Goal: Check status: Check status

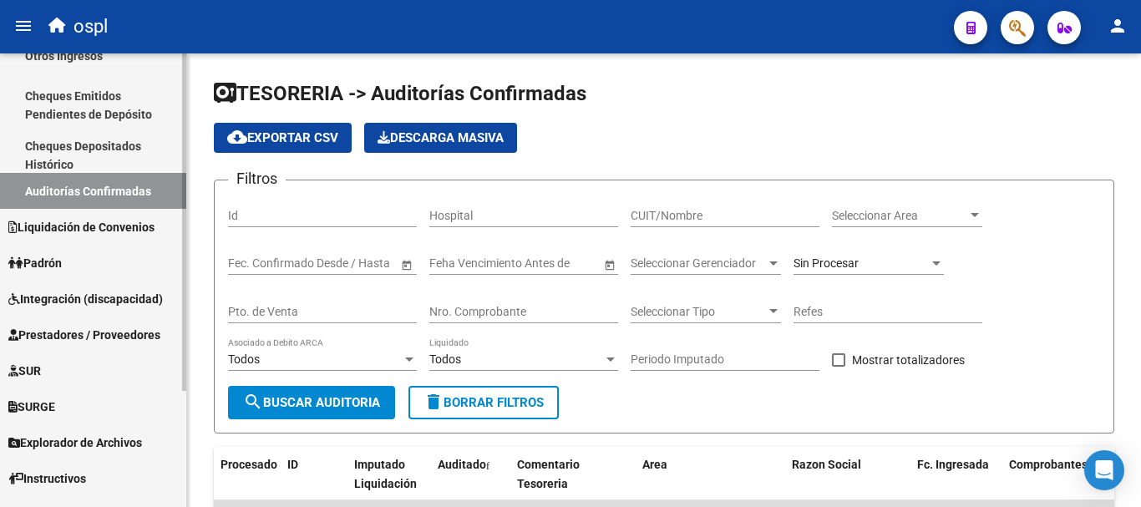
scroll to position [155, 0]
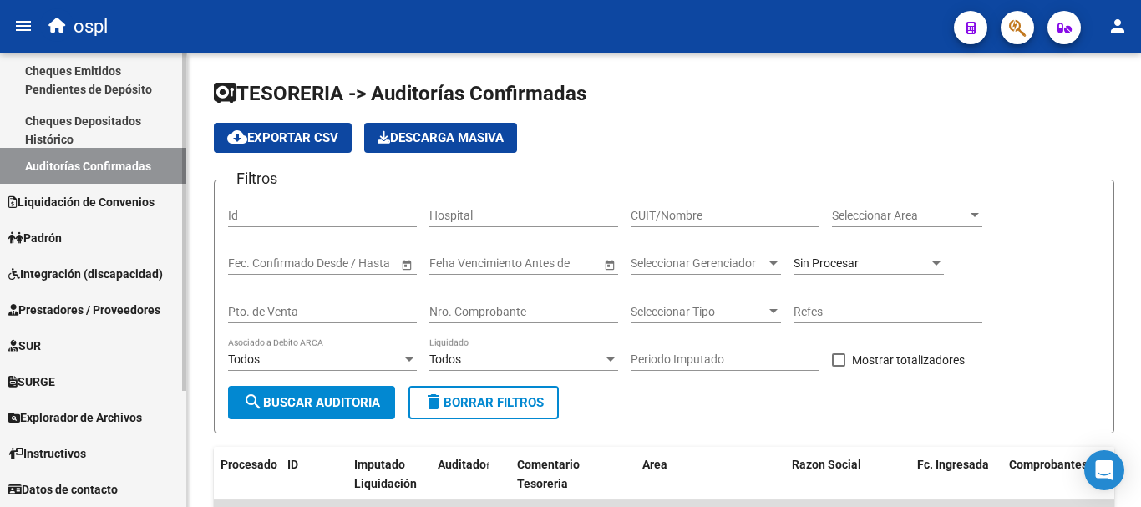
click at [53, 350] on link "SUR" at bounding box center [93, 346] width 186 height 36
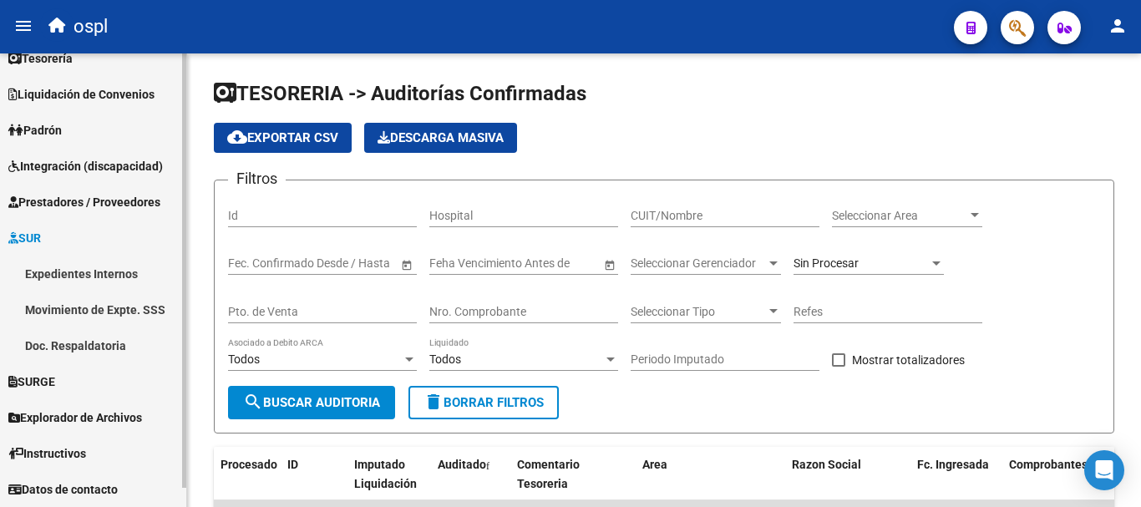
scroll to position [20, 0]
click at [121, 155] on link "Integración (discapacidad)" at bounding box center [93, 166] width 186 height 36
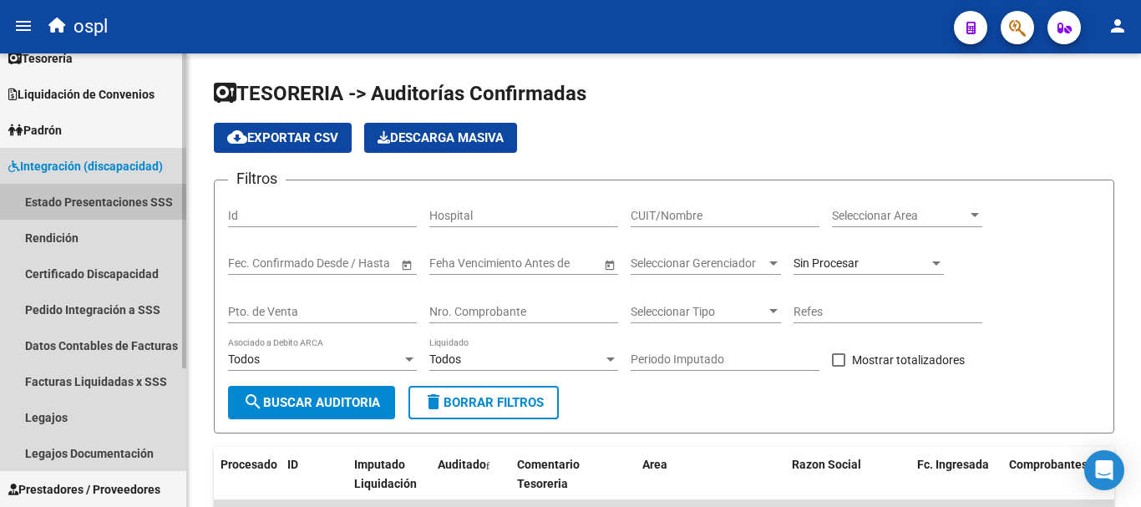
click at [140, 199] on link "Estado Presentaciones SSS" at bounding box center [93, 202] width 186 height 36
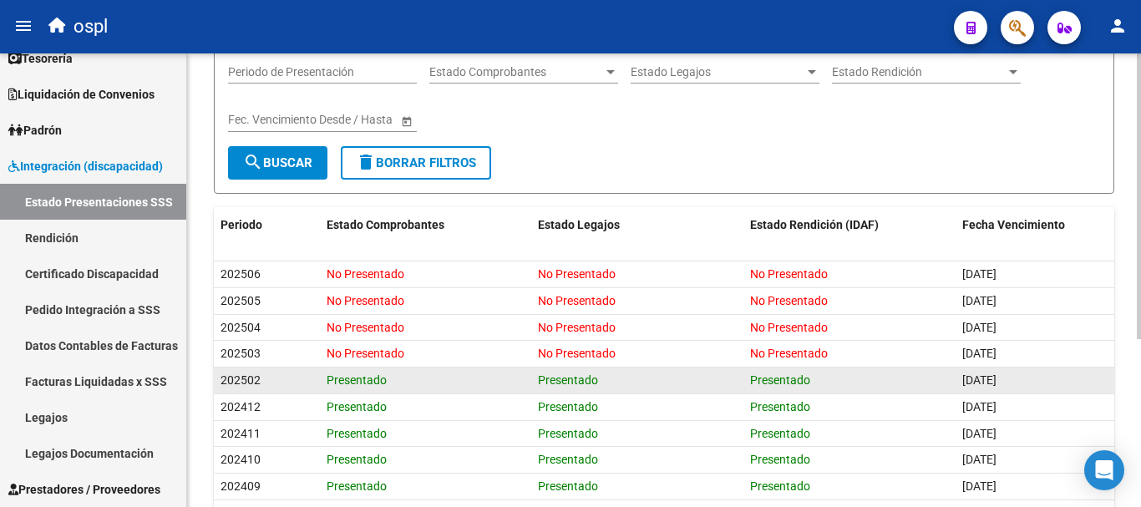
scroll to position [251, 0]
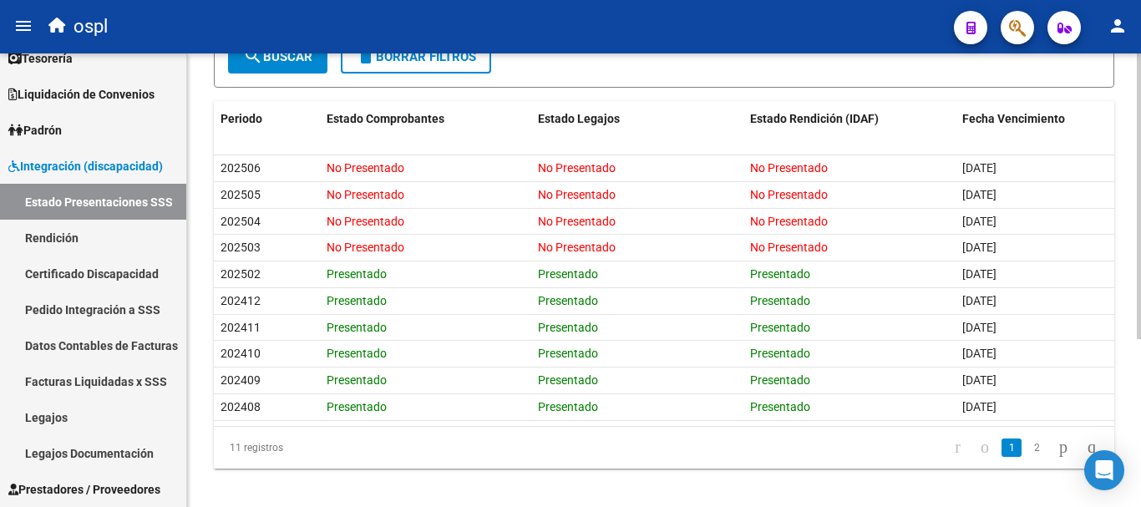
click at [1027, 451] on link "2" at bounding box center [1037, 448] width 20 height 18
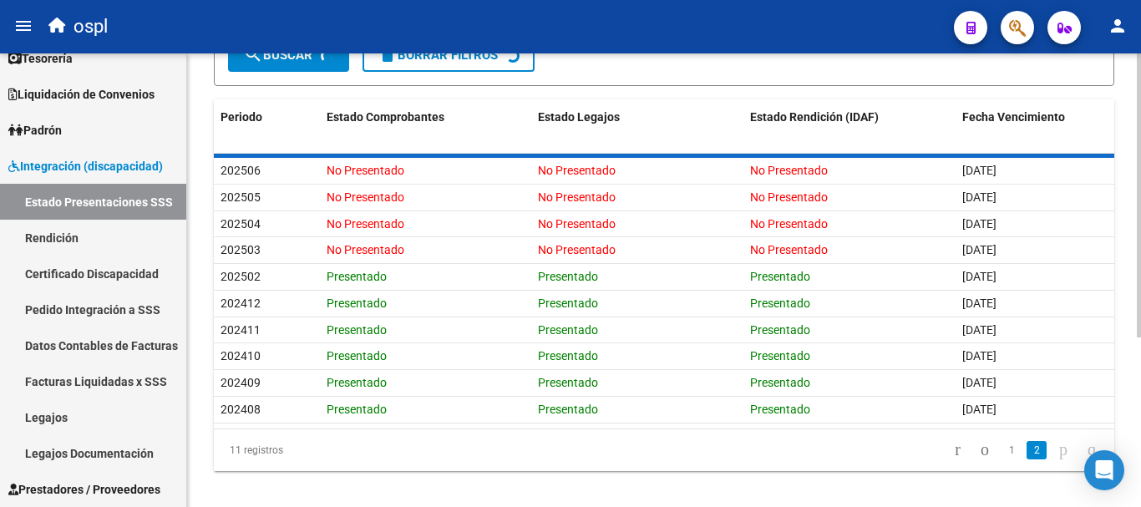
scroll to position [28, 0]
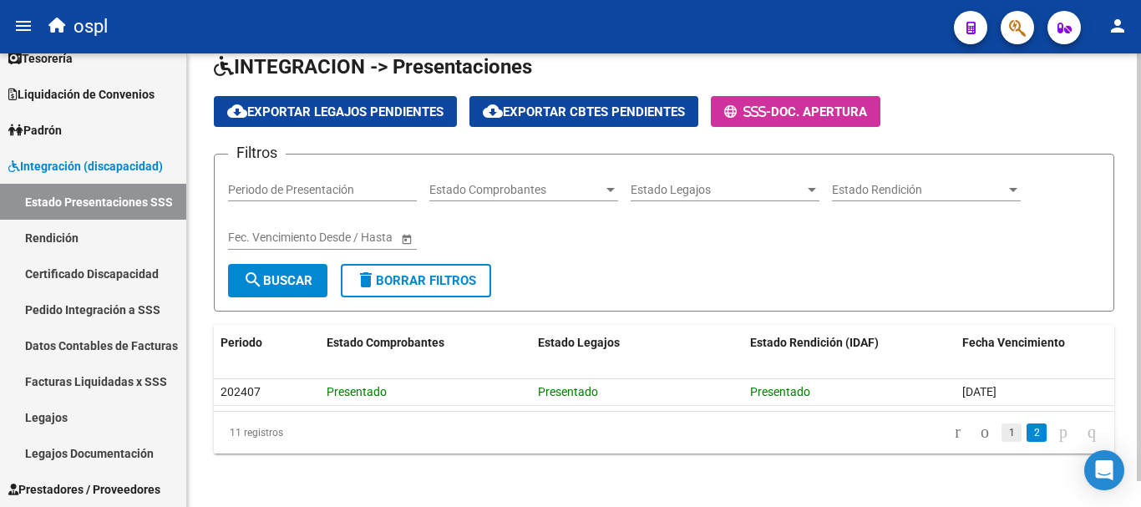
click at [1002, 436] on link "1" at bounding box center [1012, 433] width 20 height 18
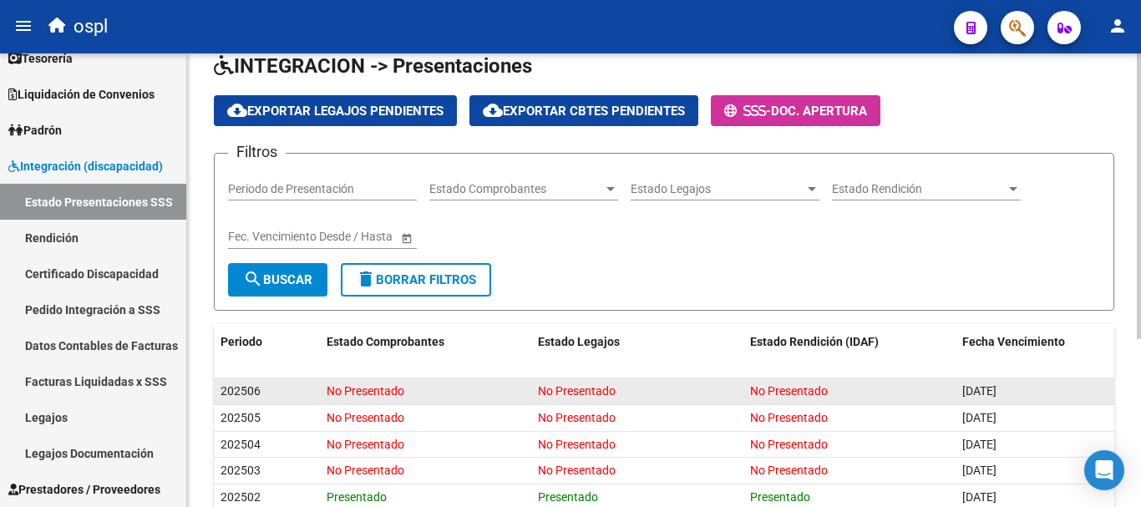
scroll to position [267, 0]
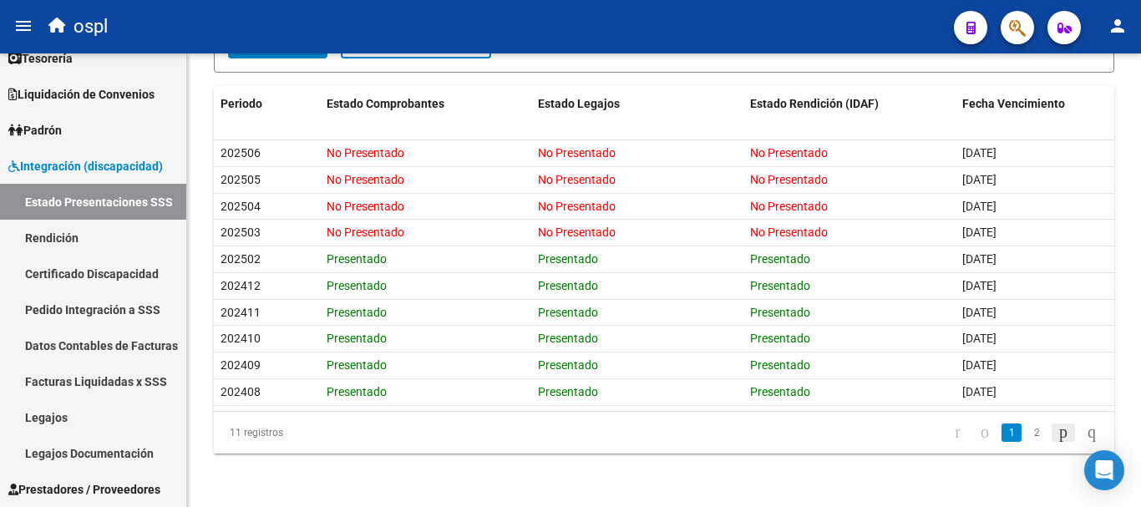
click at [1057, 429] on icon "go to next page" at bounding box center [1063, 432] width 13 height 20
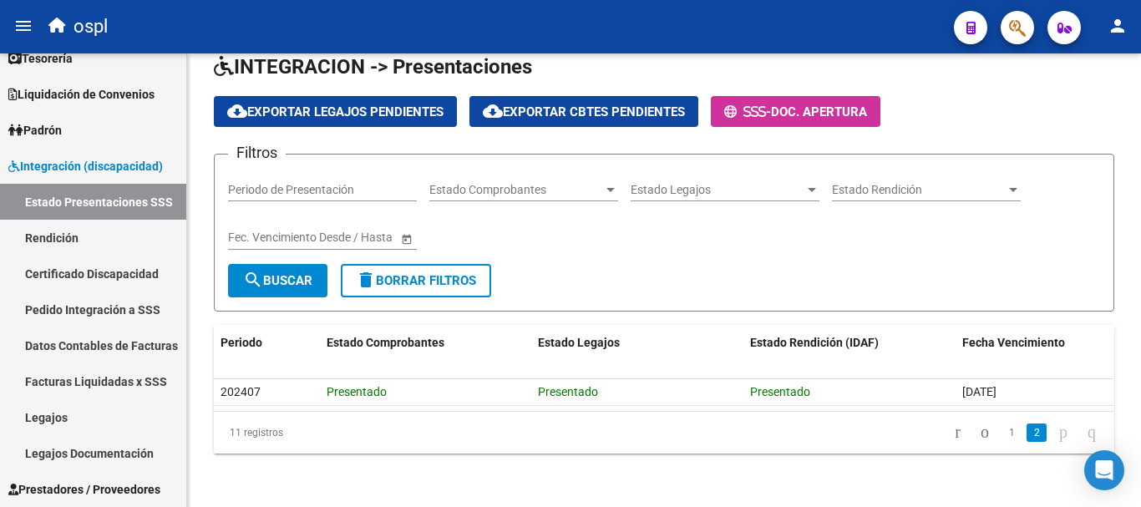
scroll to position [28, 0]
click at [953, 429] on icon "go to first page" at bounding box center [958, 432] width 11 height 20
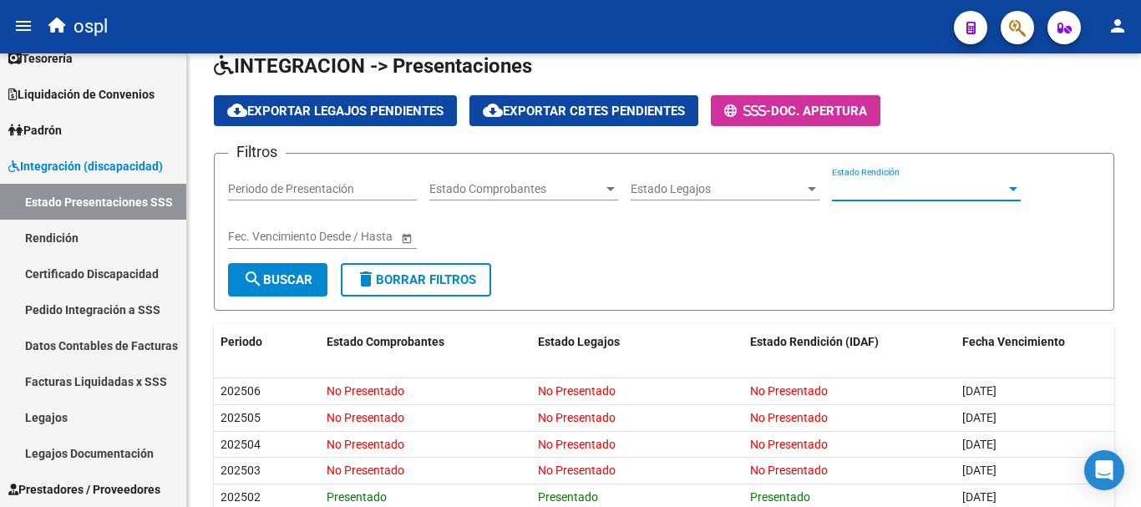
click at [968, 188] on span "Estado Rendición" at bounding box center [919, 189] width 174 height 14
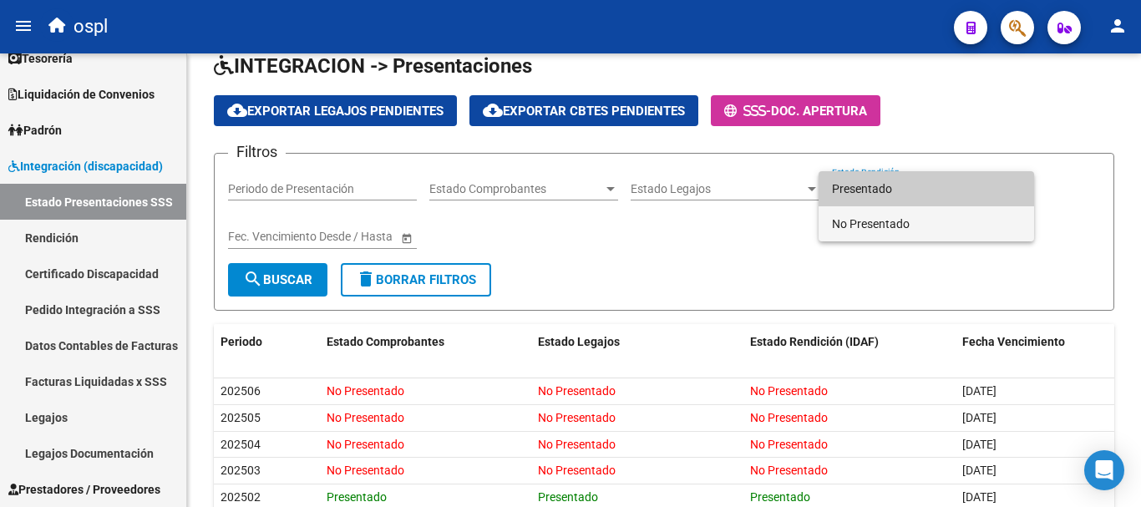
click at [951, 225] on span "No Presentado" at bounding box center [926, 223] width 189 height 35
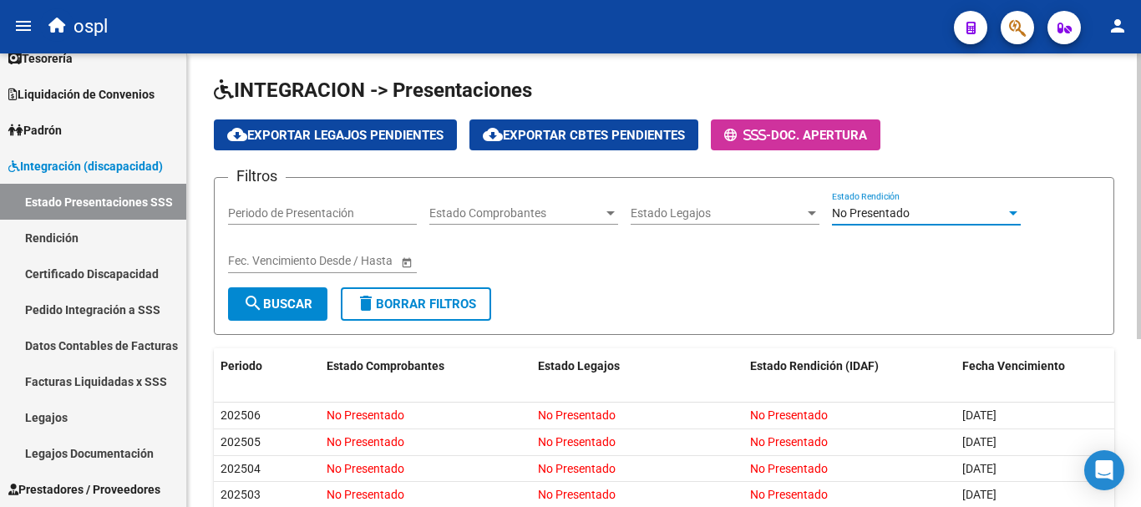
scroll to position [0, 0]
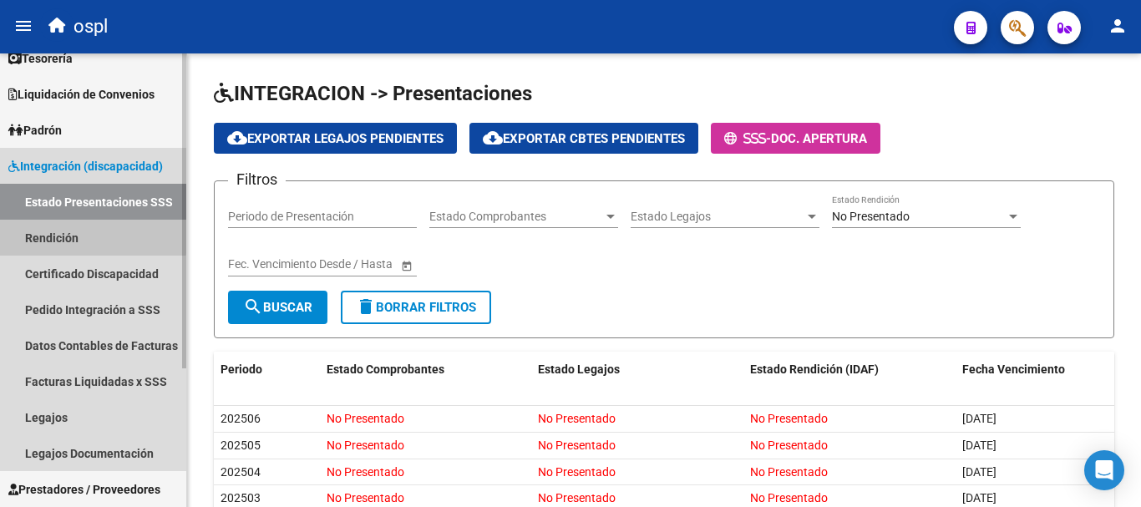
click at [74, 235] on link "Rendición" at bounding box center [93, 238] width 186 height 36
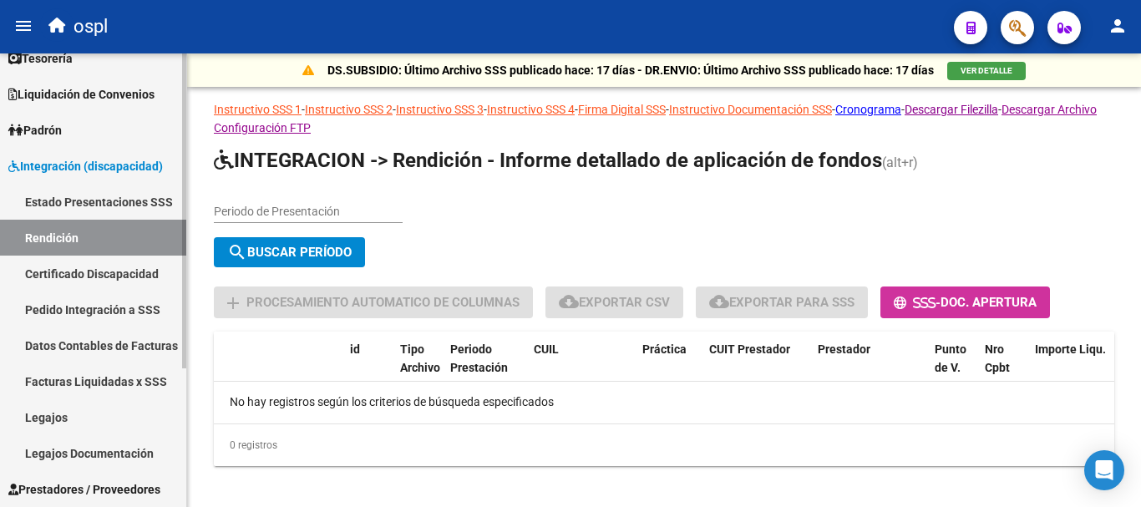
click at [135, 270] on link "Certificado Discapacidad" at bounding box center [93, 274] width 186 height 36
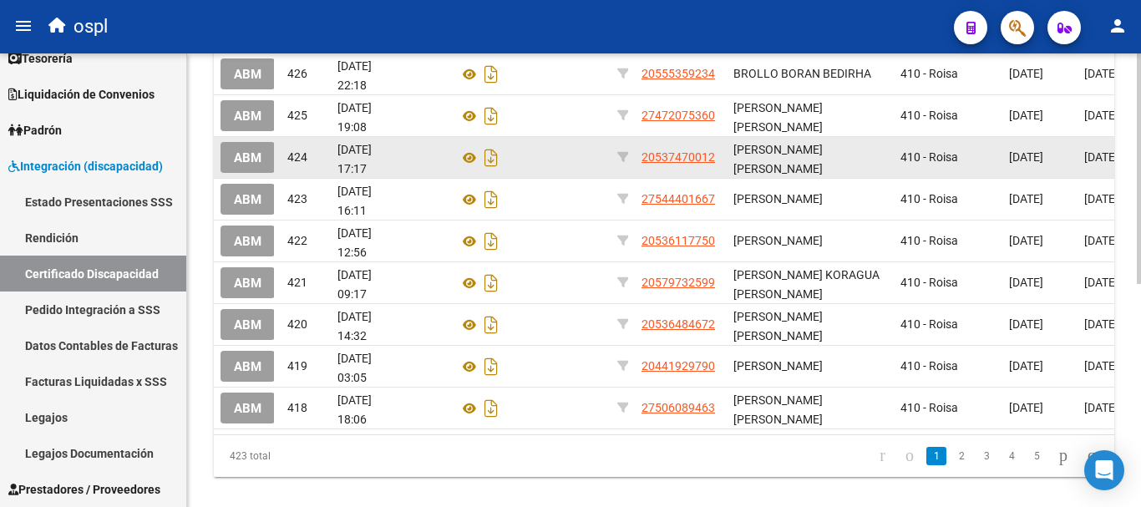
scroll to position [418, 0]
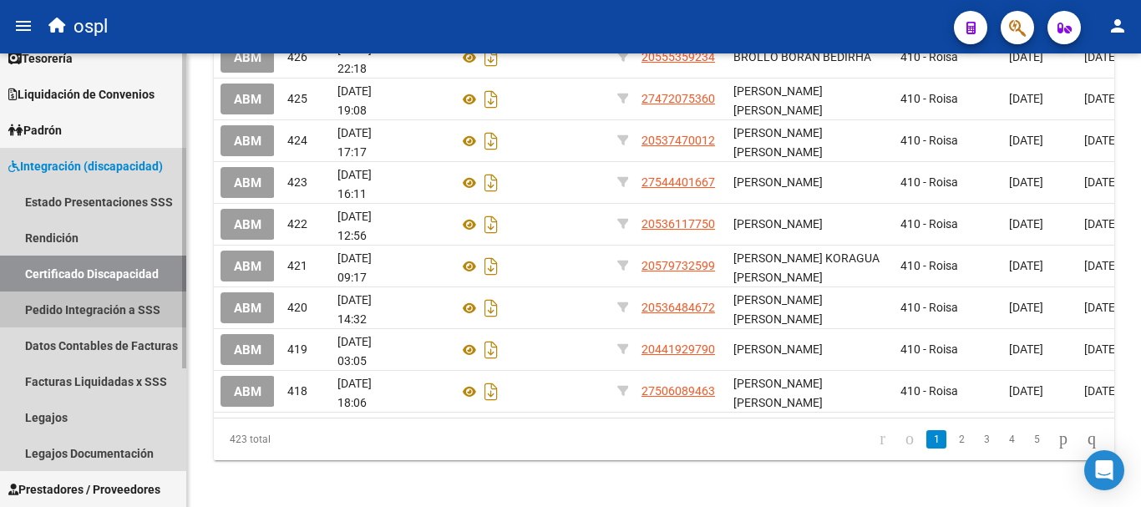
click at [108, 308] on link "Pedido Integración a SSS" at bounding box center [93, 310] width 186 height 36
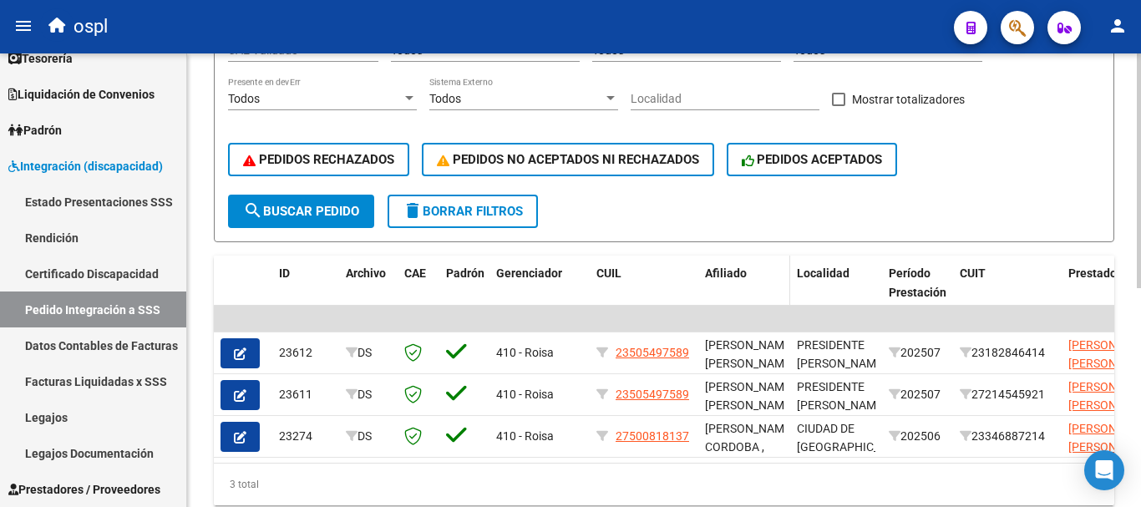
scroll to position [334, 0]
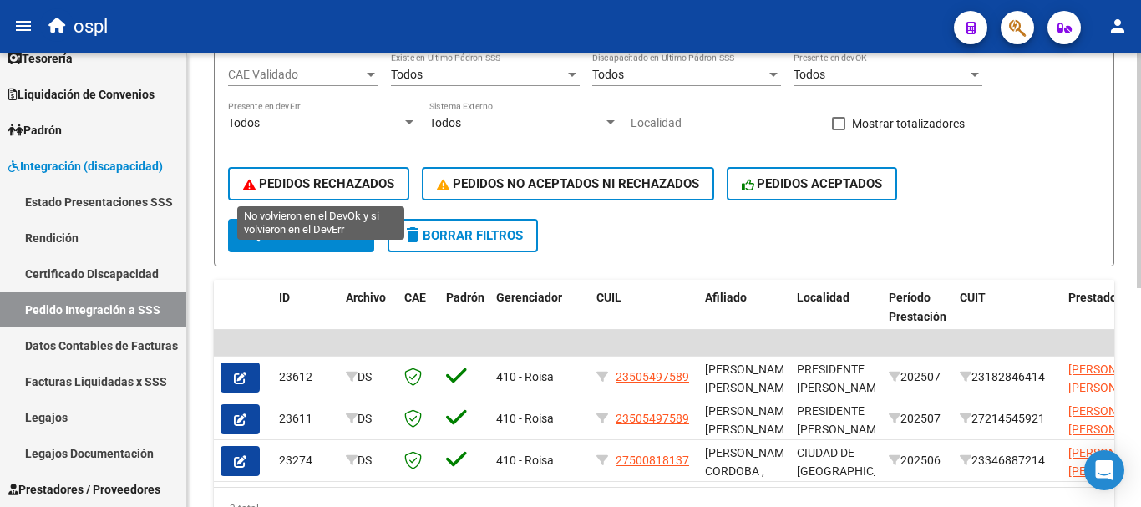
click at [336, 187] on span "PEDIDOS RECHAZADOS" at bounding box center [318, 183] width 151 height 15
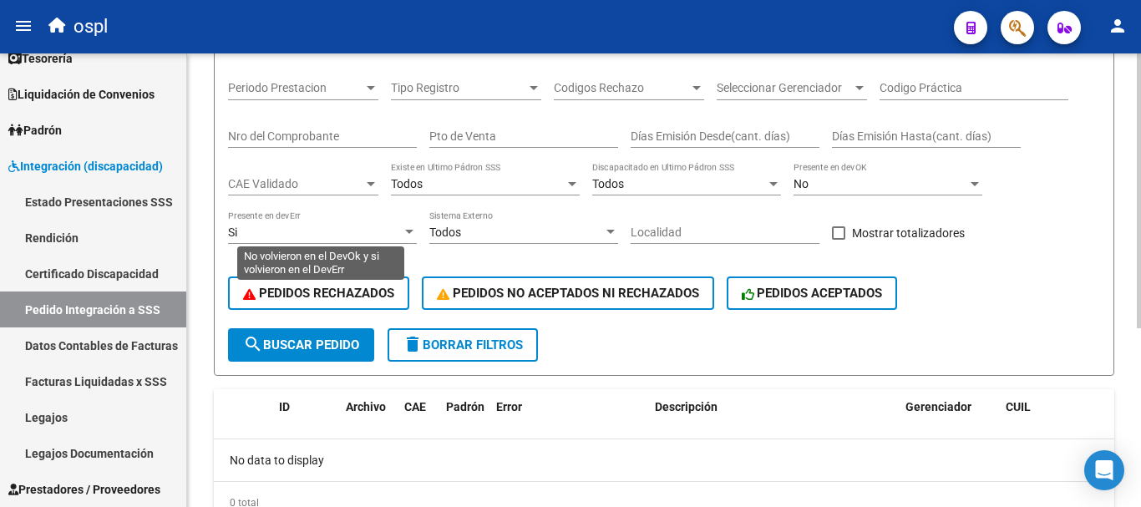
scroll to position [127, 0]
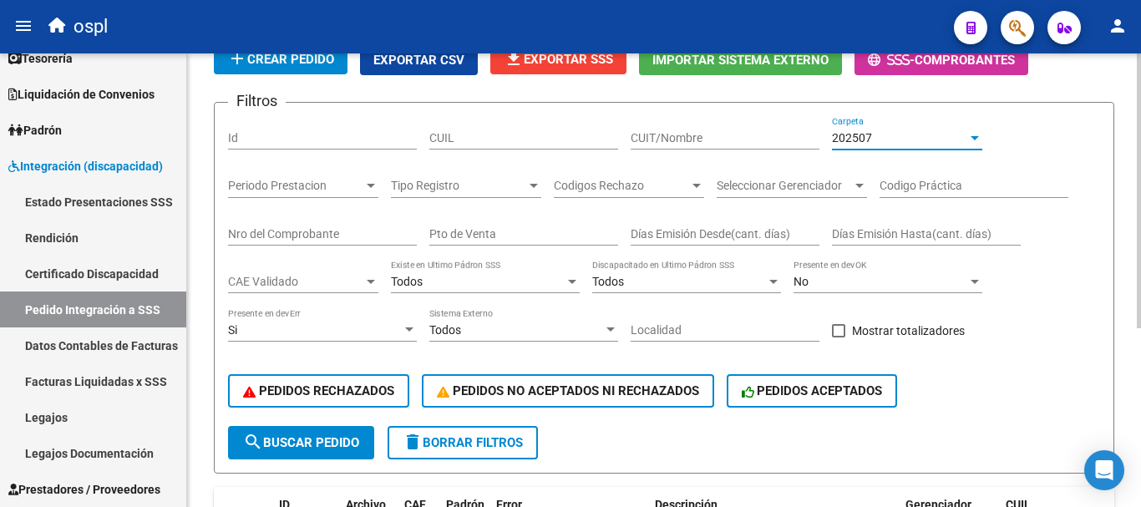
click at [872, 134] on div "202507" at bounding box center [899, 138] width 135 height 14
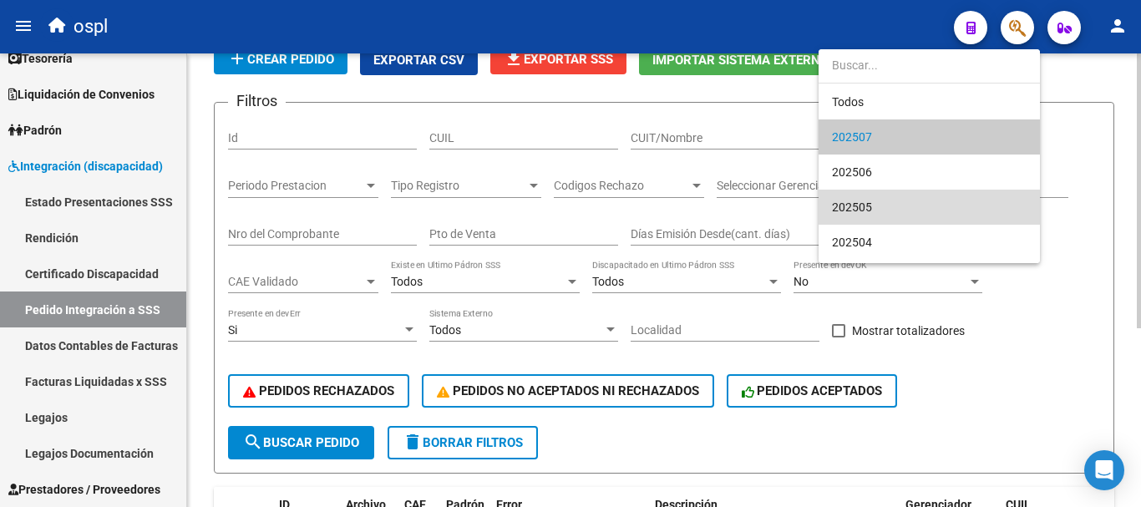
click at [874, 204] on span "202505" at bounding box center [929, 207] width 195 height 35
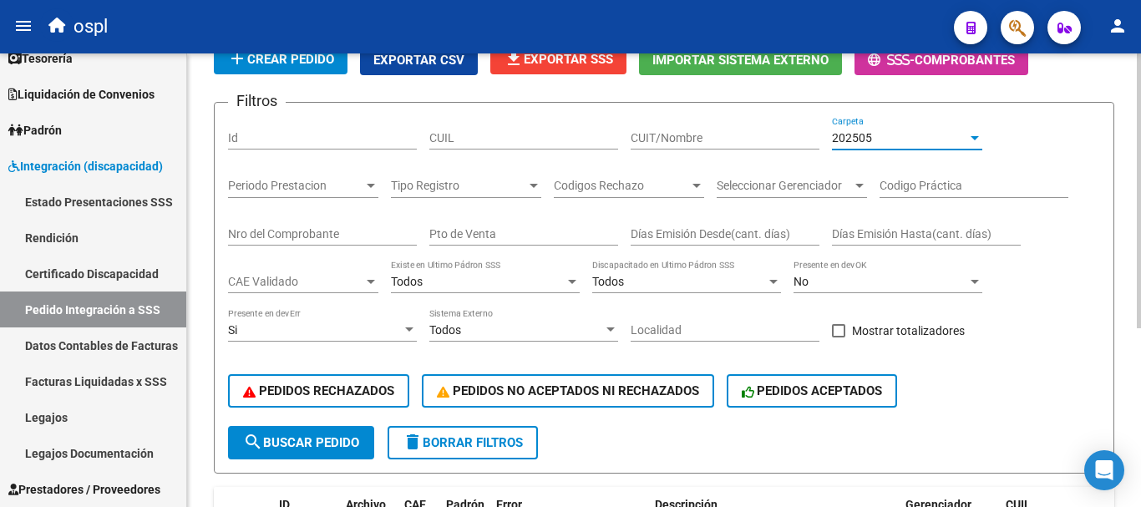
click at [336, 445] on span "search Buscar Pedido" at bounding box center [301, 442] width 116 height 15
click at [831, 275] on div "No" at bounding box center [881, 282] width 174 height 14
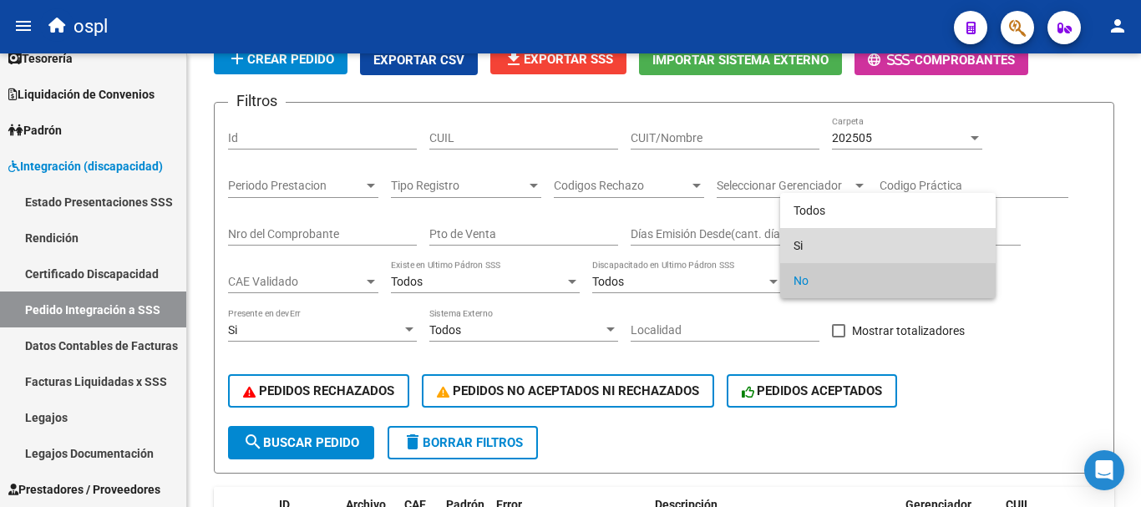
click at [825, 249] on span "Si" at bounding box center [888, 245] width 189 height 35
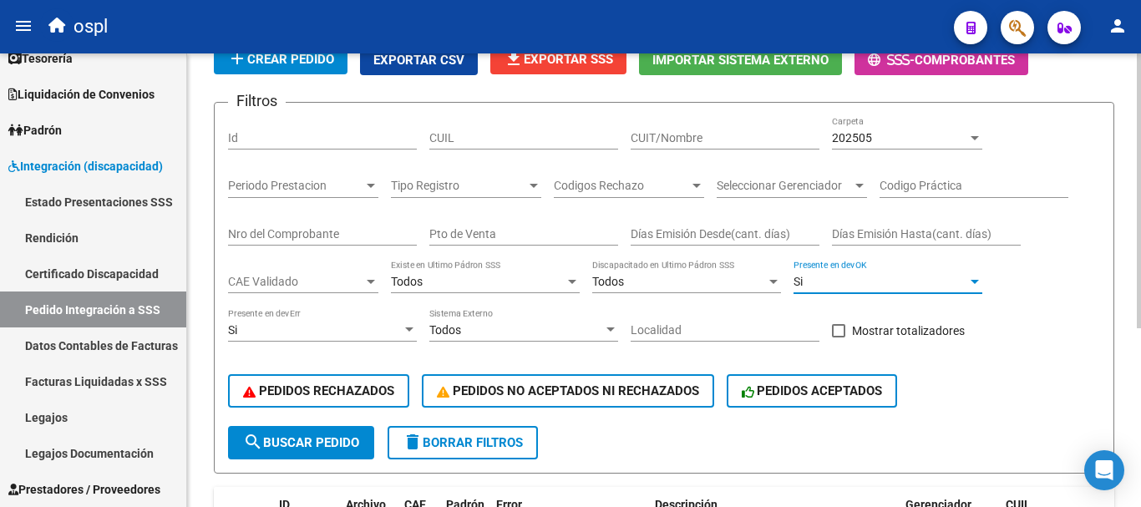
click at [823, 282] on div "Si" at bounding box center [881, 282] width 174 height 14
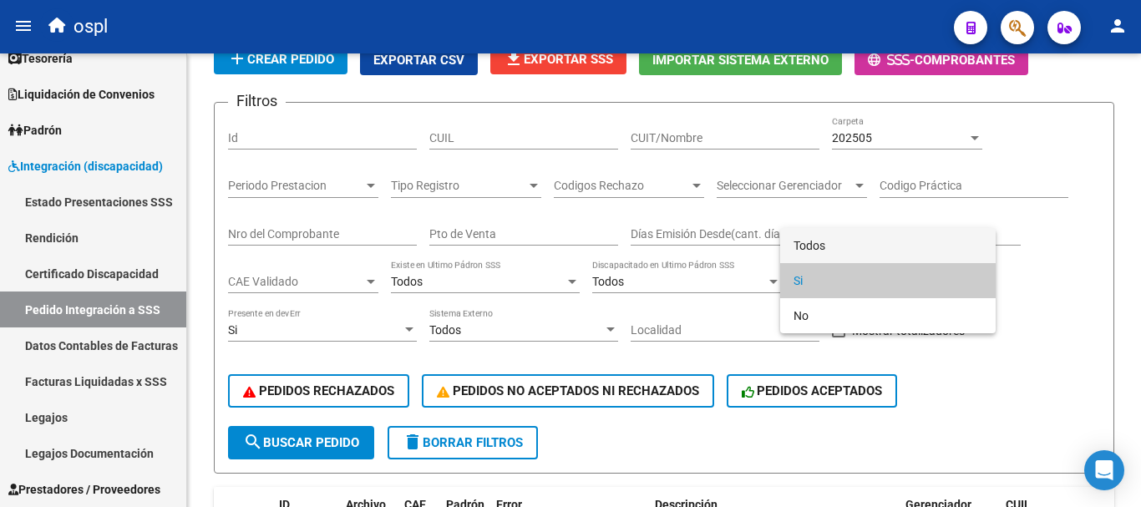
click at [811, 247] on span "Todos" at bounding box center [888, 245] width 189 height 35
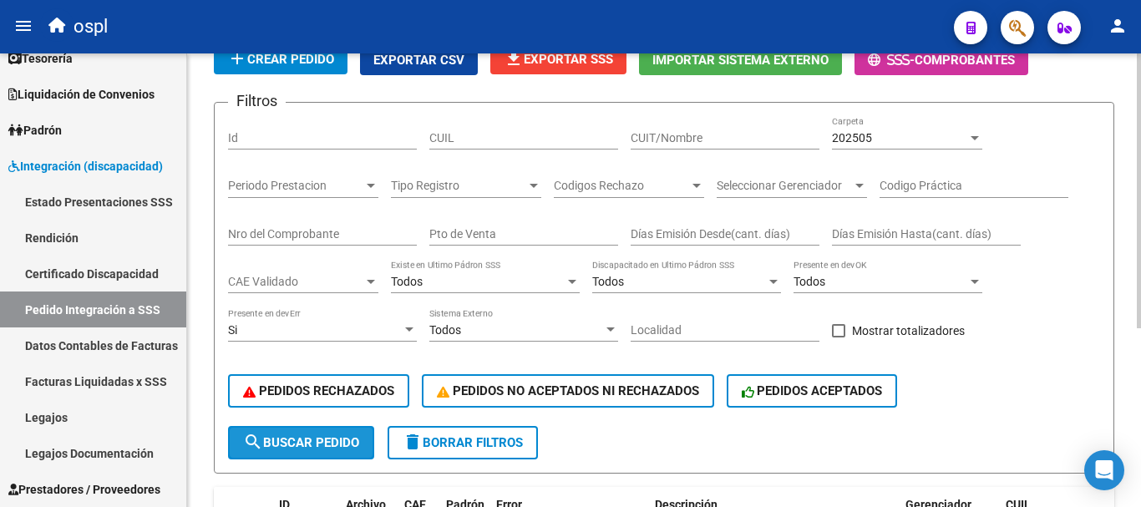
click at [335, 438] on span "search Buscar Pedido" at bounding box center [301, 442] width 116 height 15
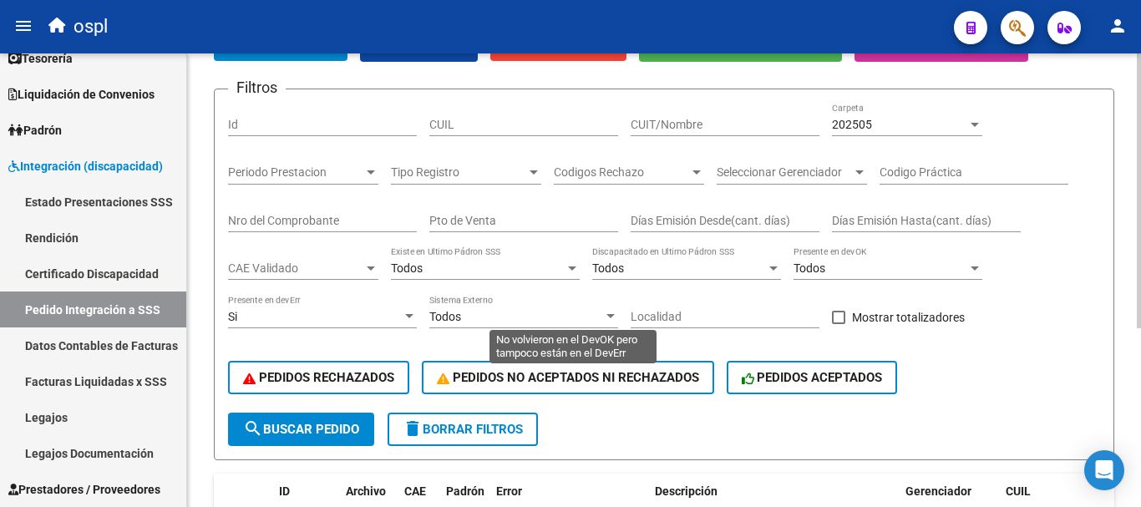
scroll to position [43, 0]
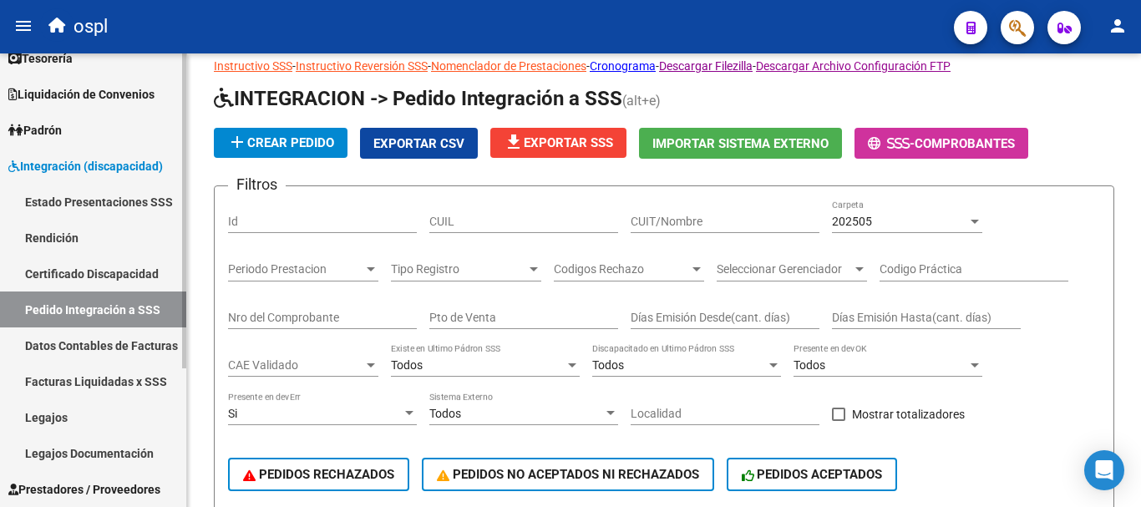
click at [110, 341] on link "Datos Contables de Facturas" at bounding box center [93, 346] width 186 height 36
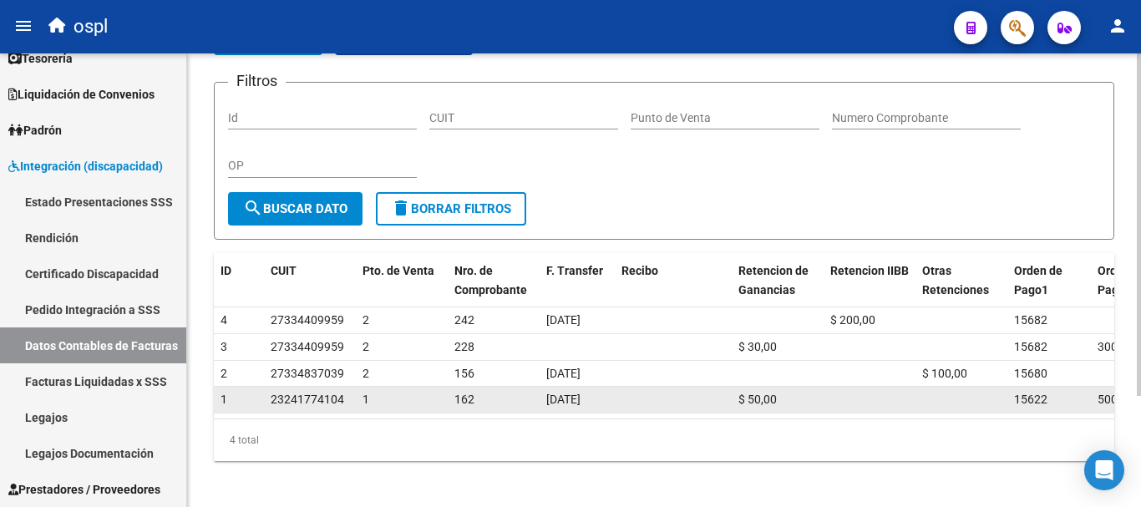
scroll to position [148, 0]
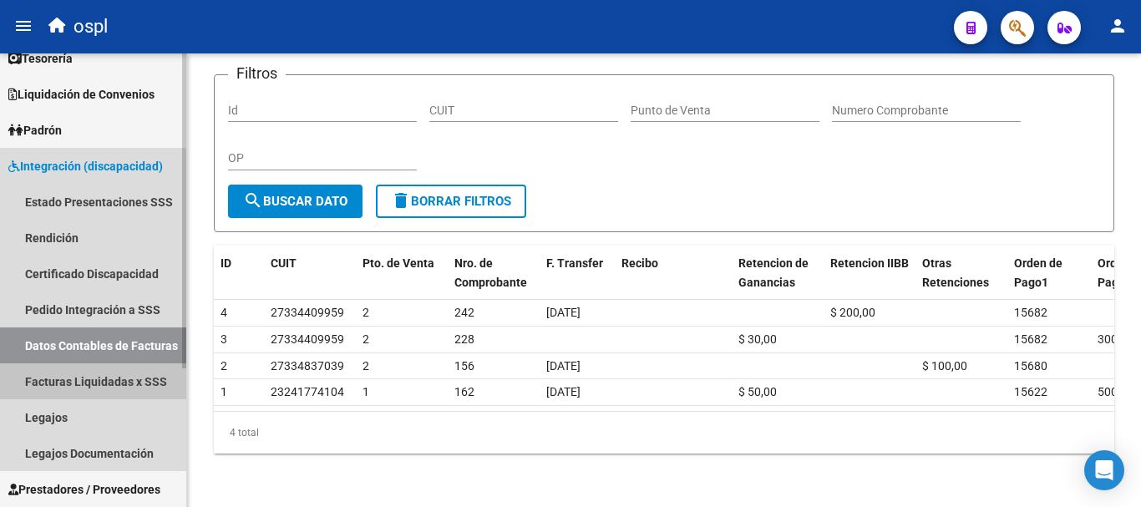
click at [119, 379] on link "Facturas Liquidadas x SSS" at bounding box center [93, 381] width 186 height 36
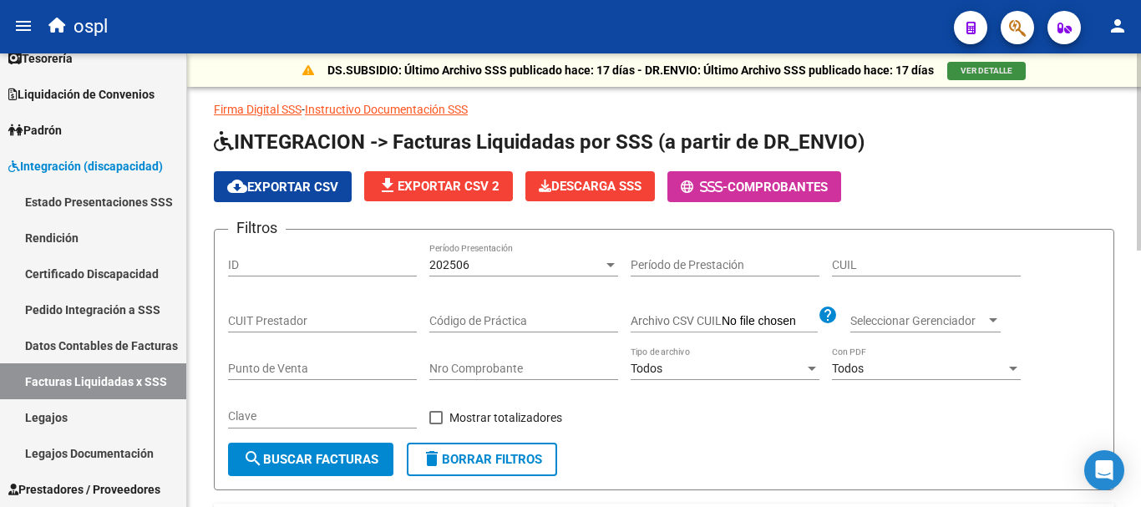
click at [1004, 75] on button "VER DETALLE" at bounding box center [987, 71] width 79 height 18
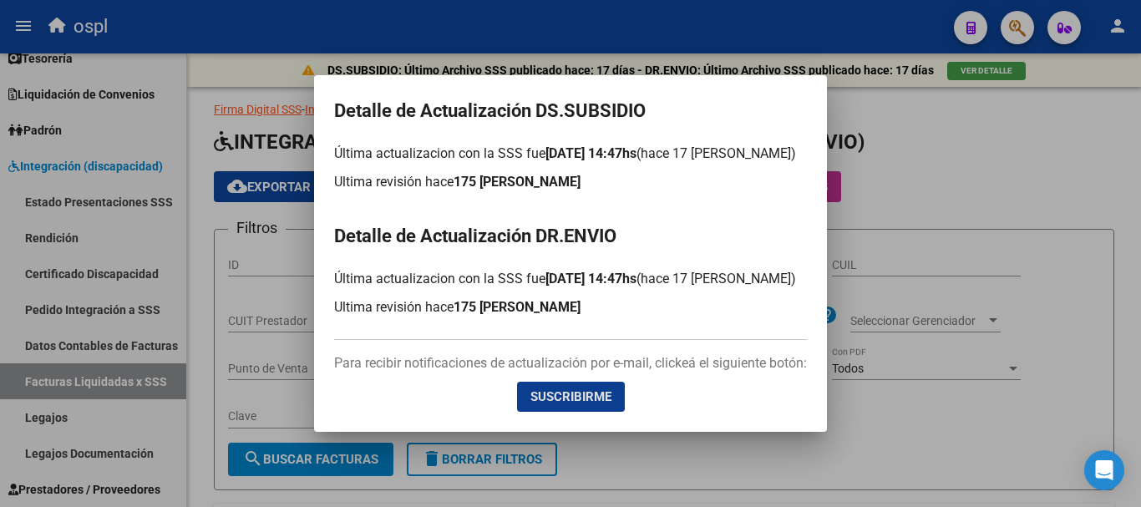
click at [952, 206] on div at bounding box center [570, 253] width 1141 height 507
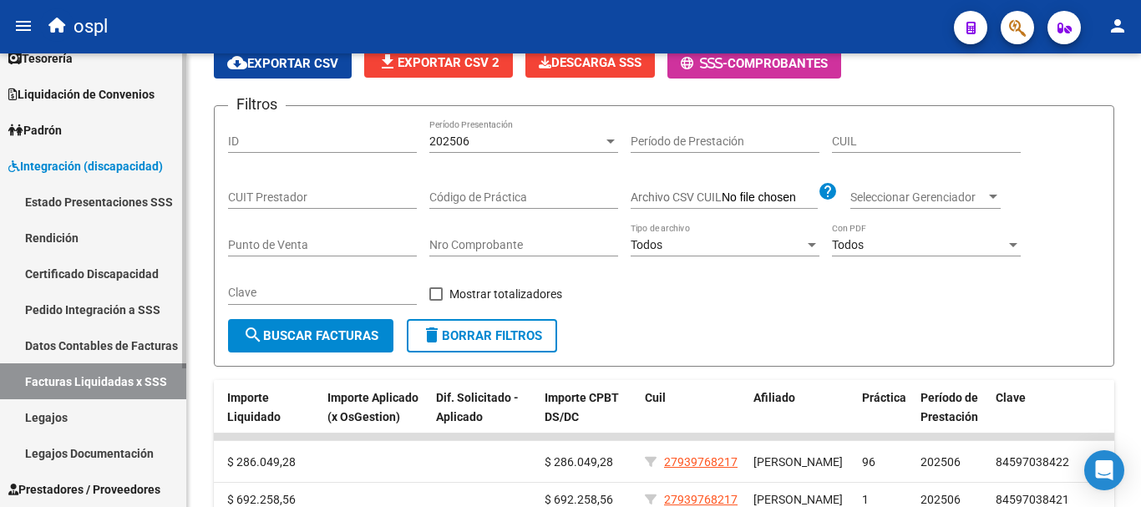
scroll to position [167, 0]
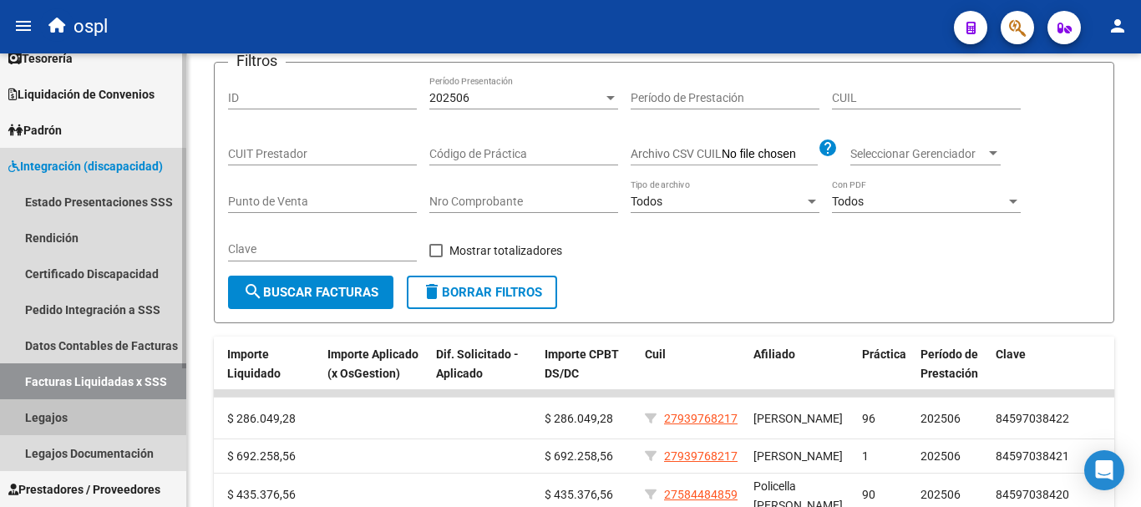
click at [66, 415] on link "Legajos" at bounding box center [93, 417] width 186 height 36
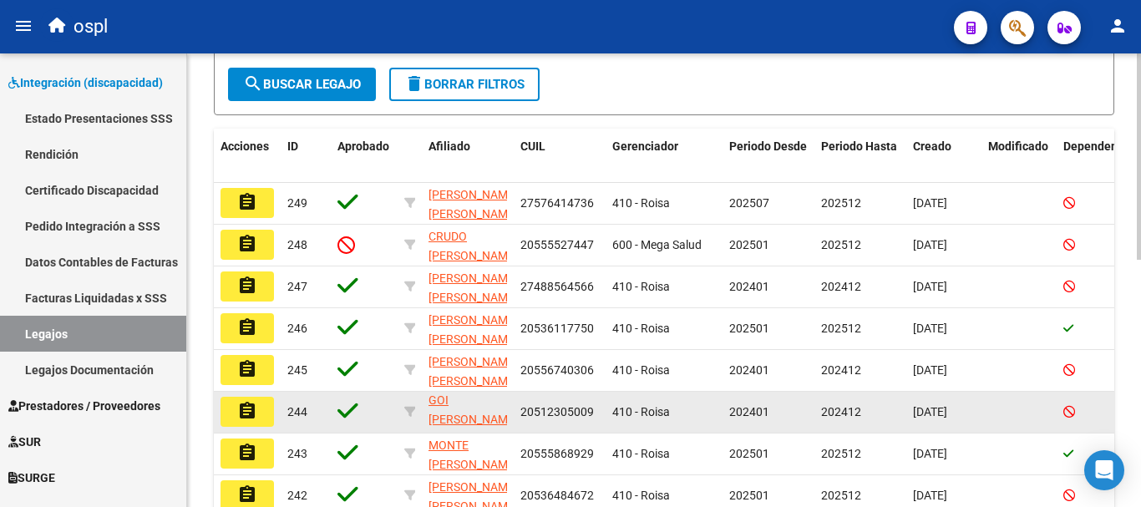
scroll to position [543, 0]
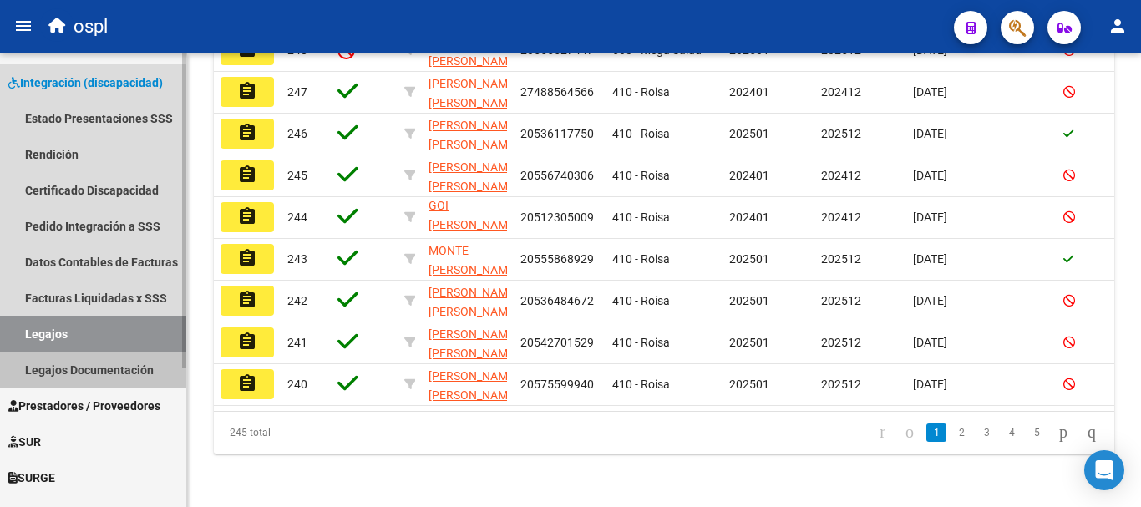
click at [69, 372] on link "Legajos Documentación" at bounding box center [93, 370] width 186 height 36
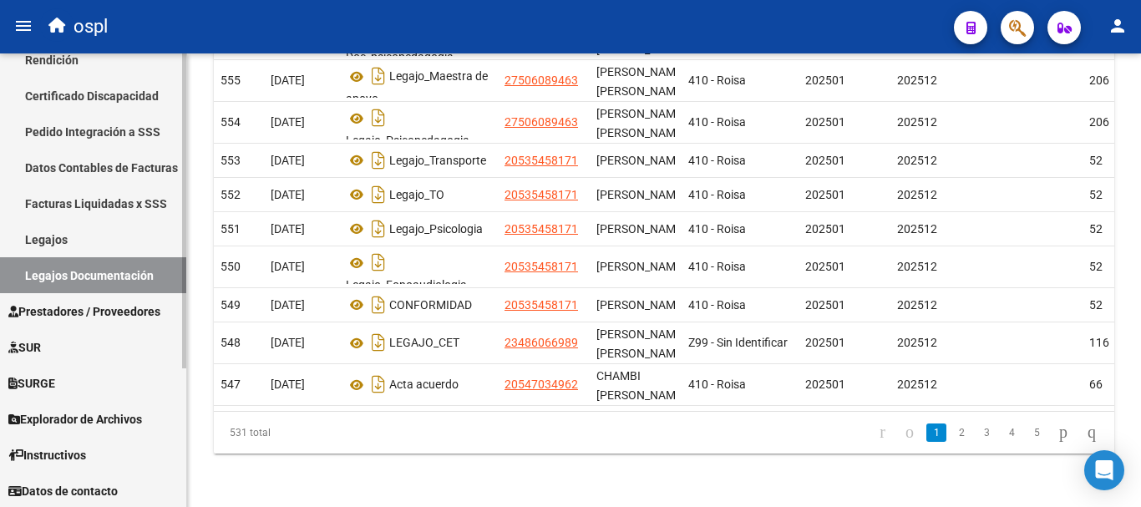
scroll to position [200, 0]
click at [138, 308] on span "Prestadores / Proveedores" at bounding box center [84, 310] width 152 height 18
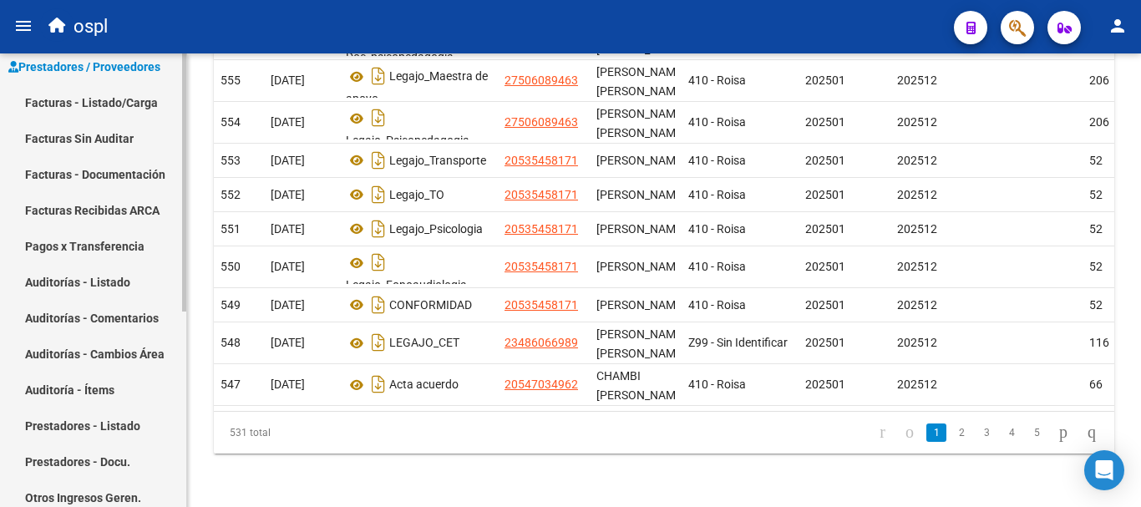
scroll to position [116, 0]
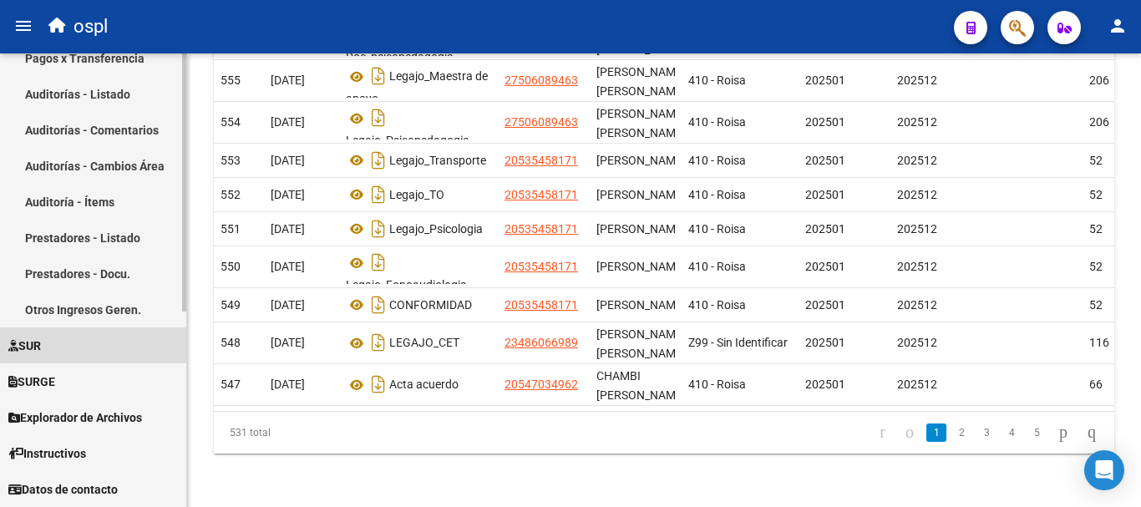
click at [54, 345] on link "SUR" at bounding box center [93, 346] width 186 height 36
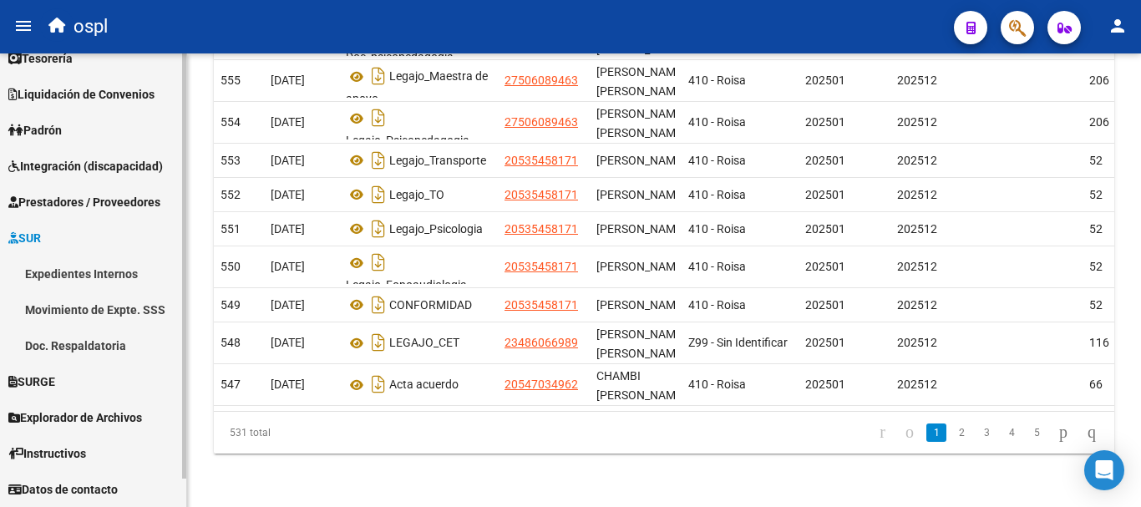
scroll to position [20, 0]
click at [86, 451] on span "Instructivos" at bounding box center [47, 454] width 78 height 18
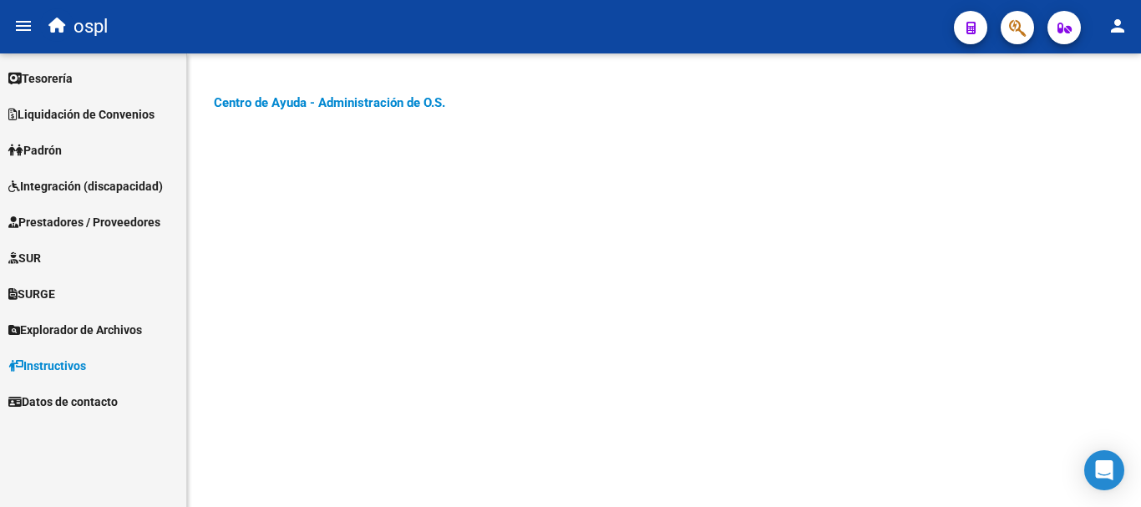
click at [377, 109] on link "Centro de Ayuda - Administración de O.S." at bounding box center [329, 102] width 231 height 15
click at [90, 399] on span "Datos de contacto" at bounding box center [62, 402] width 109 height 18
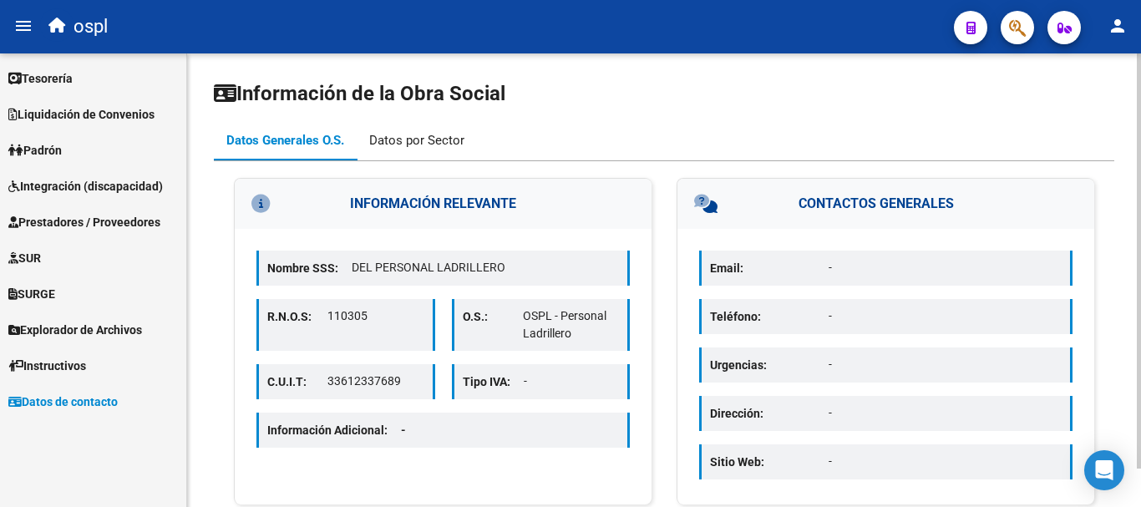
click at [437, 142] on div "Datos por Sector" at bounding box center [416, 140] width 95 height 18
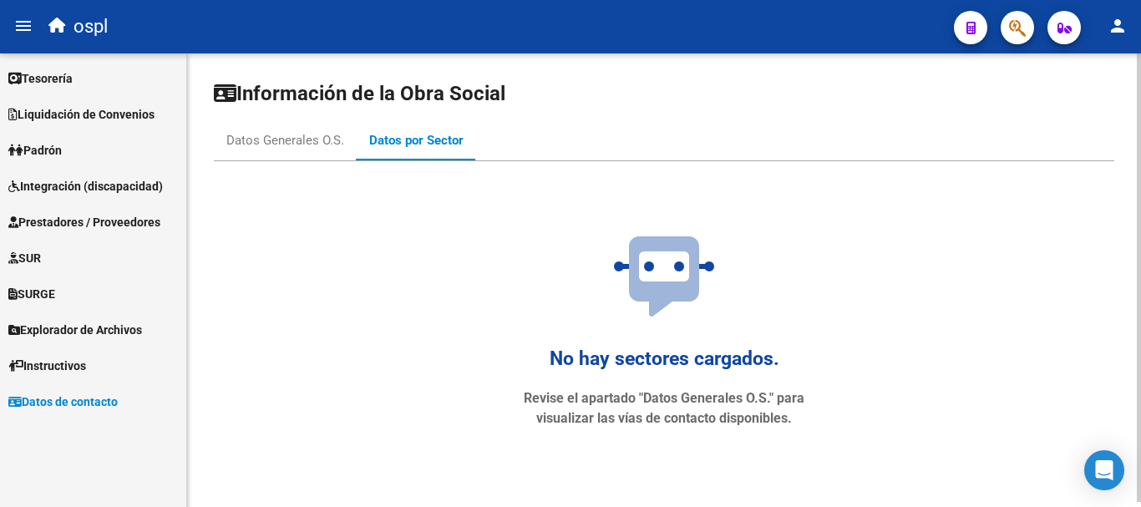
scroll to position [5, 0]
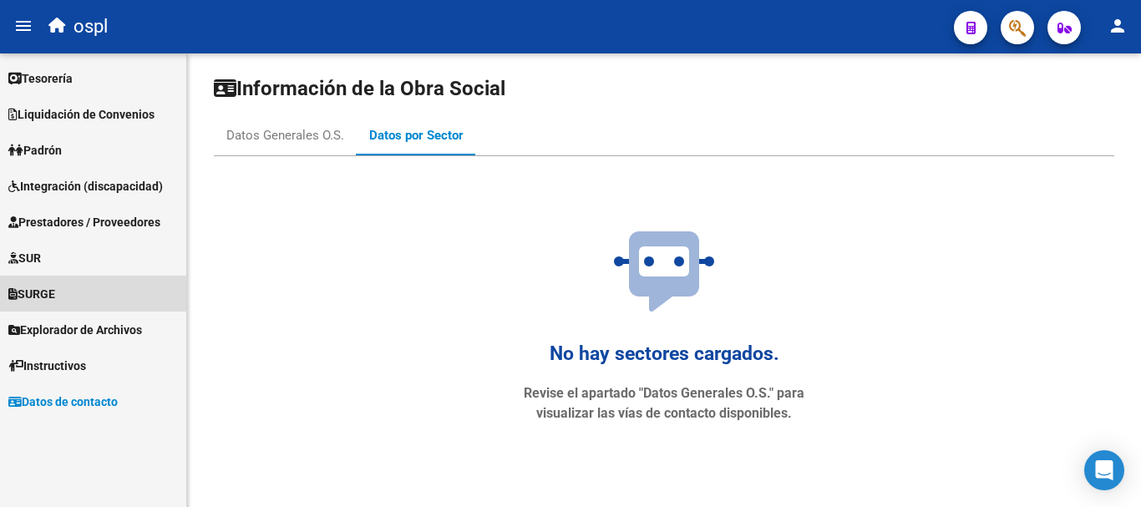
click at [55, 287] on span "SURGE" at bounding box center [31, 294] width 47 height 18
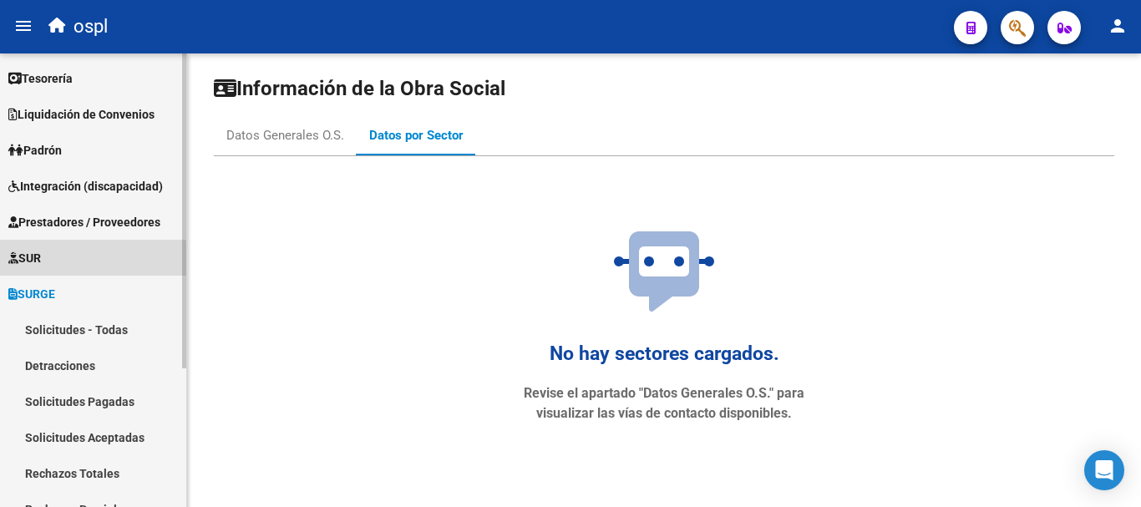
click at [41, 264] on span "SUR" at bounding box center [24, 258] width 33 height 18
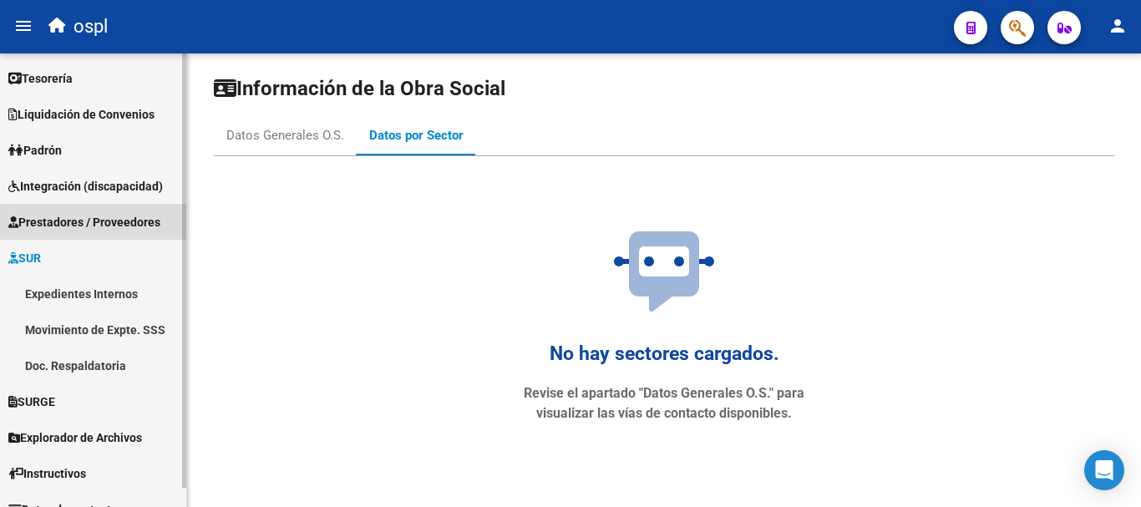
click at [67, 217] on span "Prestadores / Proveedores" at bounding box center [84, 222] width 152 height 18
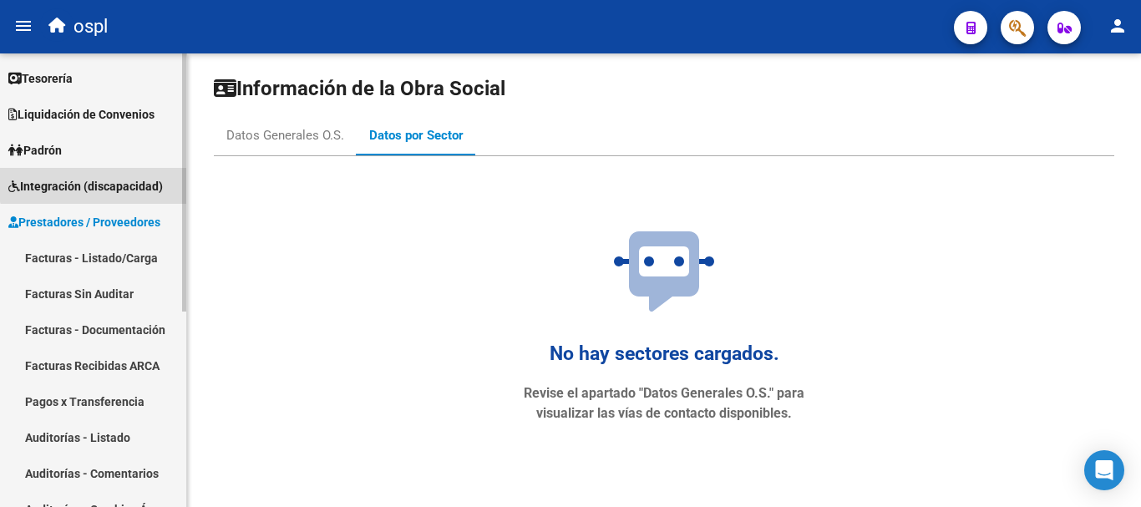
click at [94, 177] on span "Integración (discapacidad)" at bounding box center [85, 186] width 155 height 18
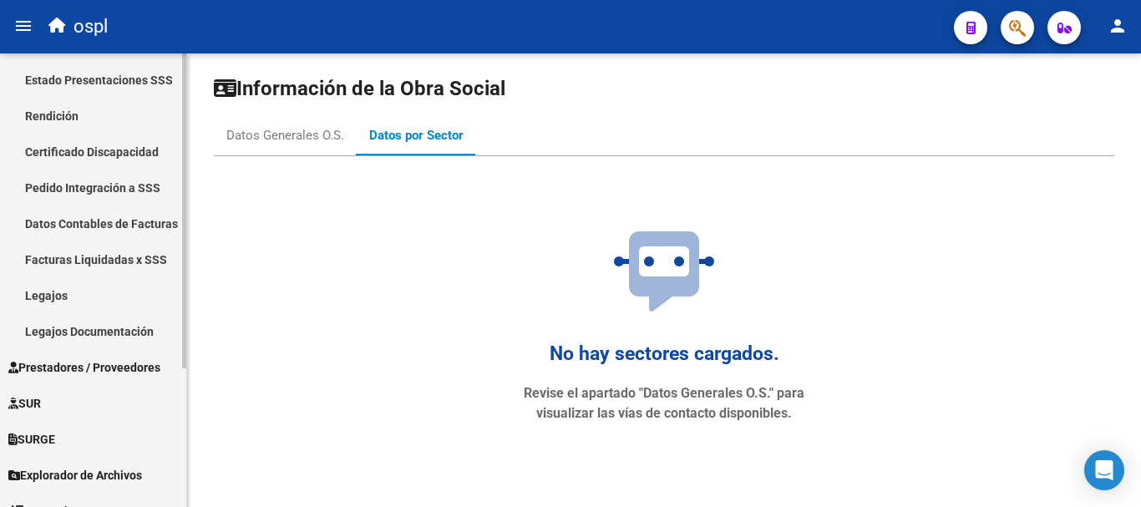
scroll to position [167, 0]
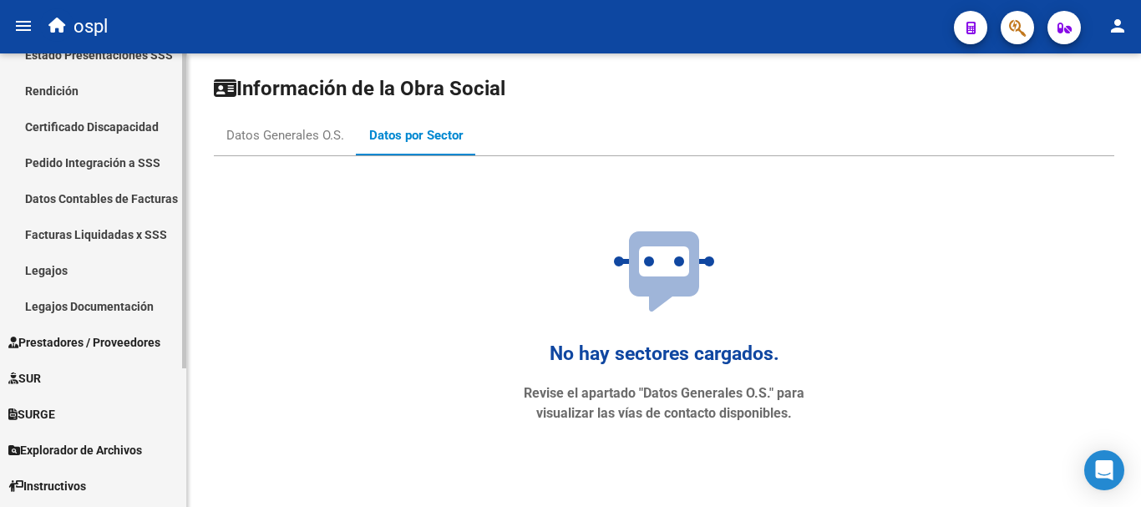
click at [75, 303] on link "Legajos Documentación" at bounding box center [93, 306] width 186 height 36
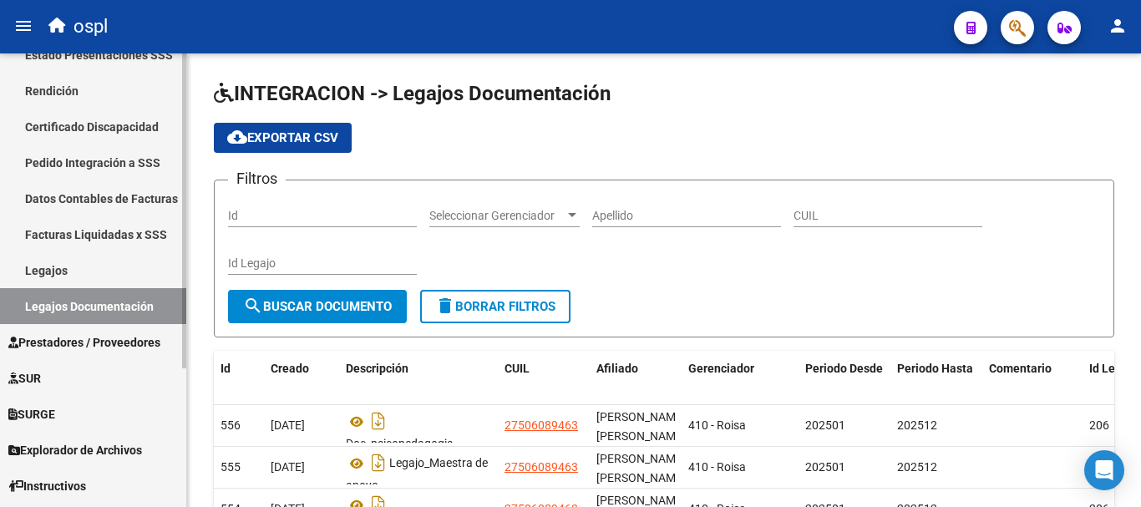
click at [73, 265] on link "Legajos" at bounding box center [93, 270] width 186 height 36
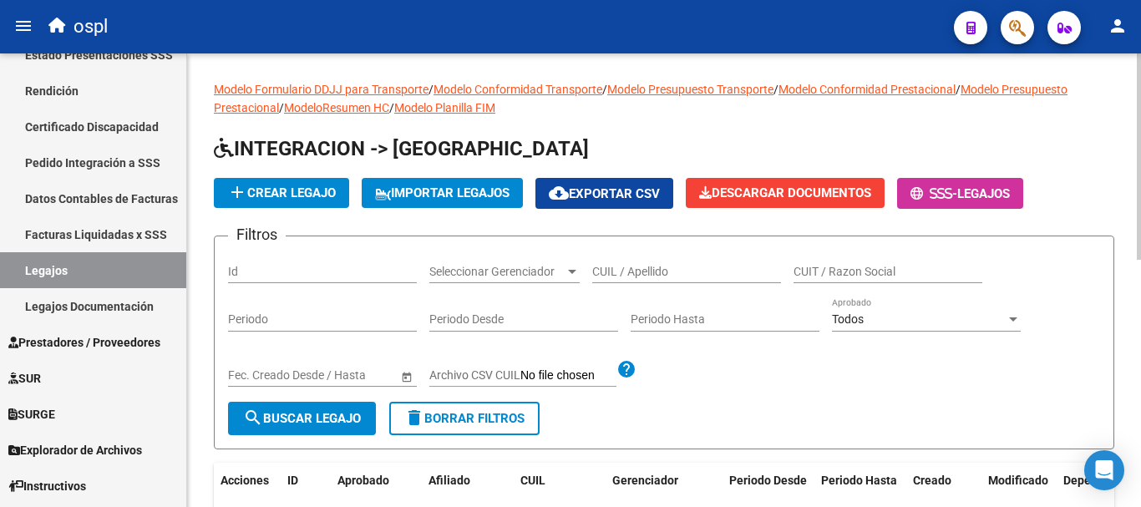
click at [646, 91] on link "Modelo Presupuesto Transporte" at bounding box center [690, 89] width 166 height 13
click at [527, 89] on link "Modelo Conformidad Transporte" at bounding box center [518, 89] width 169 height 13
click at [872, 84] on link "Modelo Conformidad Prestacional" at bounding box center [867, 89] width 177 height 13
click at [1018, 83] on link "Modelo Presupuesto Prestacional" at bounding box center [641, 99] width 854 height 32
click at [329, 106] on link "ModeloResumen HC" at bounding box center [336, 107] width 105 height 13
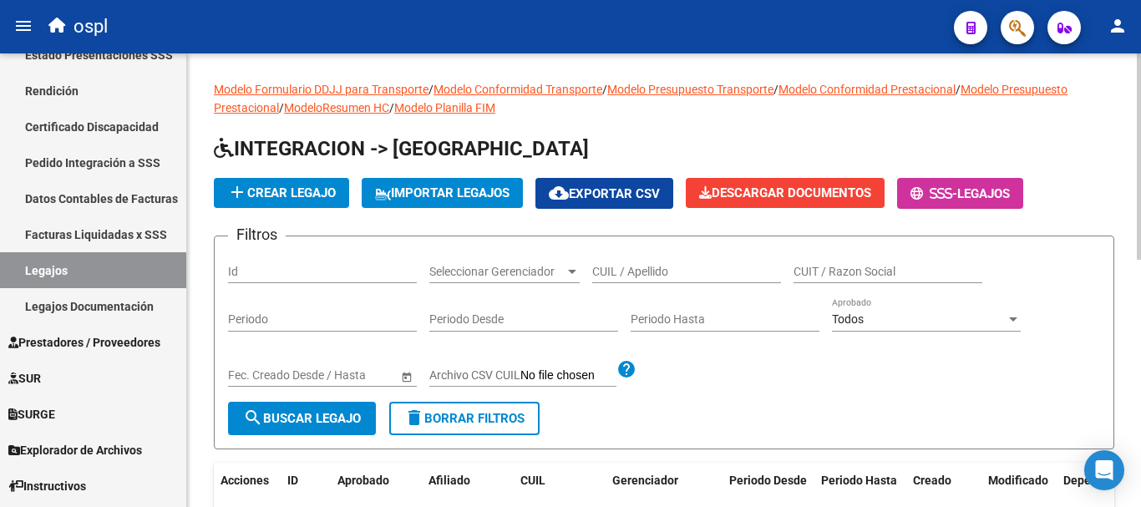
click at [479, 106] on link "Modelo Planilla FIM" at bounding box center [444, 107] width 101 height 13
click at [285, 92] on link "Modelo Formulario DDJJ para Transporte" at bounding box center [321, 89] width 215 height 13
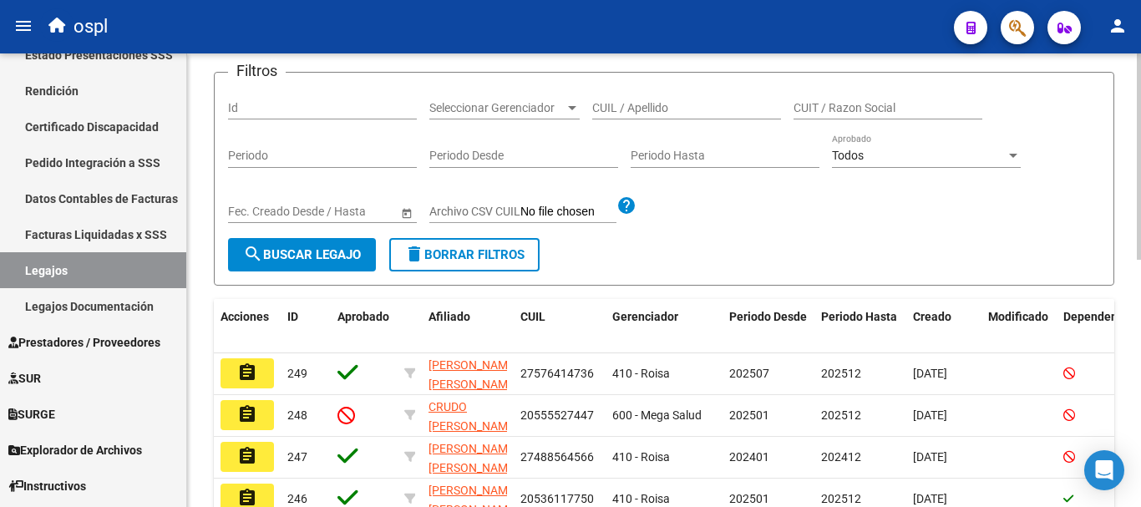
scroll to position [167, 0]
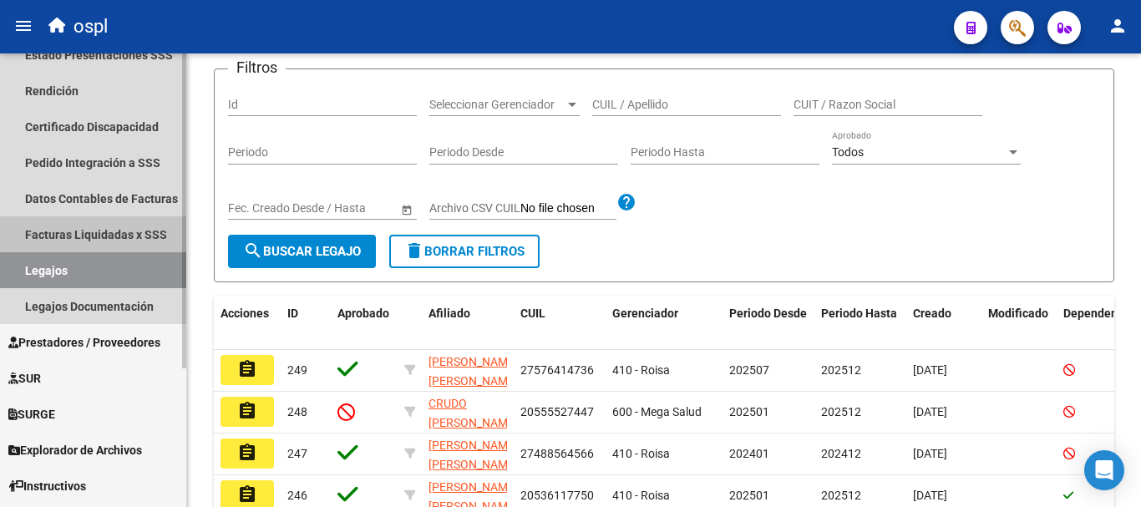
click at [102, 231] on link "Facturas Liquidadas x SSS" at bounding box center [93, 234] width 186 height 36
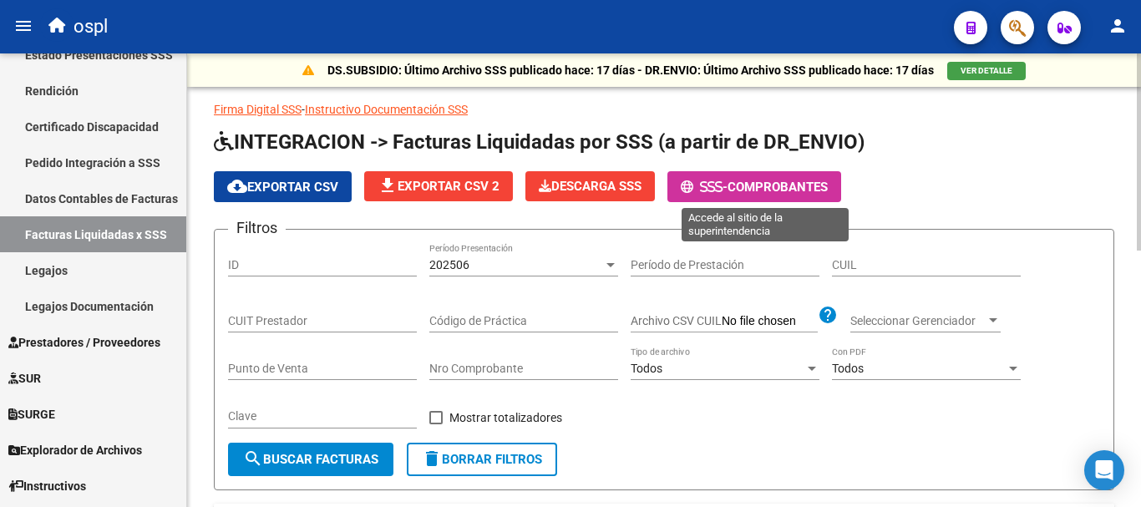
click at [723, 185] on icon at bounding box center [719, 186] width 8 height 13
click at [662, 266] on input "Período de Prestación" at bounding box center [725, 265] width 189 height 14
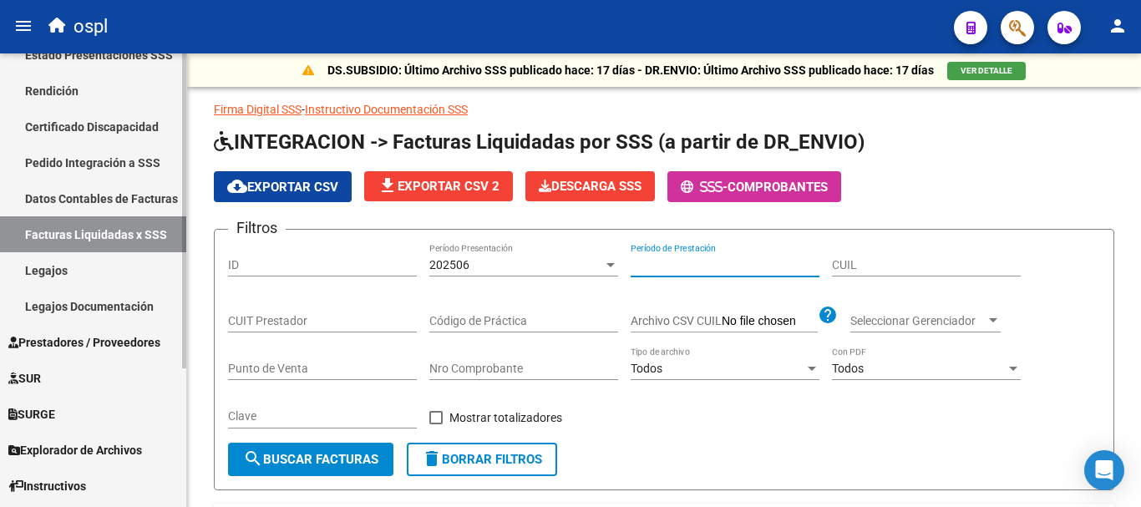
click at [108, 201] on link "Datos Contables de Facturas" at bounding box center [93, 198] width 186 height 36
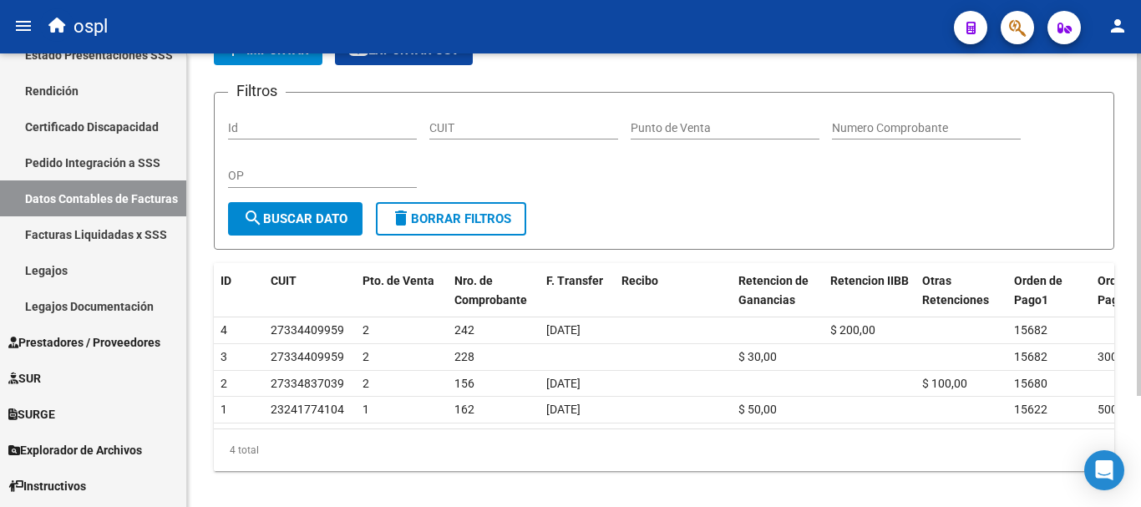
scroll to position [148, 0]
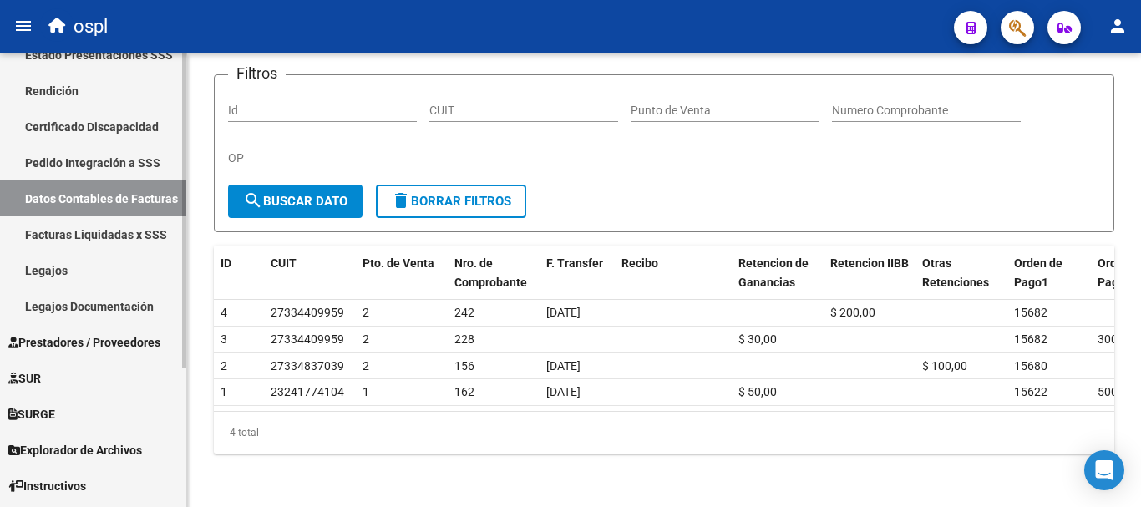
click at [115, 154] on link "Pedido Integración a SSS" at bounding box center [93, 163] width 186 height 36
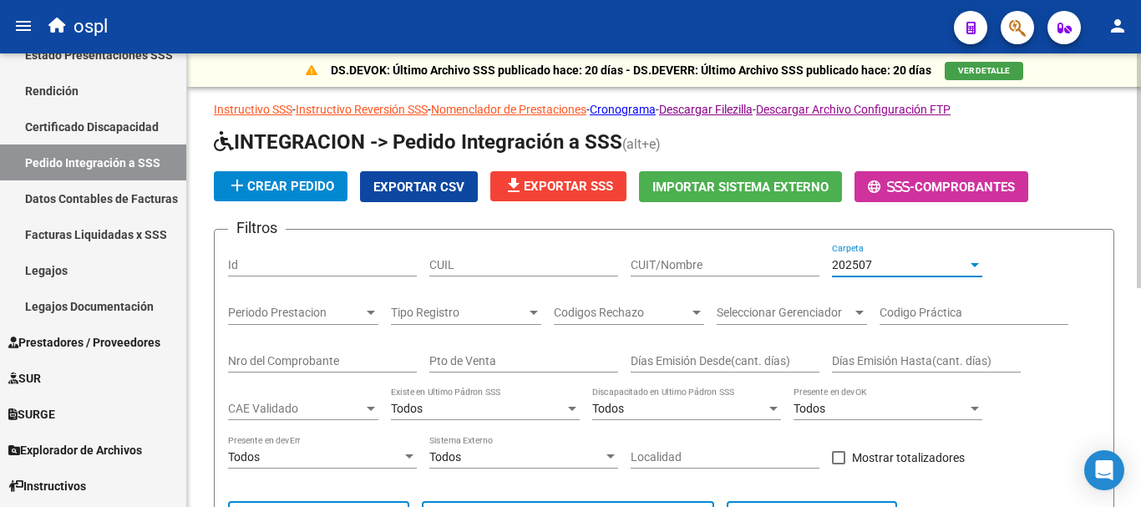
click at [872, 260] on span "202507" at bounding box center [852, 264] width 40 height 13
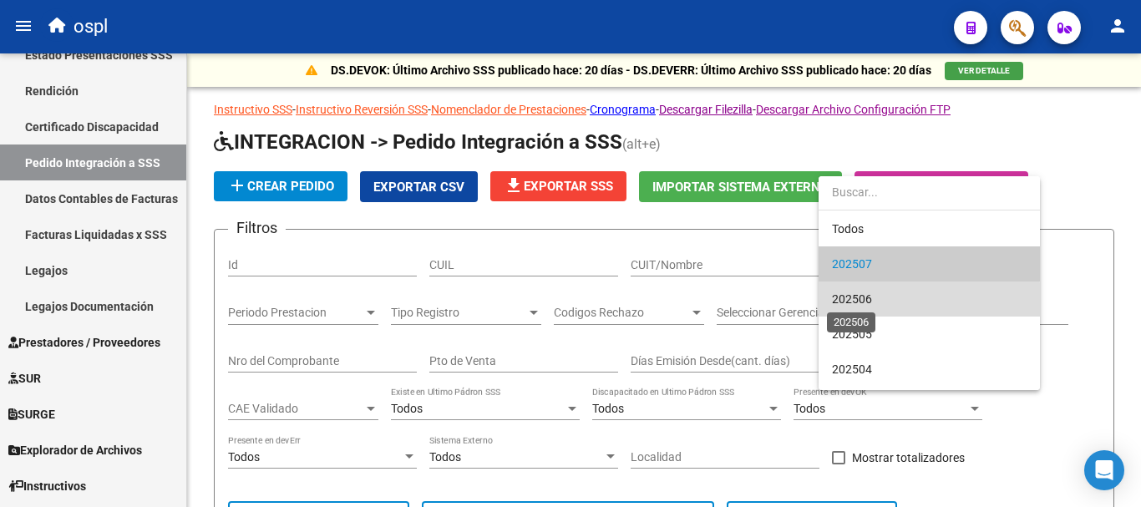
click at [866, 300] on span "202506" at bounding box center [852, 298] width 40 height 13
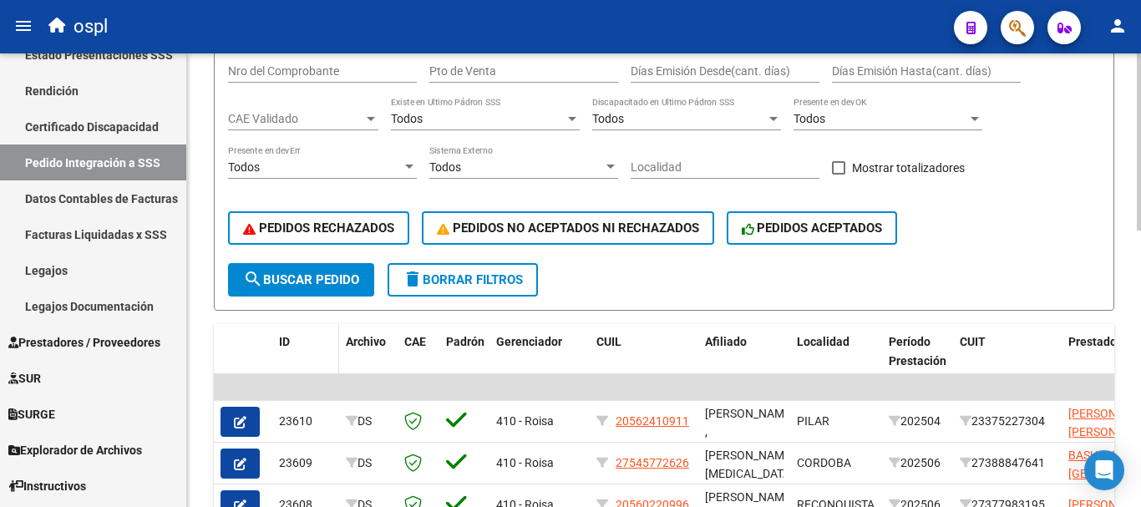
scroll to position [334, 0]
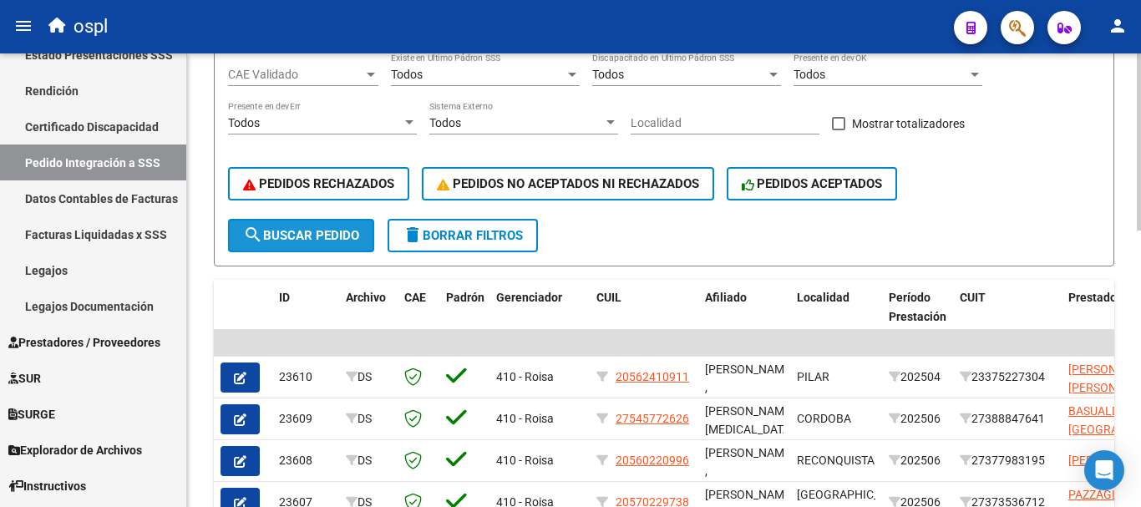
click at [317, 240] on span "search Buscar Pedido" at bounding box center [301, 235] width 116 height 15
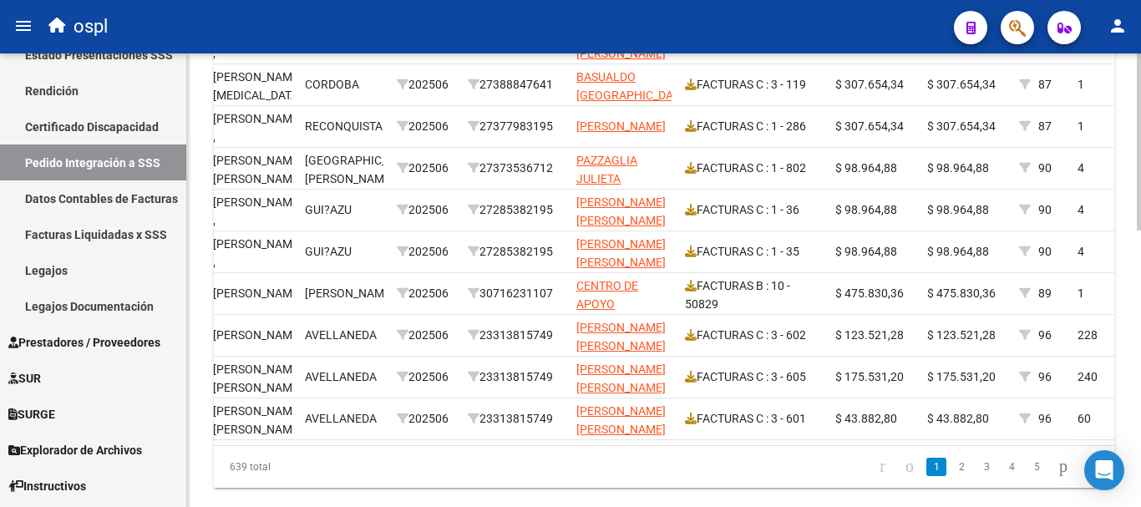
scroll to position [0, 507]
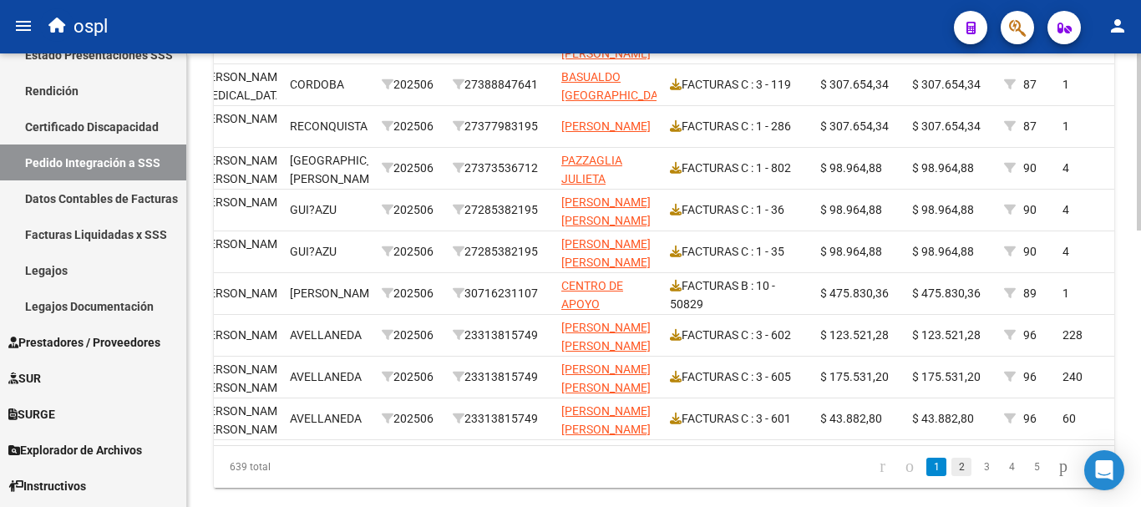
click at [952, 476] on link "2" at bounding box center [962, 467] width 20 height 18
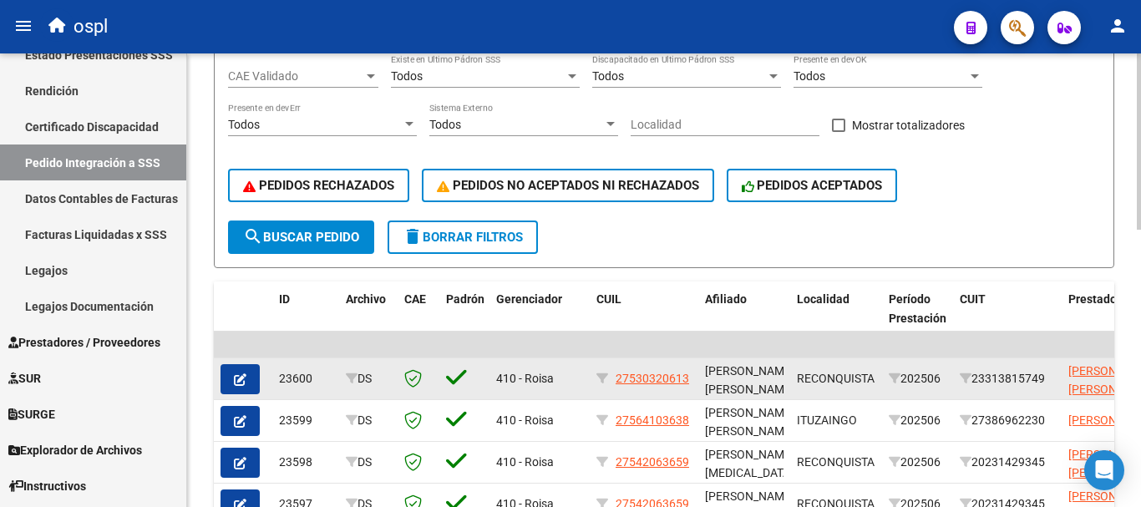
scroll to position [334, 0]
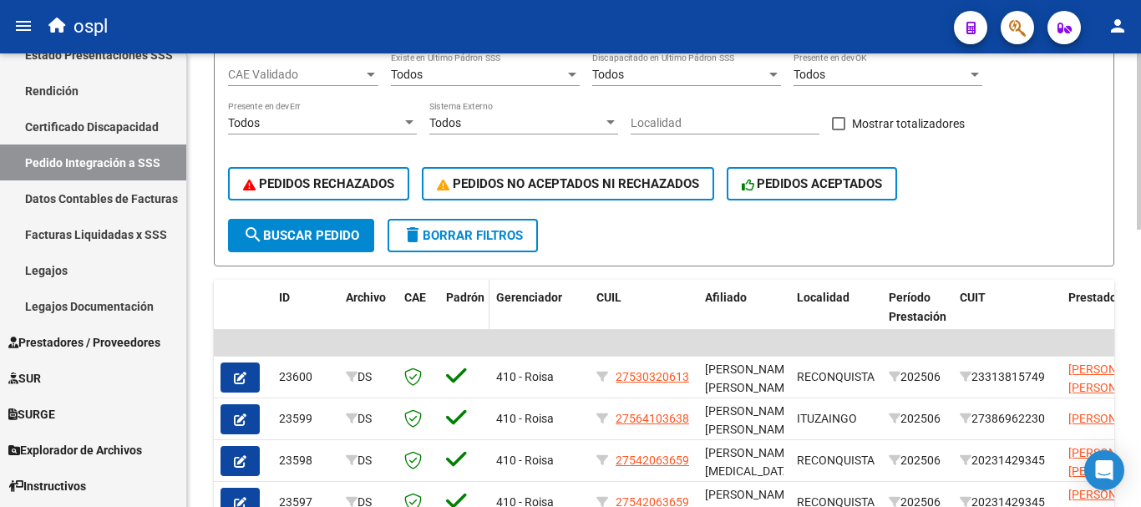
click at [461, 300] on span "Padrón" at bounding box center [465, 297] width 38 height 13
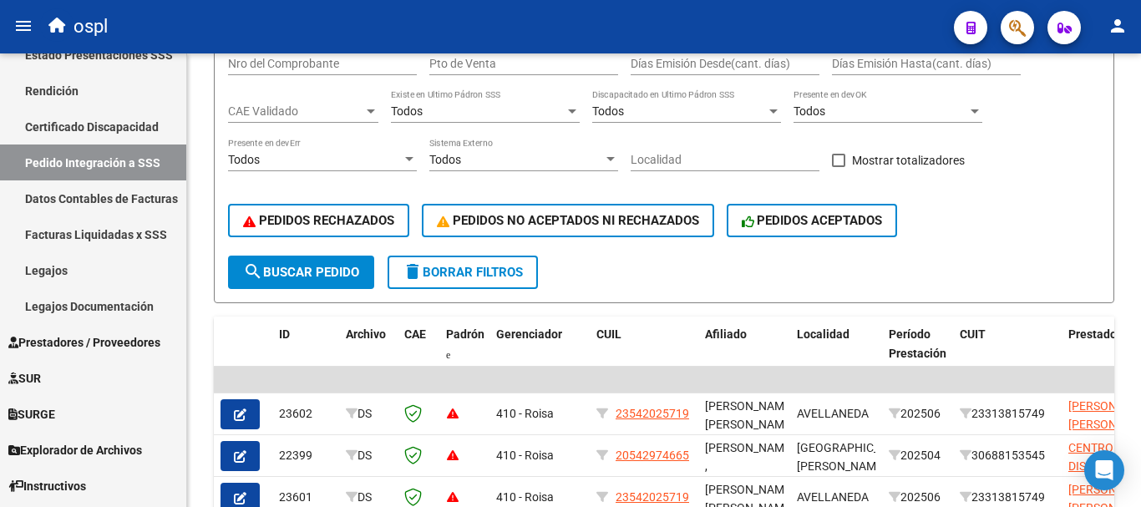
scroll to position [214, 0]
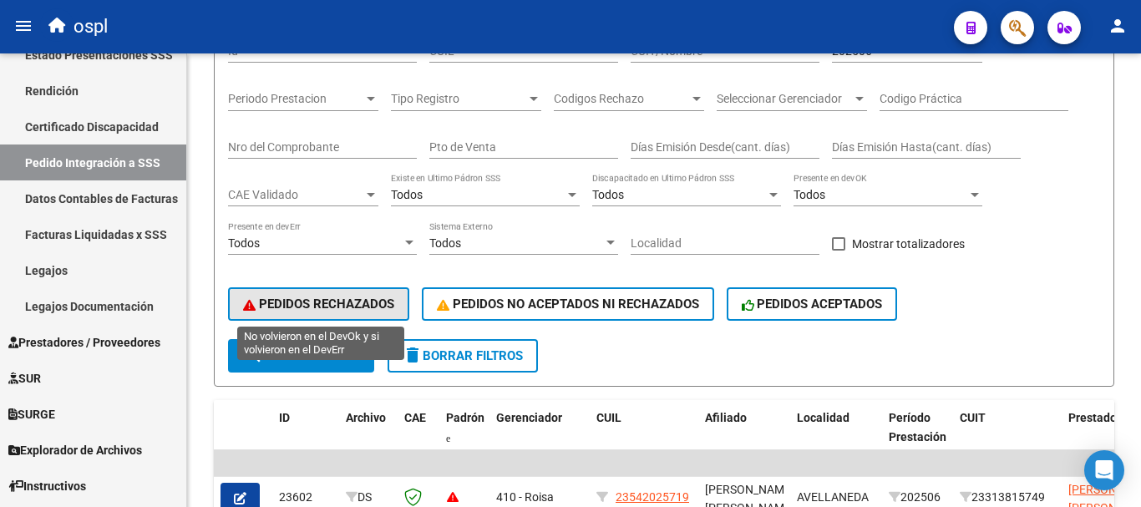
click at [306, 307] on span "PEDIDOS RECHAZADOS" at bounding box center [318, 304] width 151 height 15
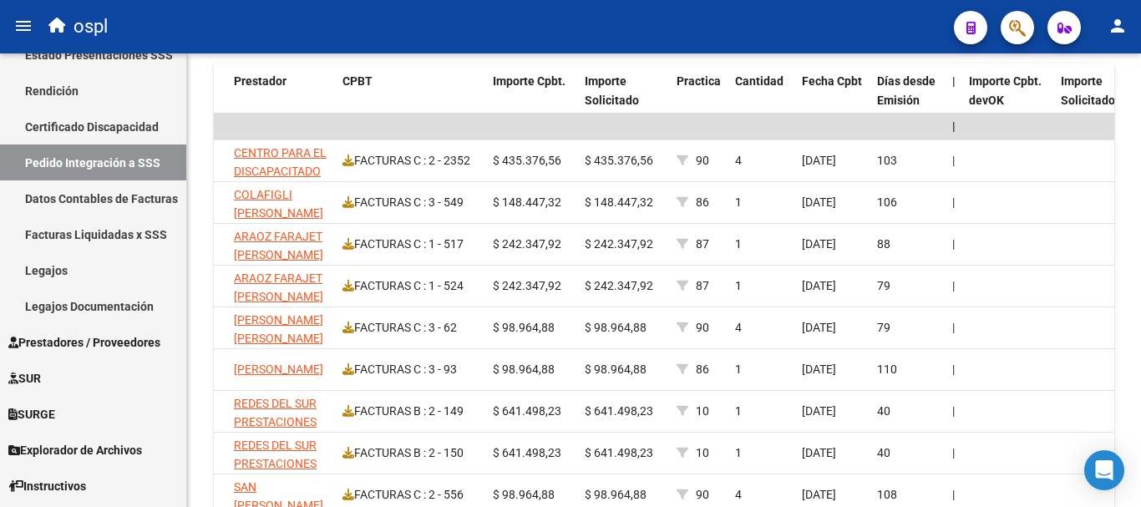
scroll to position [548, 0]
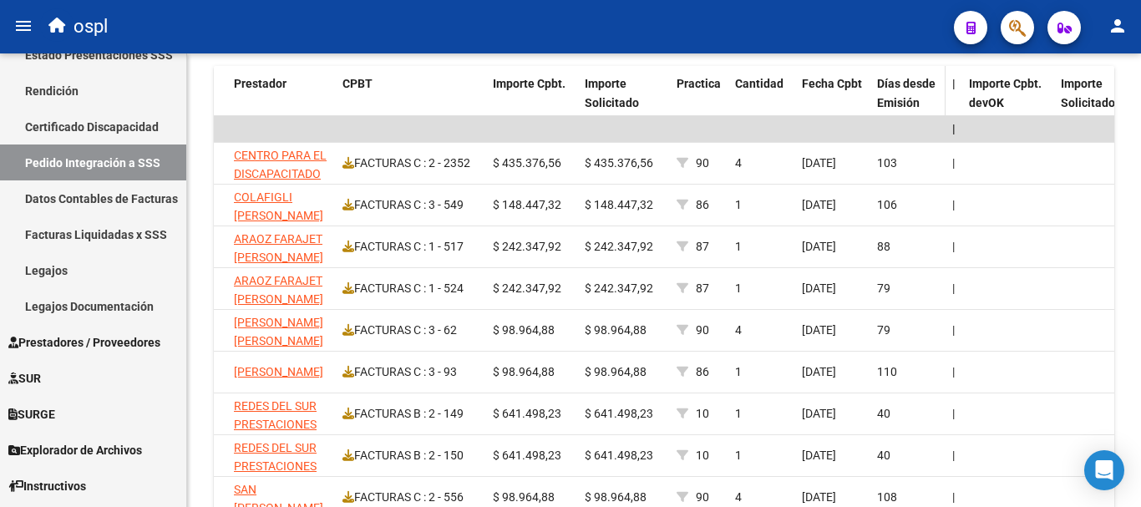
click at [936, 94] on div "Días desde Emisión" at bounding box center [908, 93] width 62 height 38
click at [925, 84] on span "Días desde Emisión" at bounding box center [906, 93] width 58 height 33
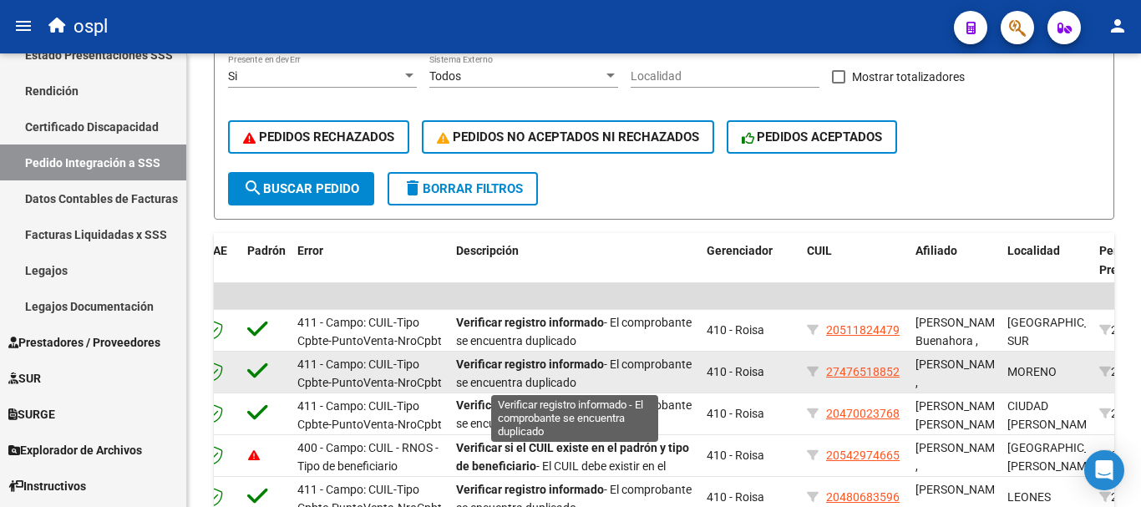
scroll to position [3, 0]
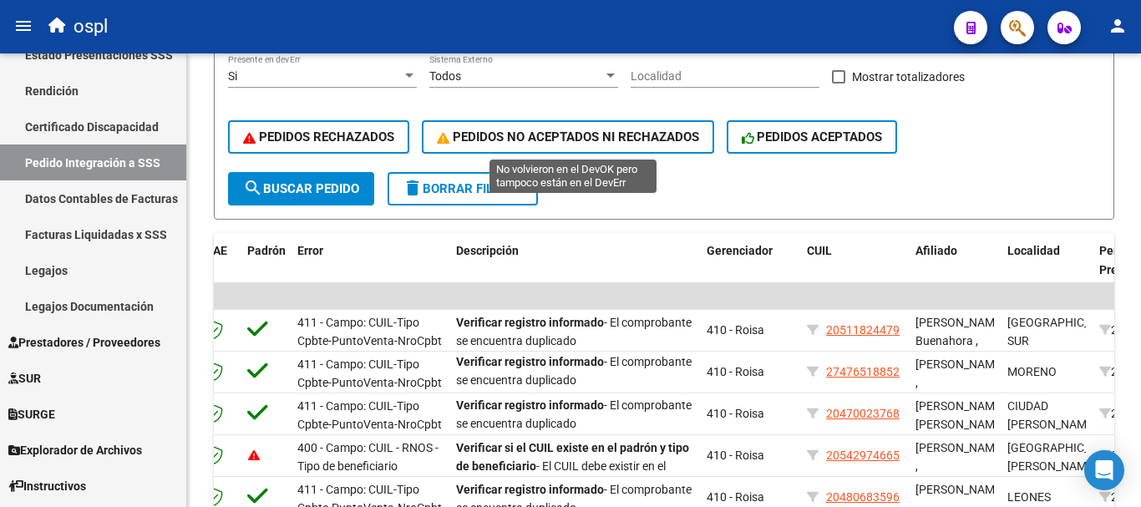
click at [577, 137] on span "PEDIDOS NO ACEPTADOS NI RECHAZADOS" at bounding box center [568, 137] width 262 height 15
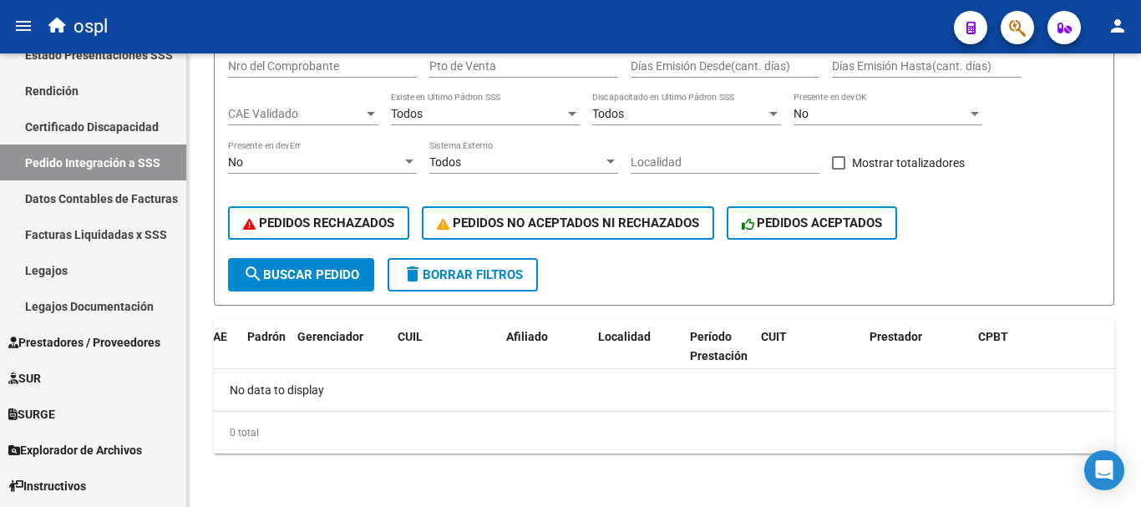
scroll to position [294, 0]
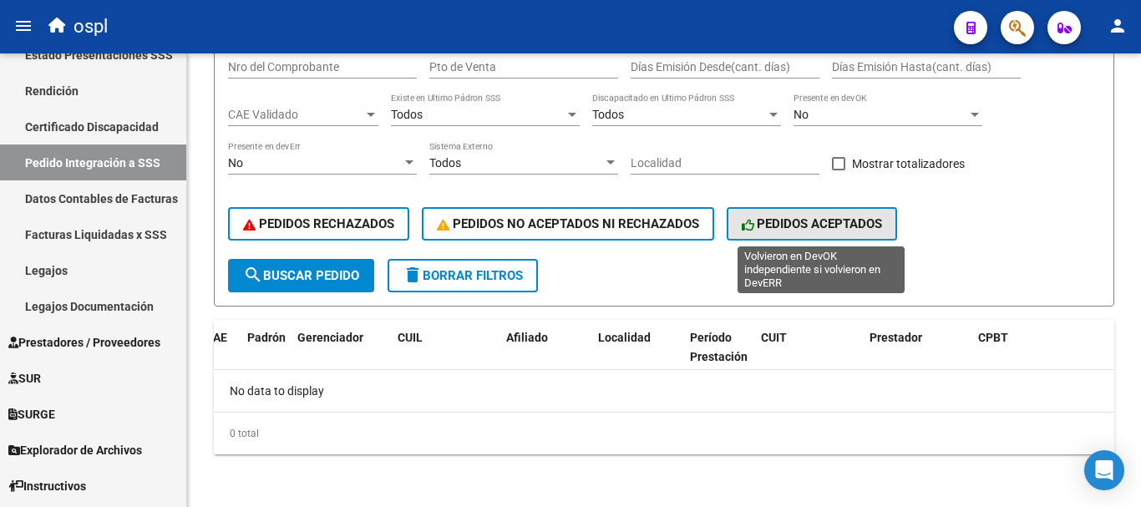
click at [791, 224] on span "PEDIDOS ACEPTADOS" at bounding box center [812, 223] width 141 height 15
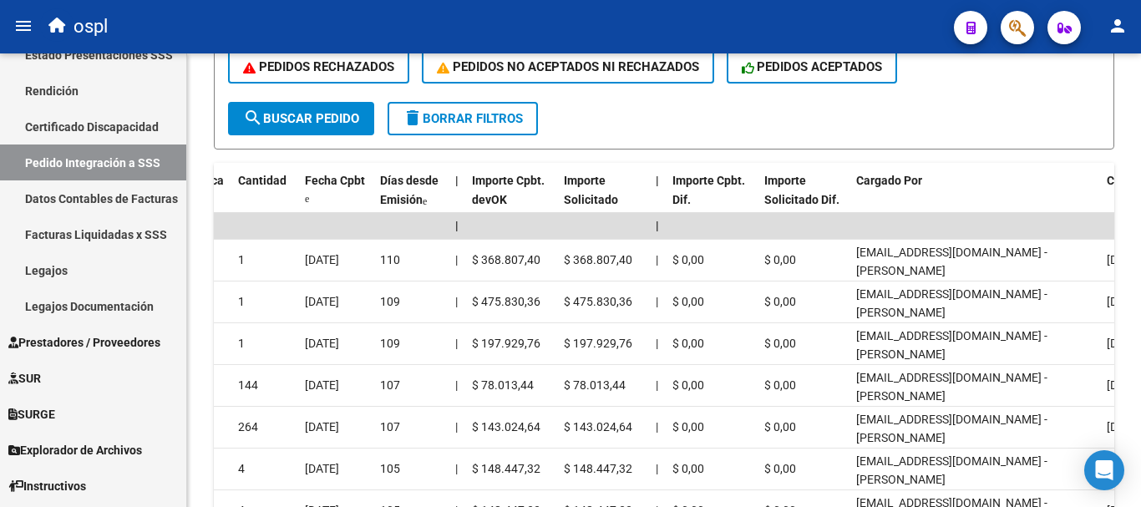
scroll to position [461, 0]
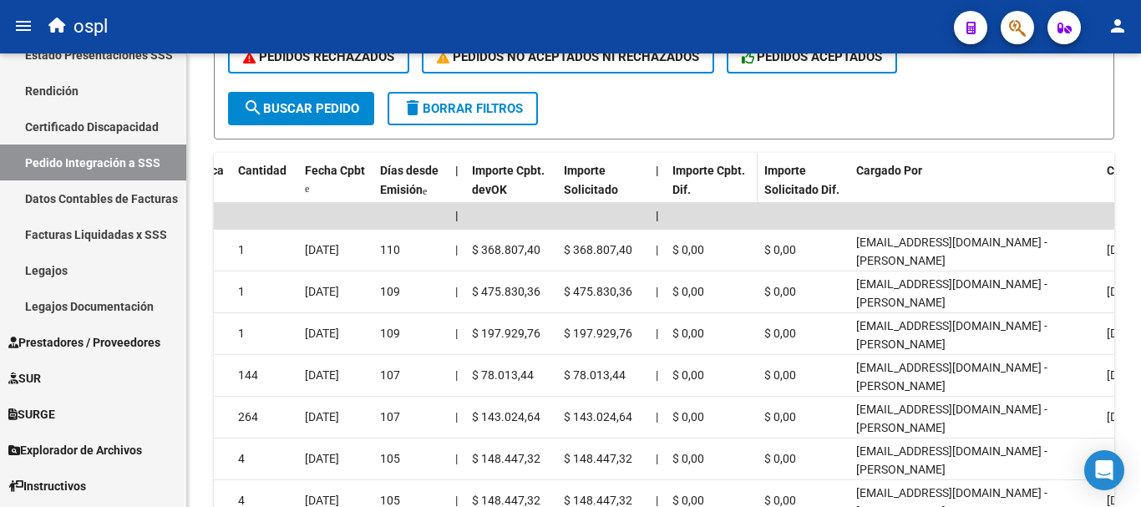
click at [739, 170] on span "Importe Cpbt. Dif." at bounding box center [709, 180] width 73 height 33
click at [820, 175] on div "Importe Solicitado Dif." at bounding box center [804, 180] width 79 height 38
click at [828, 188] on span "Importe Solicitado Dif." at bounding box center [802, 180] width 75 height 33
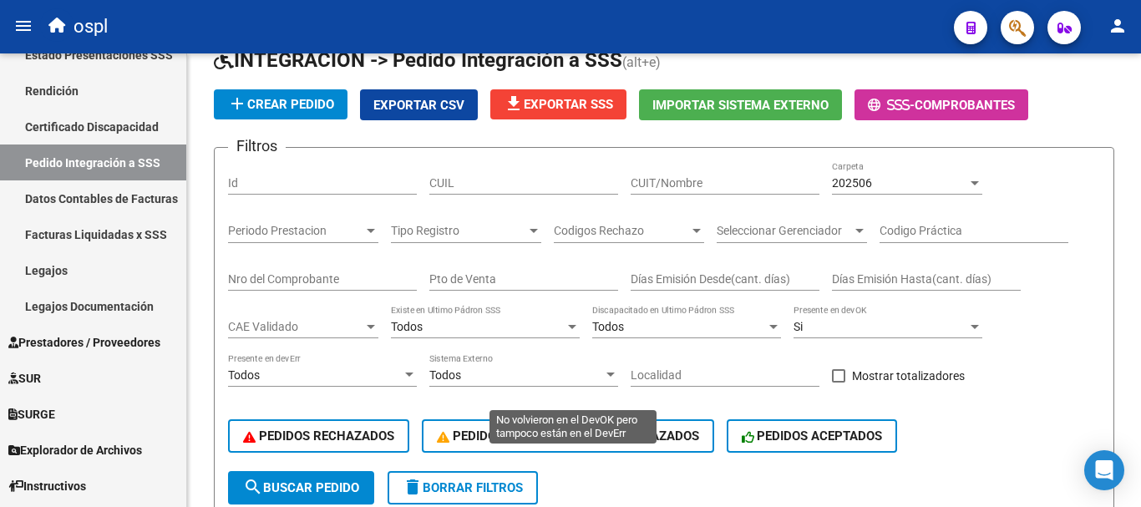
scroll to position [0, 0]
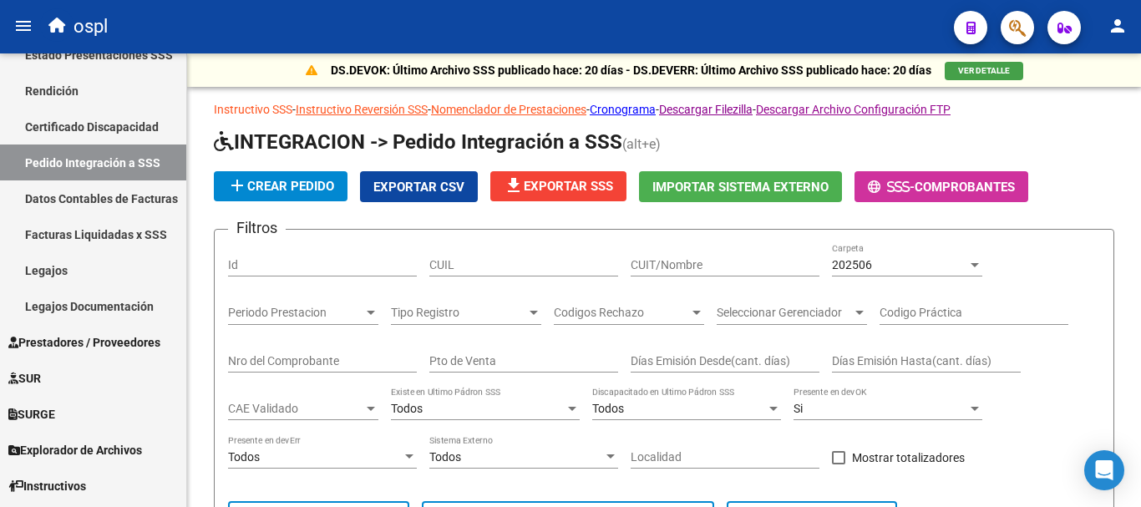
click at [267, 106] on link "Instructivo SSS" at bounding box center [253, 109] width 79 height 13
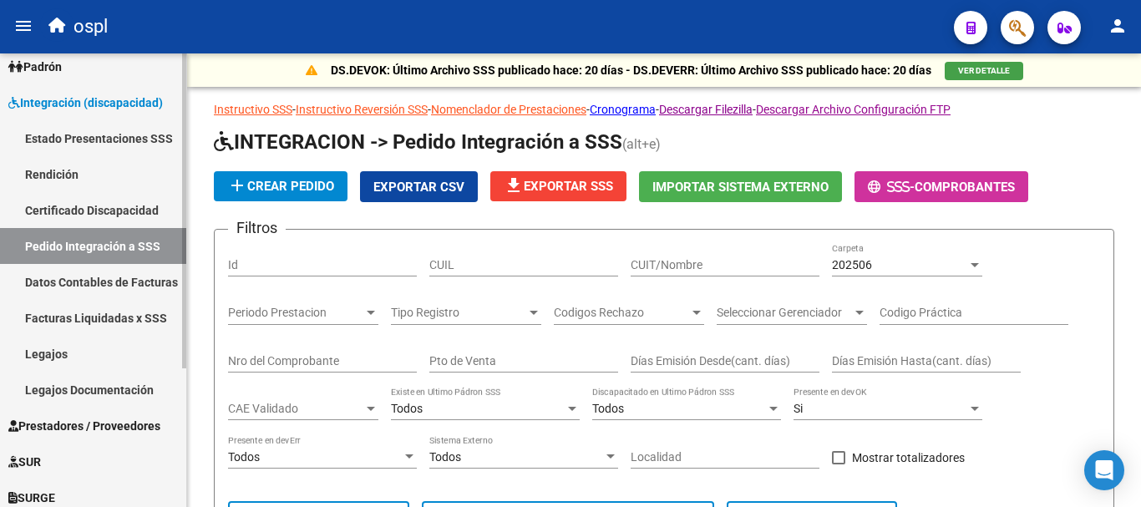
click at [75, 175] on link "Rendición" at bounding box center [93, 174] width 186 height 36
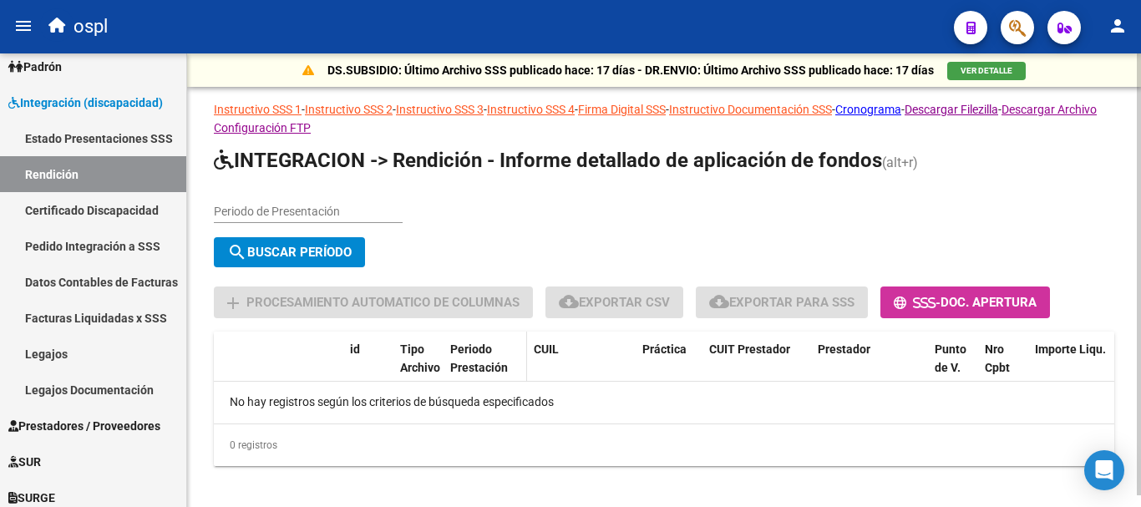
scroll to position [12, 0]
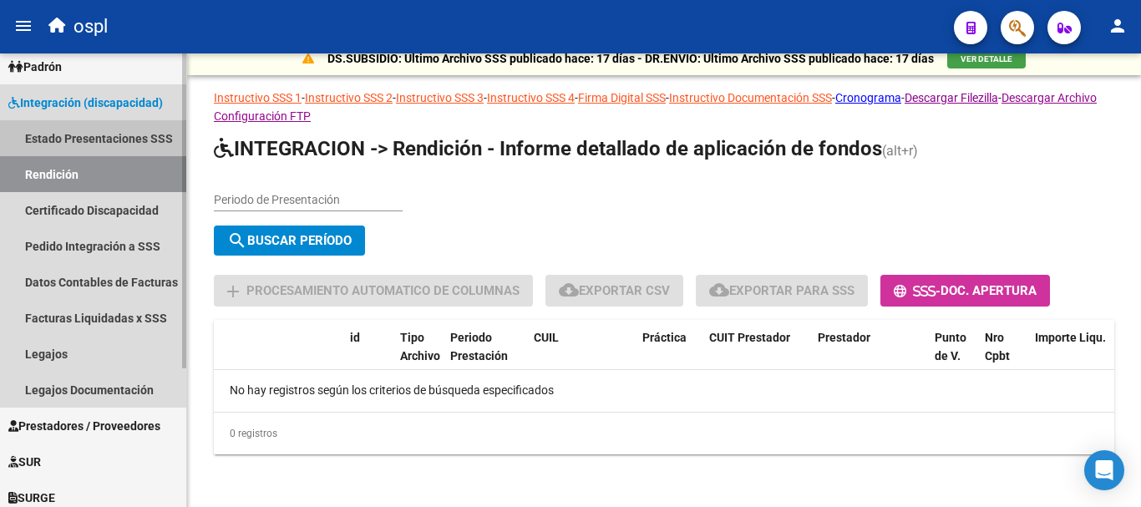
click at [135, 136] on link "Estado Presentaciones SSS" at bounding box center [93, 138] width 186 height 36
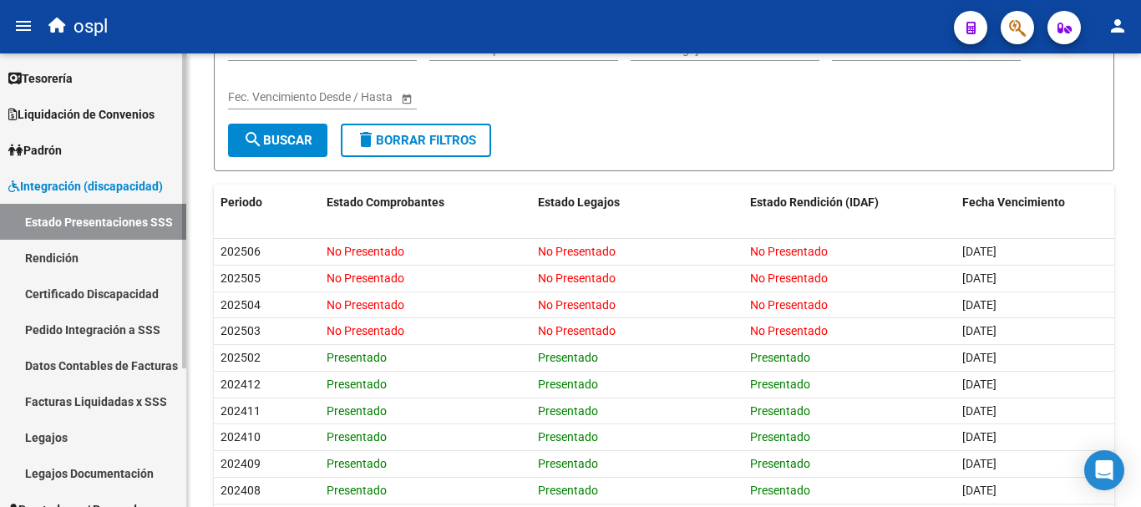
click at [122, 186] on span "Integración (discapacidad)" at bounding box center [85, 186] width 155 height 18
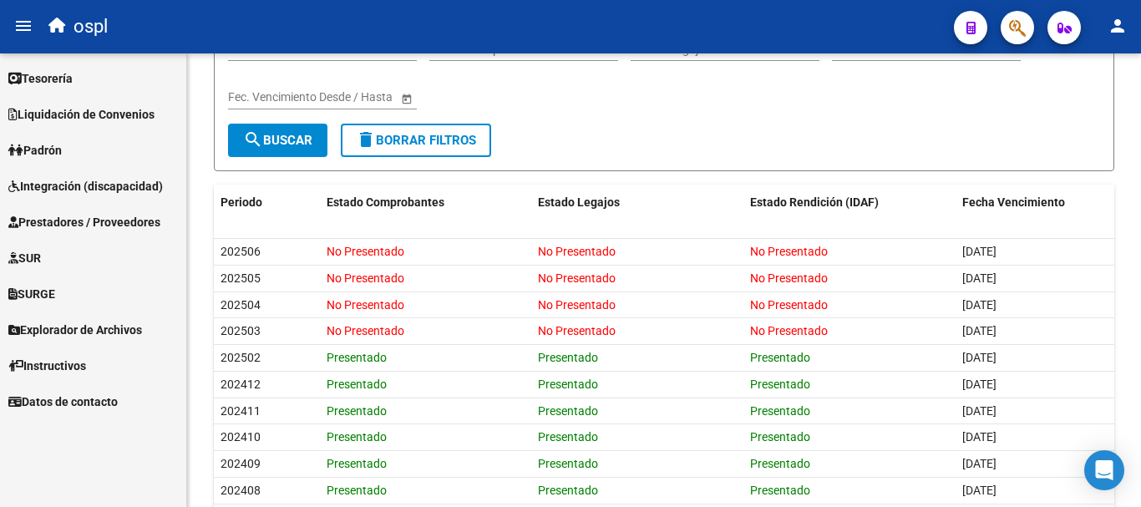
click at [123, 186] on span "Integración (discapacidad)" at bounding box center [85, 186] width 155 height 18
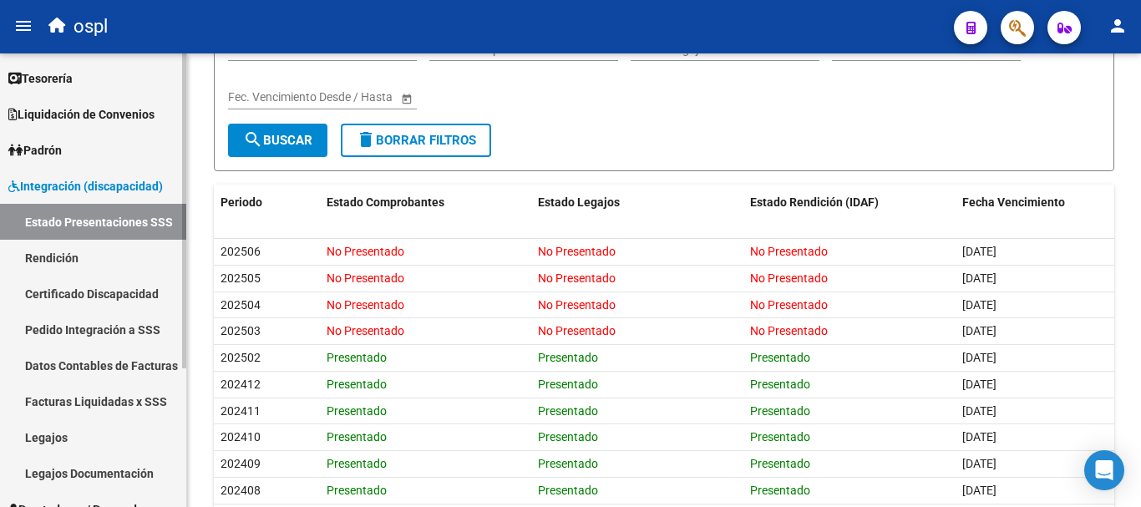
click at [135, 322] on link "Pedido Integración a SSS" at bounding box center [93, 330] width 186 height 36
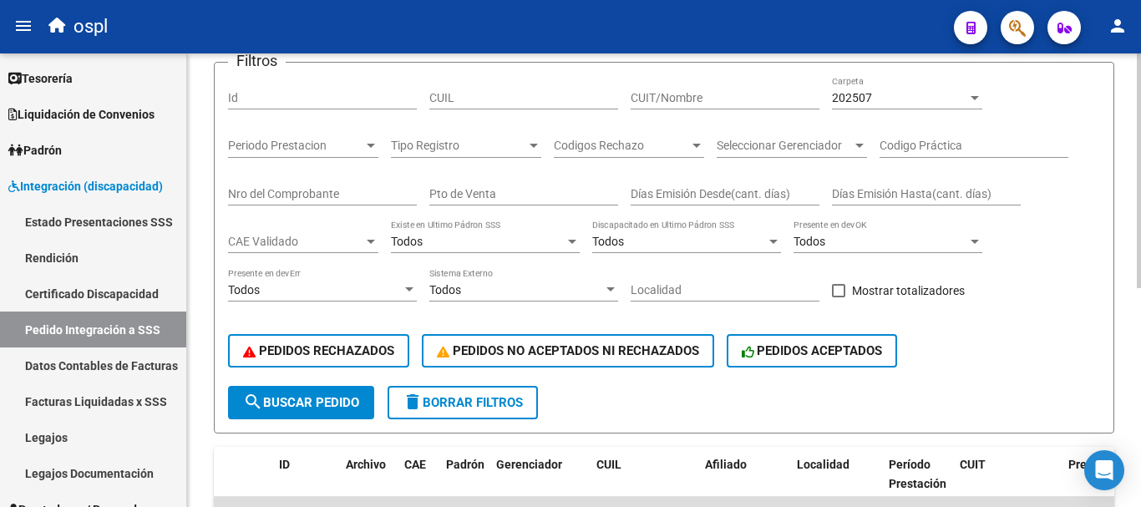
scroll to position [84, 0]
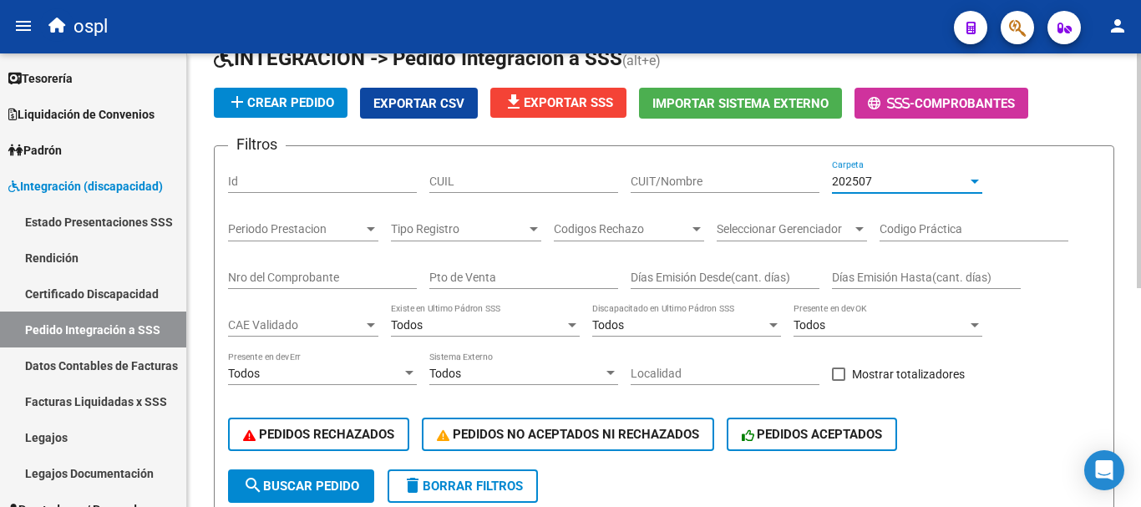
click at [915, 178] on div "202507" at bounding box center [899, 182] width 135 height 14
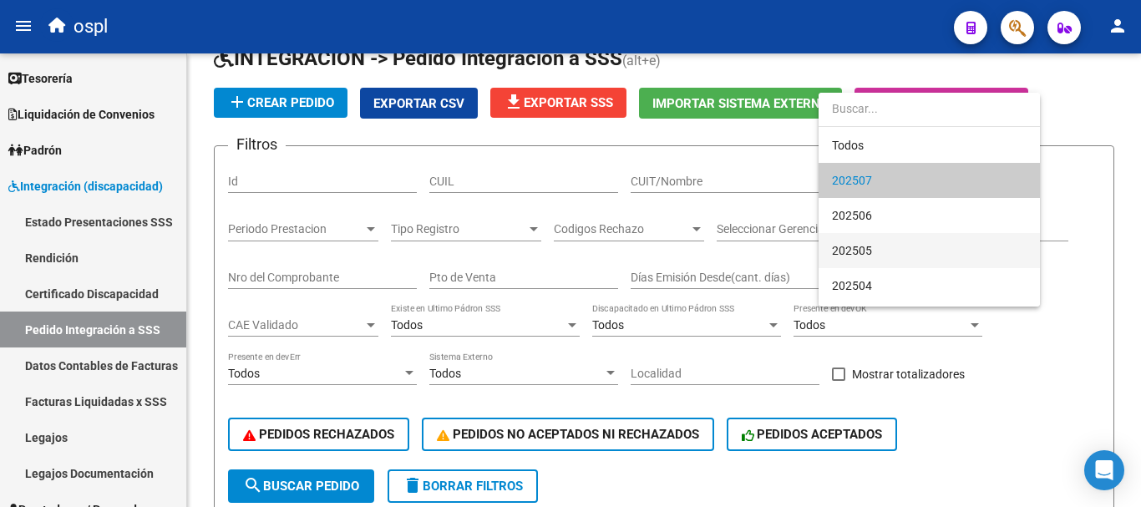
click at [882, 247] on span "202505" at bounding box center [929, 250] width 195 height 35
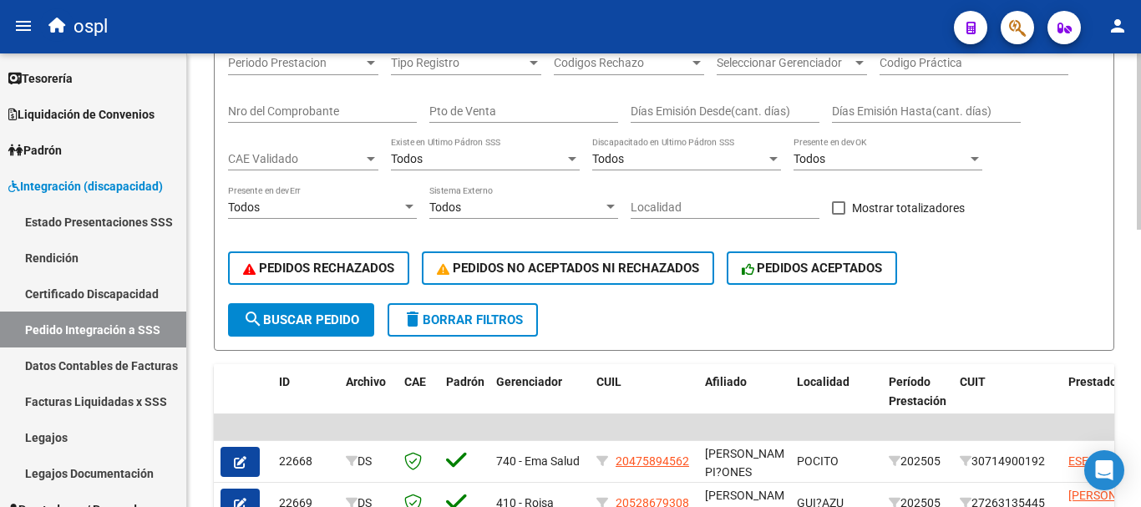
scroll to position [251, 0]
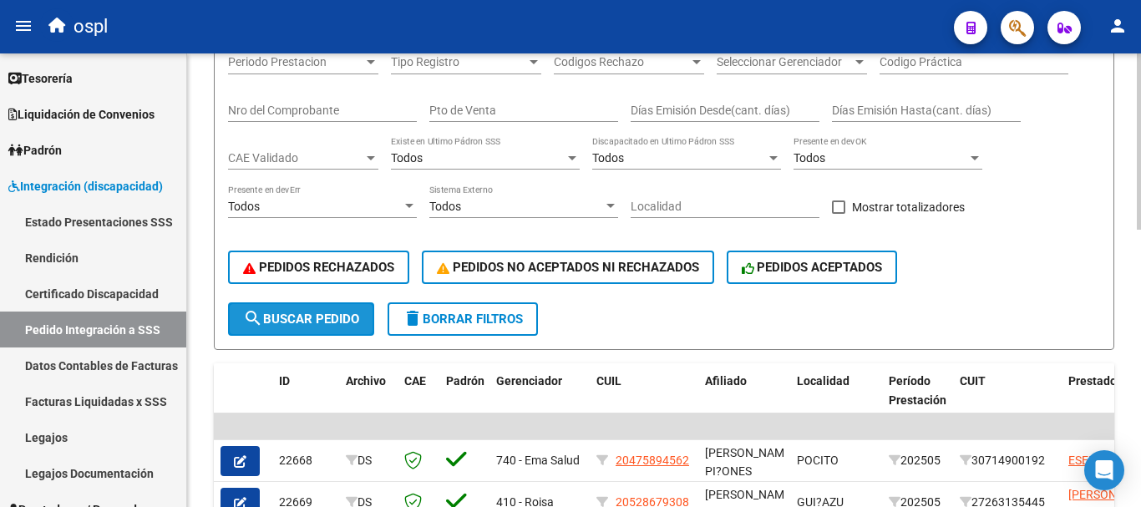
click at [333, 317] on span "search Buscar Pedido" at bounding box center [301, 319] width 116 height 15
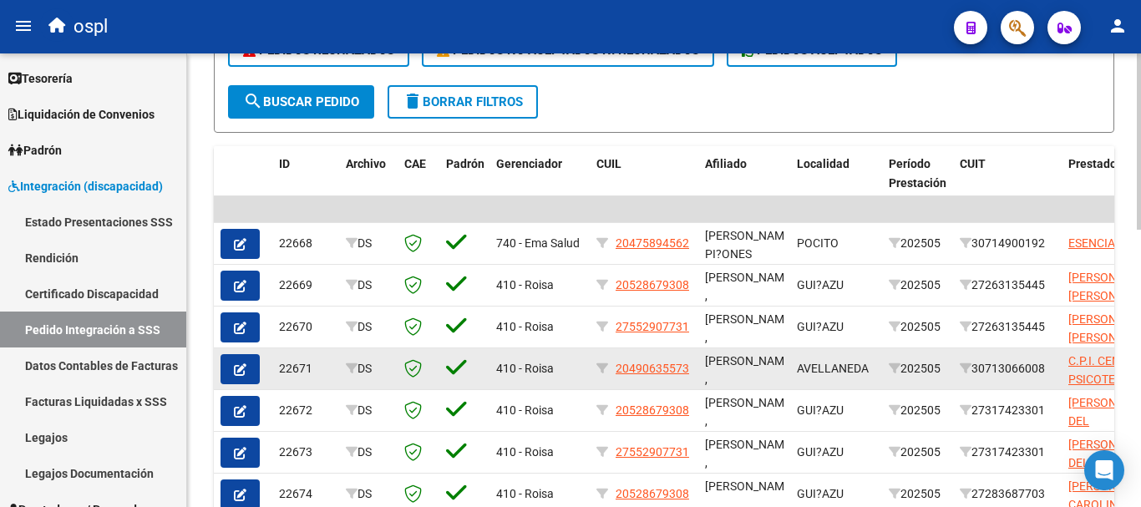
scroll to position [418, 0]
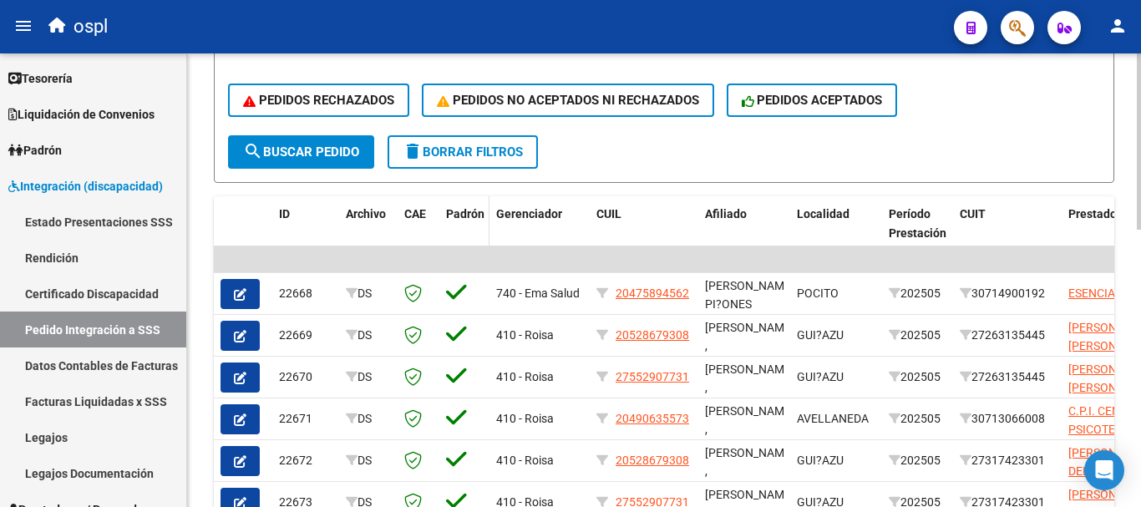
click at [469, 211] on span "Padrón" at bounding box center [465, 213] width 38 height 13
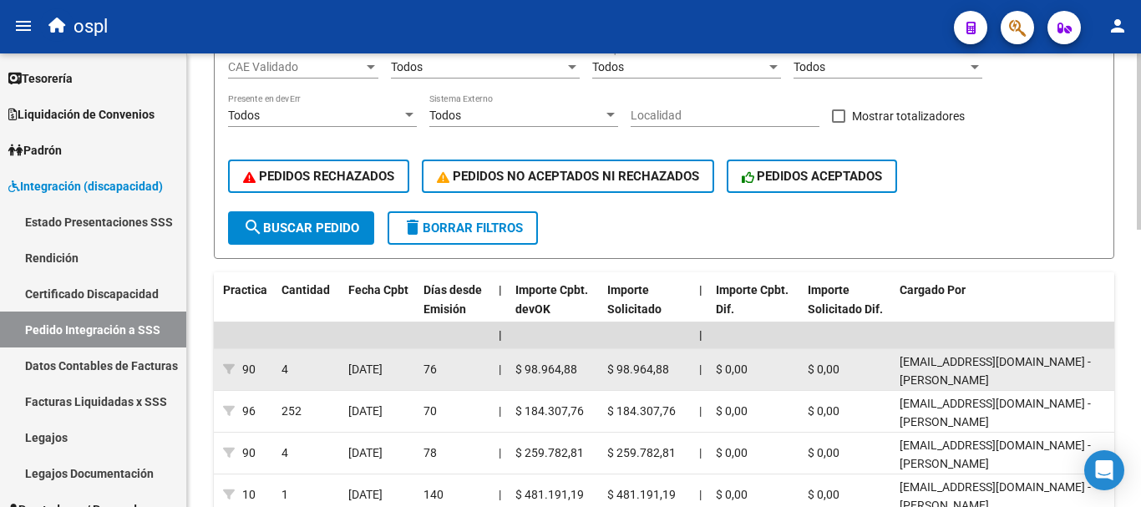
scroll to position [381, 0]
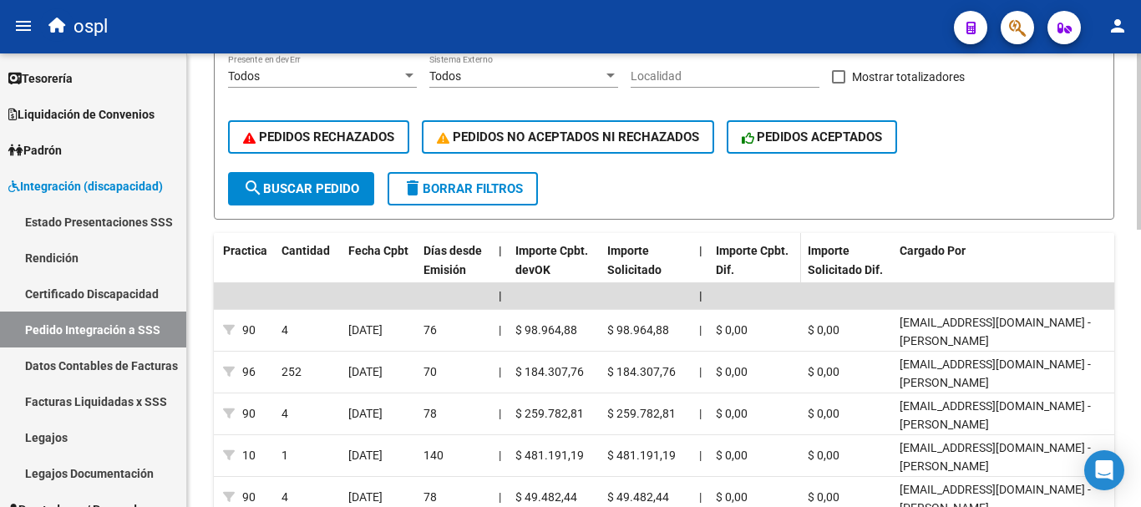
click at [783, 259] on div "Importe Cpbt. Dif." at bounding box center [755, 260] width 79 height 38
click at [780, 252] on span "Importe Cpbt. Dif." at bounding box center [752, 260] width 73 height 33
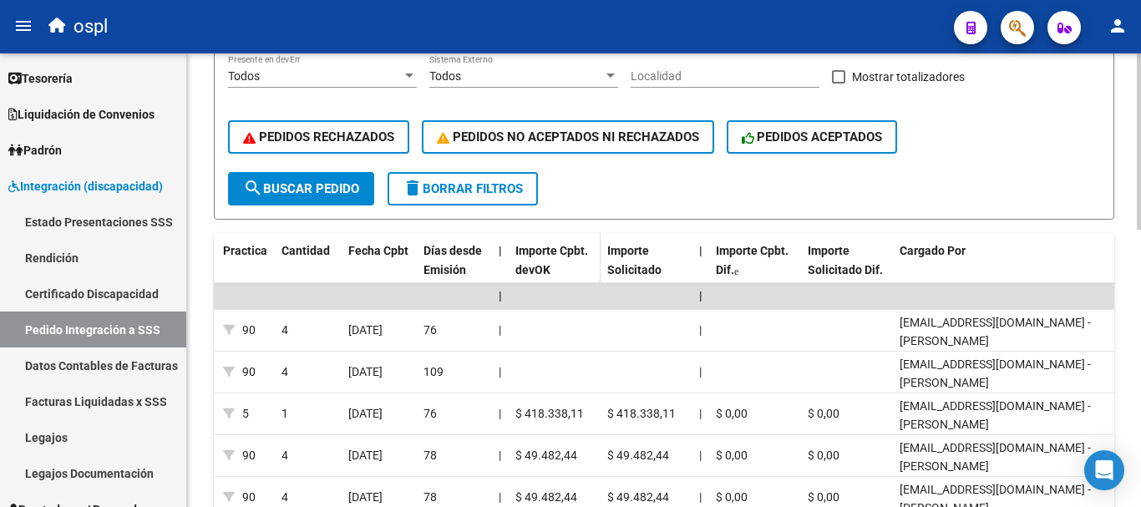
click at [548, 248] on span "Importe Cpbt. devOK" at bounding box center [552, 260] width 73 height 33
click at [737, 251] on span "Importe Cpbt. Dif." at bounding box center [752, 260] width 73 height 33
click at [744, 250] on span "Importe Cpbt. Dif." at bounding box center [752, 260] width 73 height 33
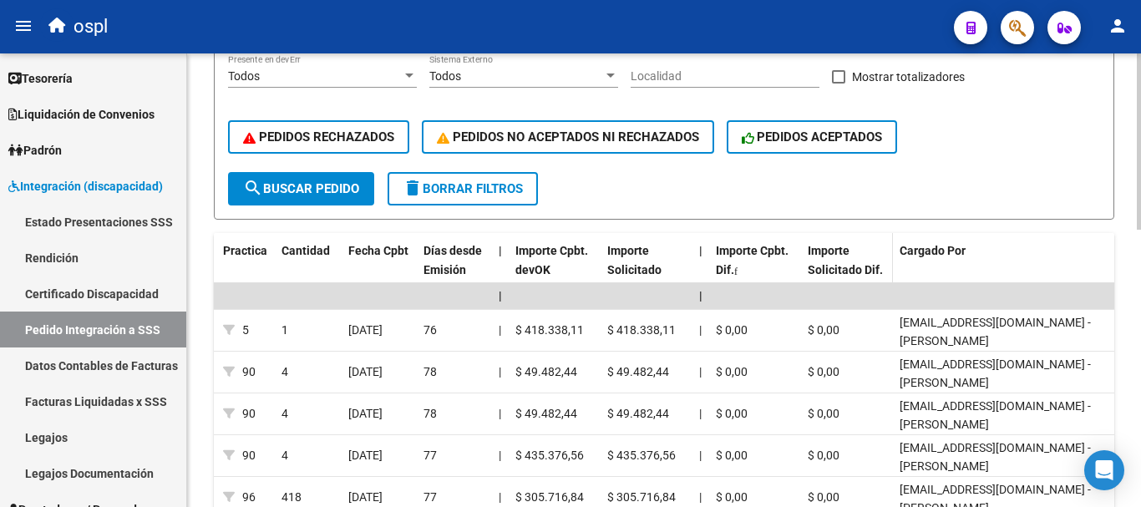
click at [843, 257] on div "Importe Solicitado Dif." at bounding box center [847, 260] width 79 height 38
click at [857, 243] on div "Importe Solicitado Dif." at bounding box center [847, 260] width 79 height 38
click at [841, 247] on span "Importe Solicitado Dif." at bounding box center [845, 260] width 75 height 33
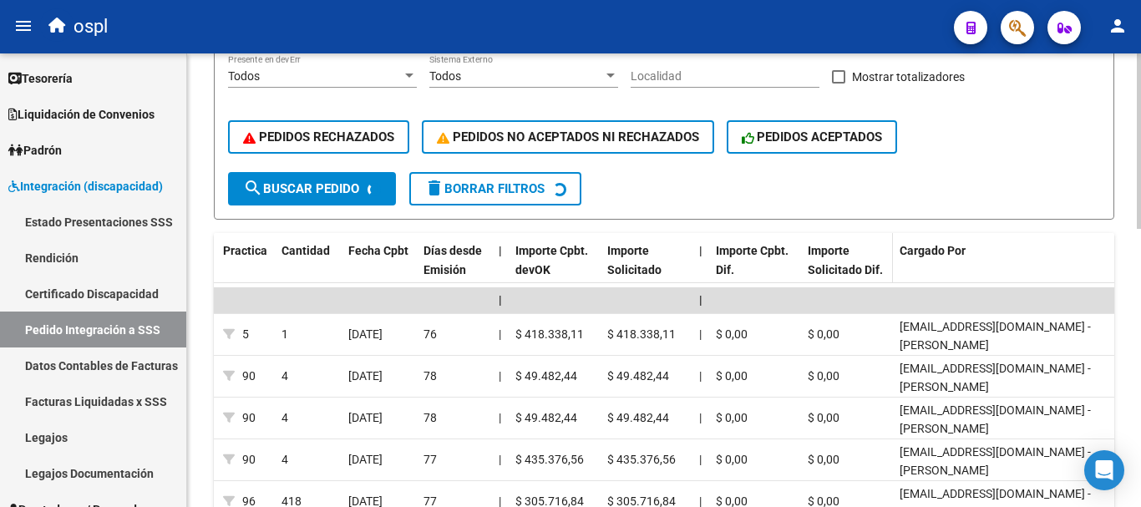
click at [841, 247] on span "Importe Solicitado Dif." at bounding box center [845, 260] width 75 height 33
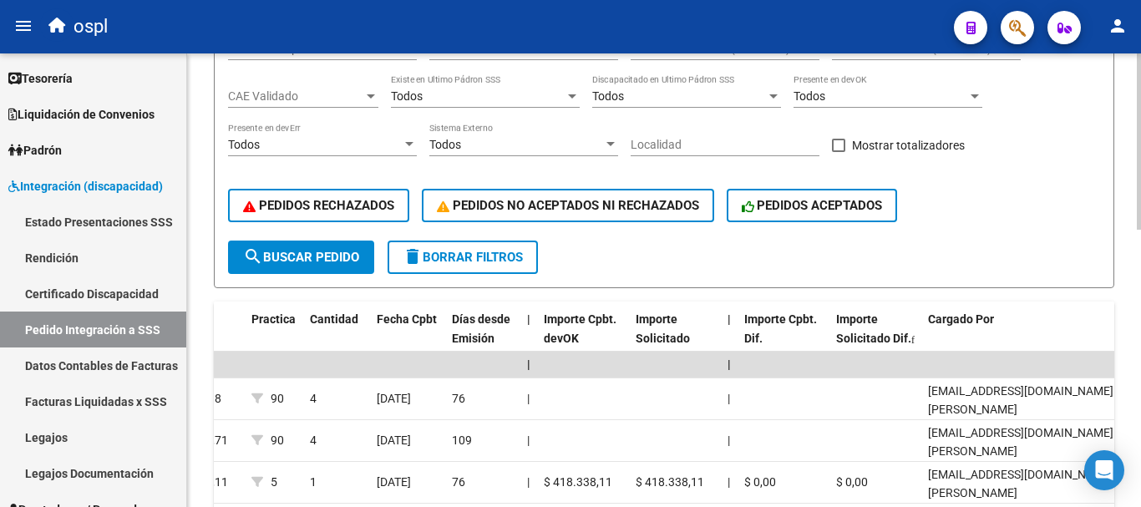
scroll to position [297, 0]
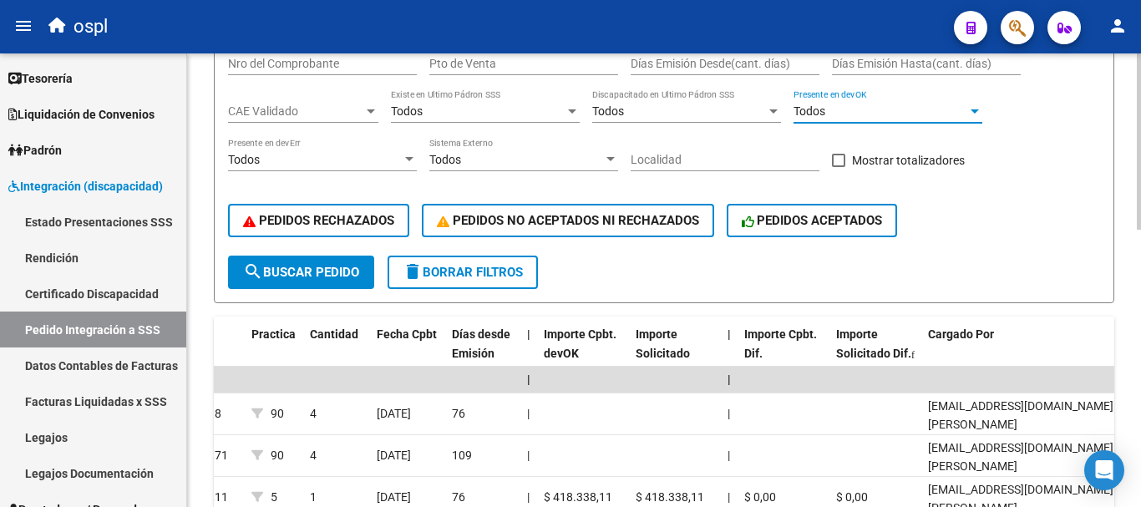
click at [882, 109] on div "Todos" at bounding box center [881, 111] width 174 height 14
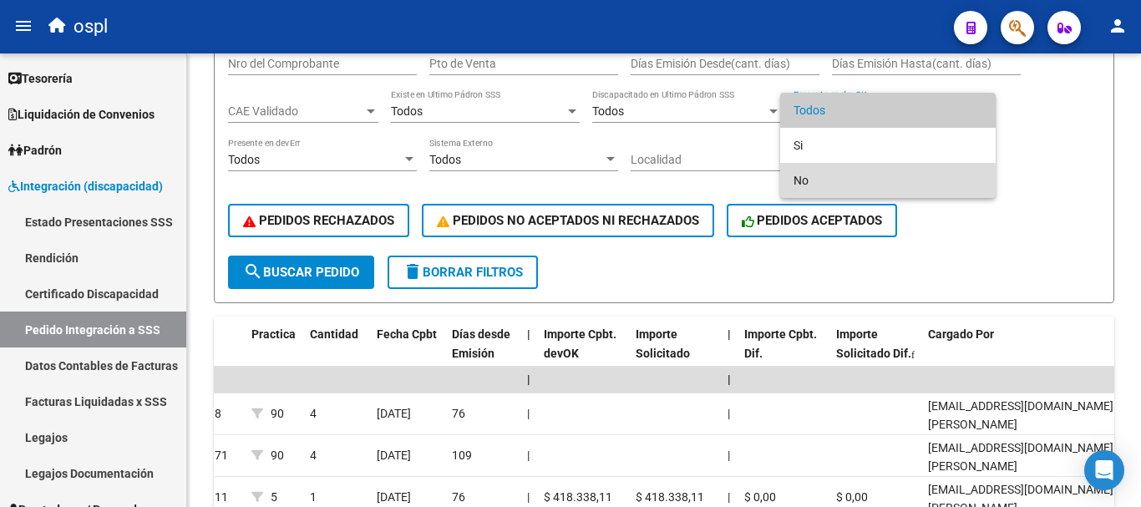
click at [835, 182] on span "No" at bounding box center [888, 180] width 189 height 35
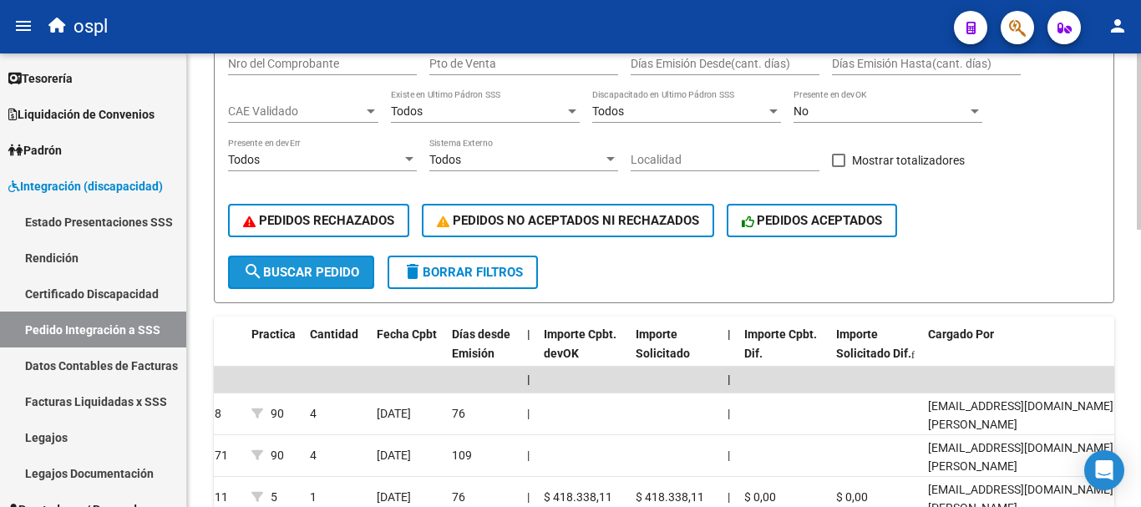
click at [274, 287] on button "search Buscar Pedido" at bounding box center [301, 272] width 146 height 33
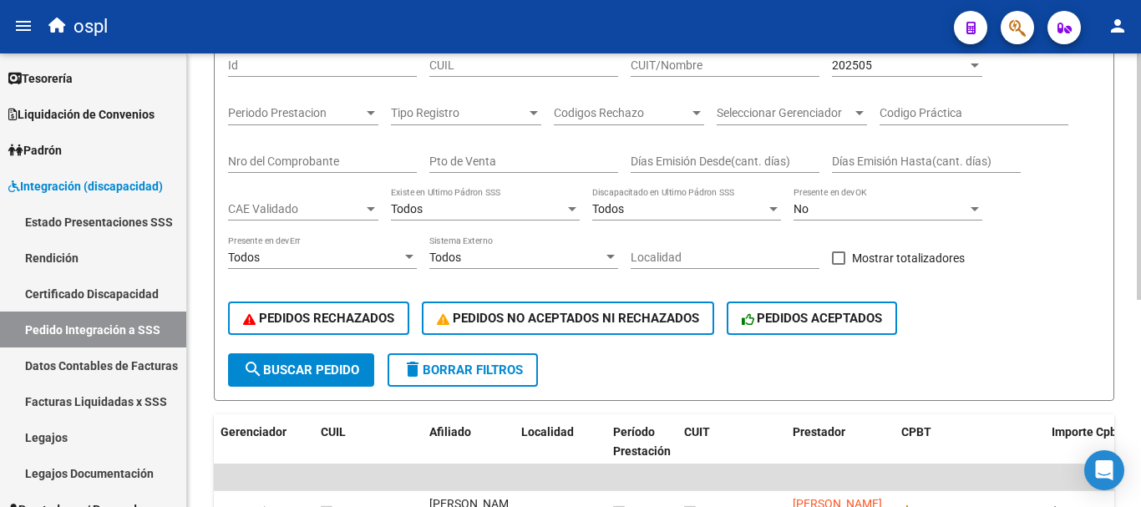
scroll to position [0, 0]
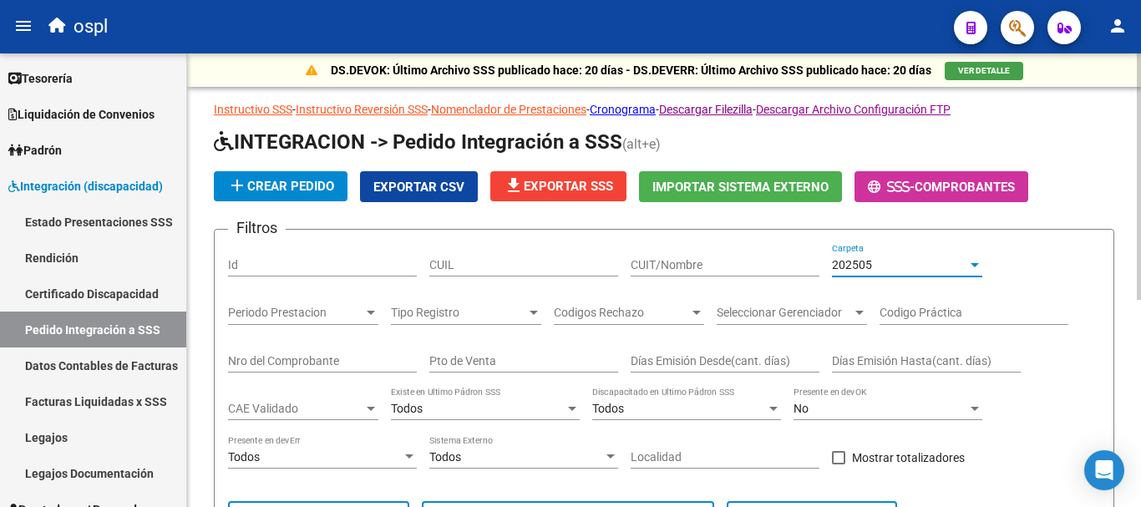
click at [901, 262] on div "202505" at bounding box center [899, 265] width 135 height 14
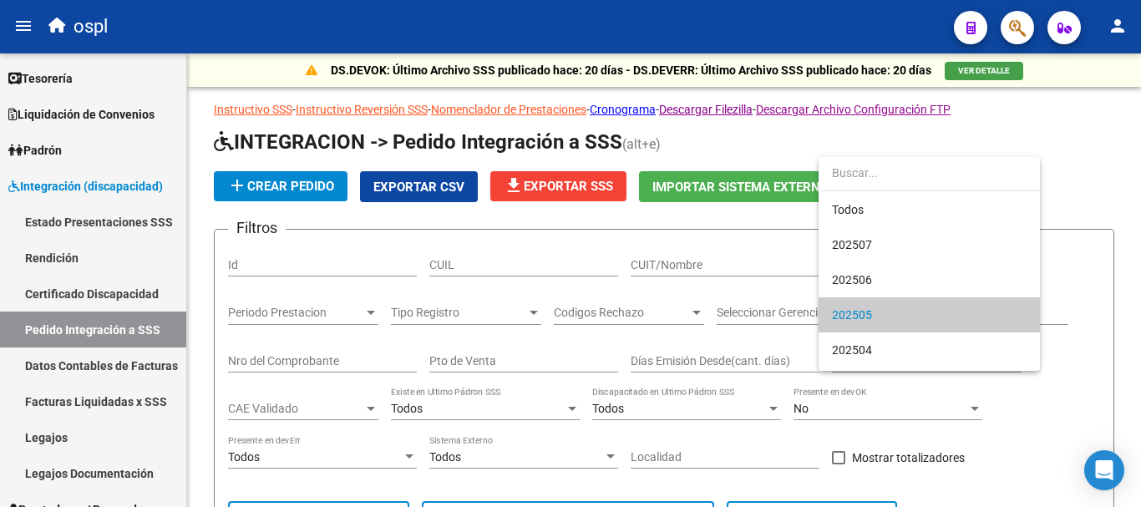
scroll to position [51, 0]
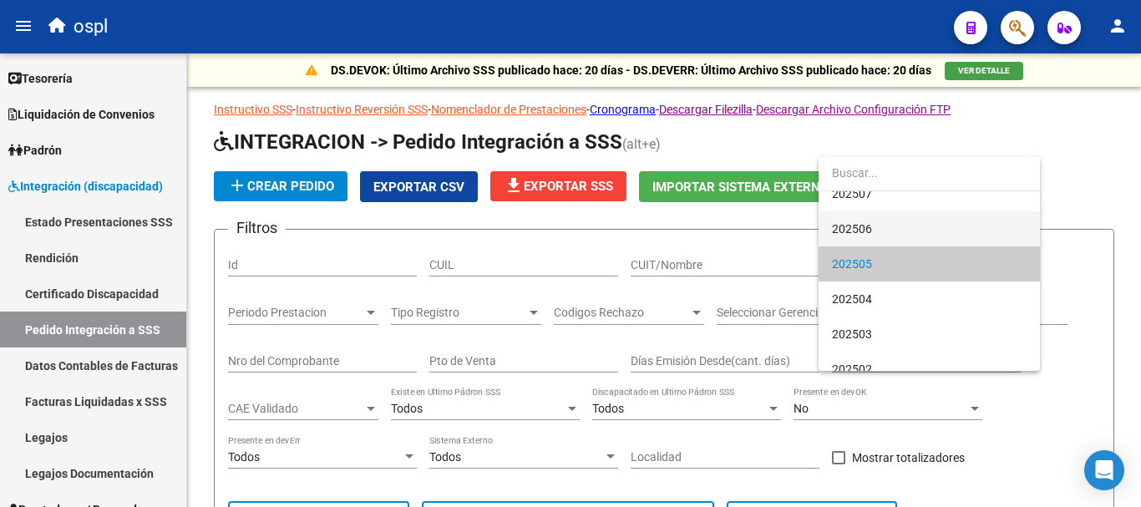
click at [877, 229] on span "202506" at bounding box center [929, 228] width 195 height 35
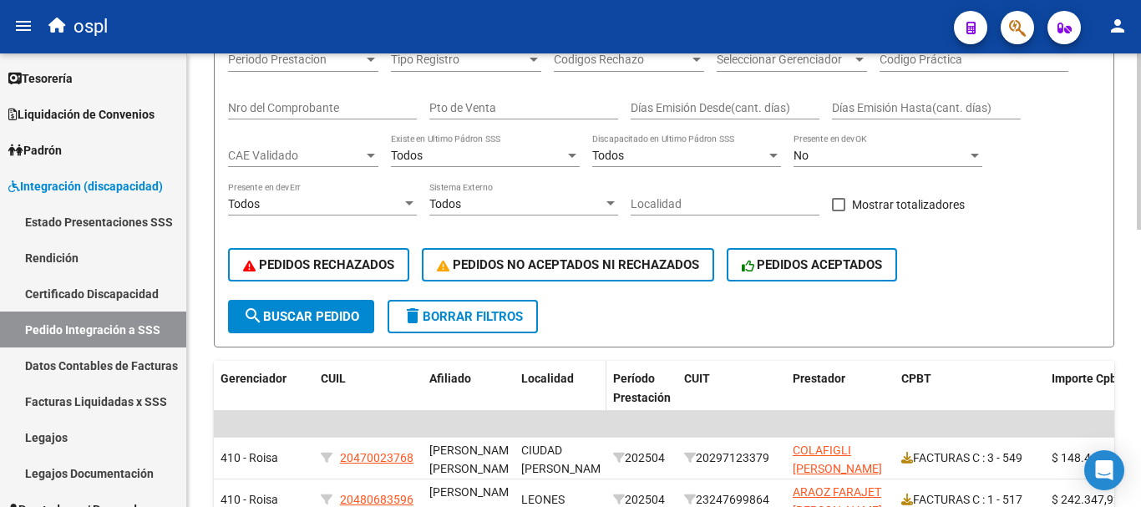
scroll to position [334, 0]
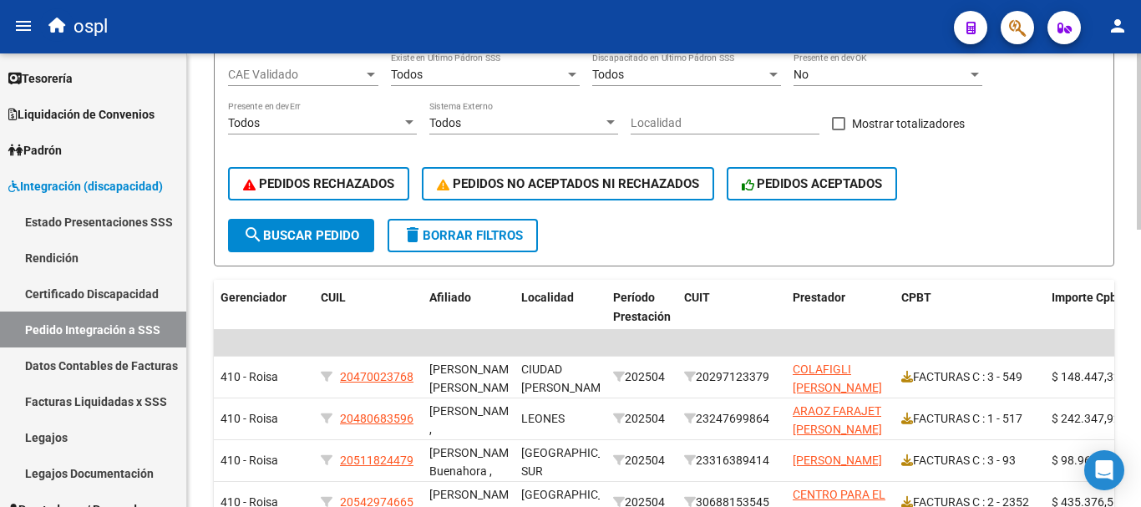
click at [280, 236] on span "search Buscar Pedido" at bounding box center [301, 235] width 116 height 15
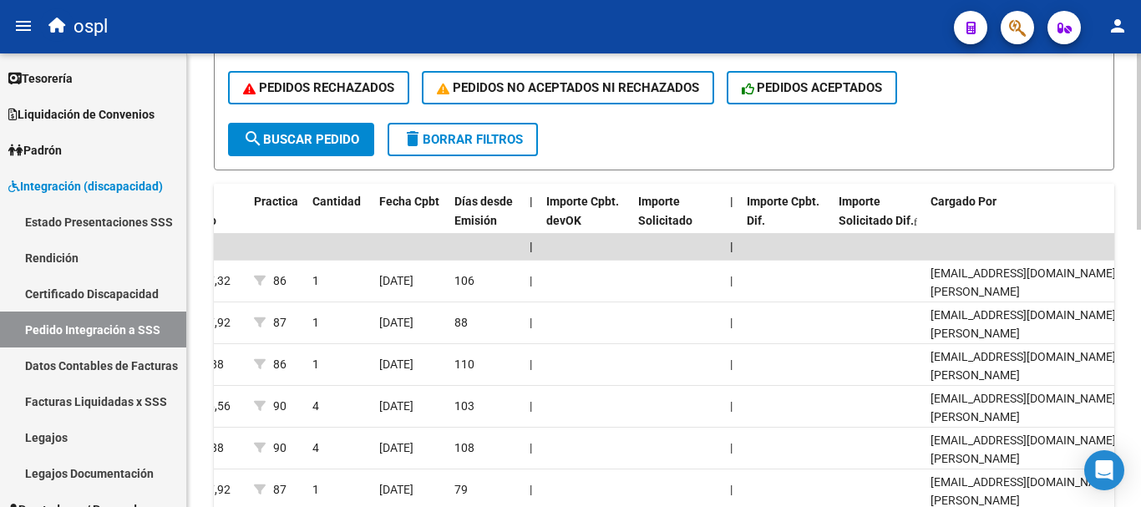
scroll to position [465, 0]
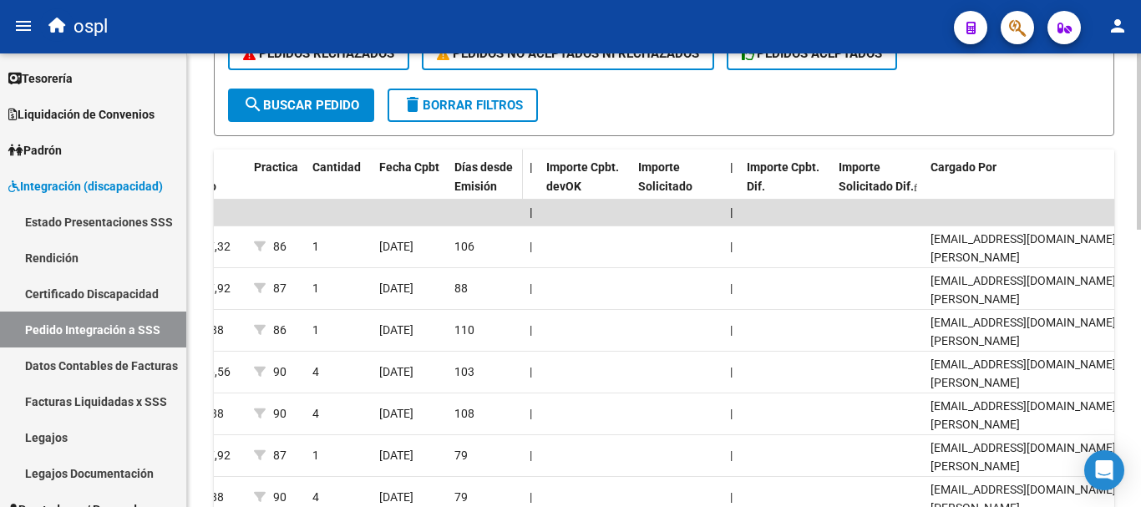
click at [509, 177] on div "Días desde Emisión" at bounding box center [486, 177] width 62 height 38
click at [503, 165] on span "Días desde Emisión" at bounding box center [484, 176] width 58 height 33
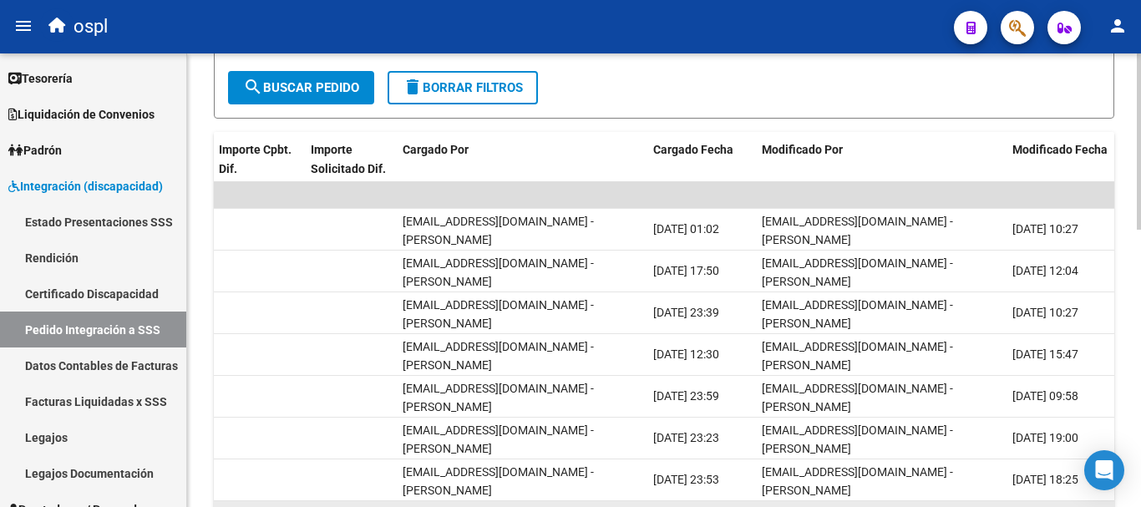
scroll to position [548, 0]
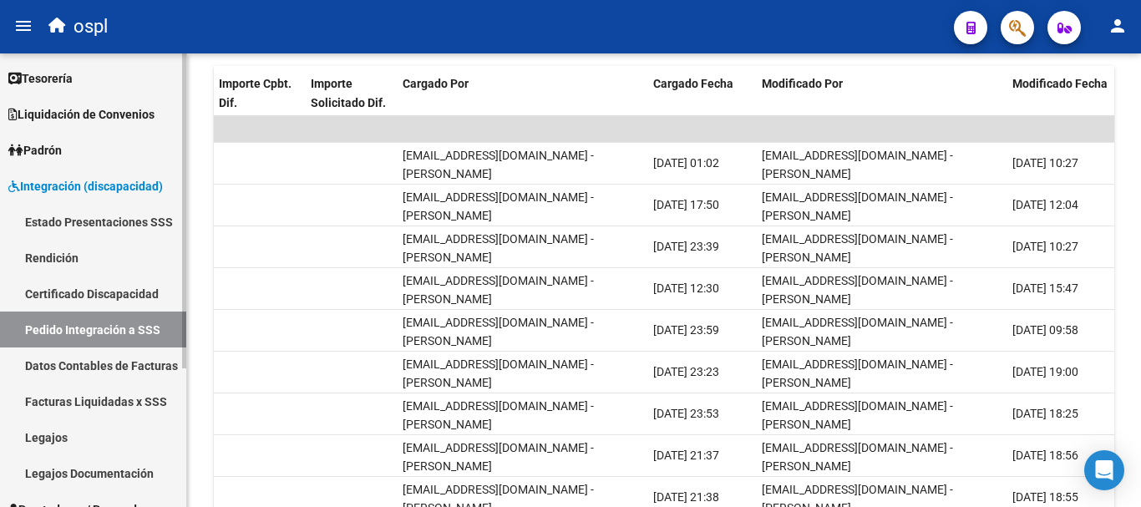
click at [73, 80] on span "Tesorería" at bounding box center [40, 78] width 64 height 18
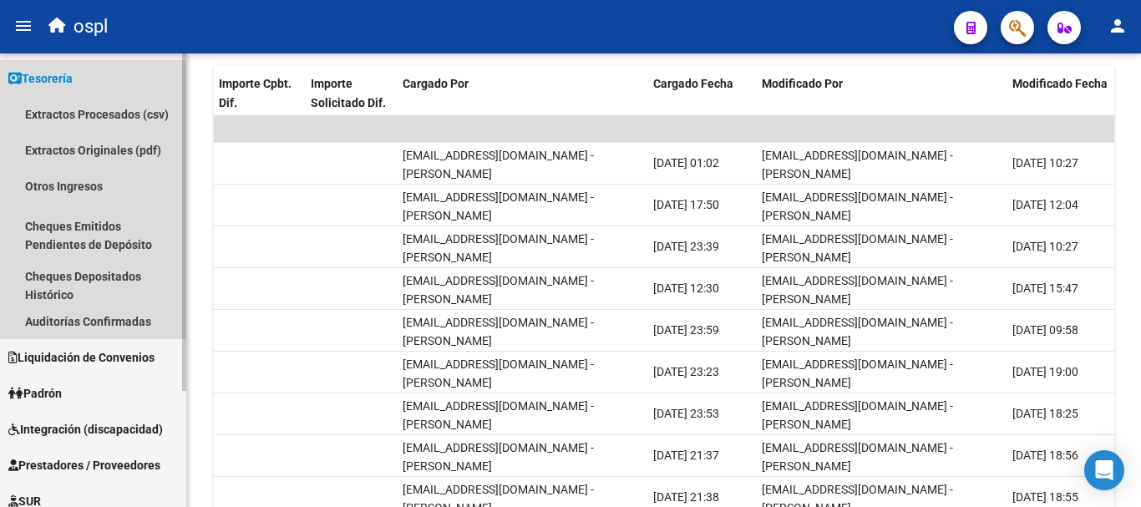
click at [71, 76] on span "Tesorería" at bounding box center [40, 78] width 64 height 18
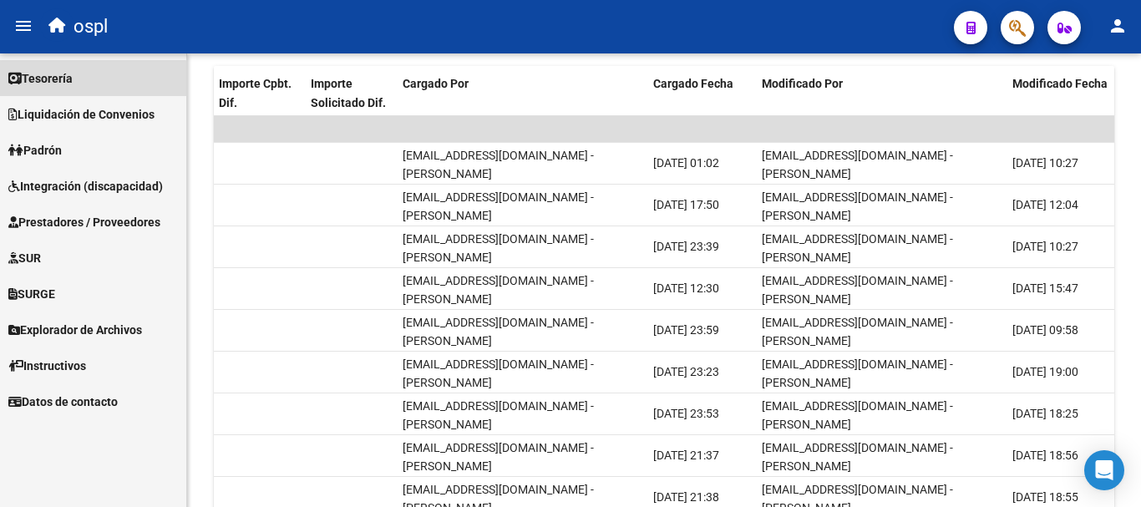
click at [71, 80] on span "Tesorería" at bounding box center [40, 78] width 64 height 18
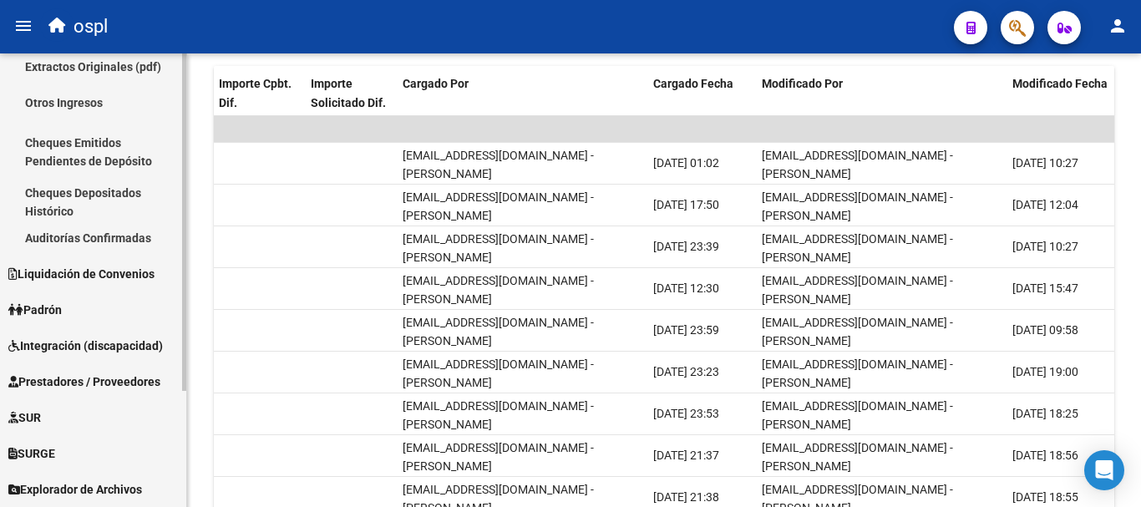
scroll to position [0, 0]
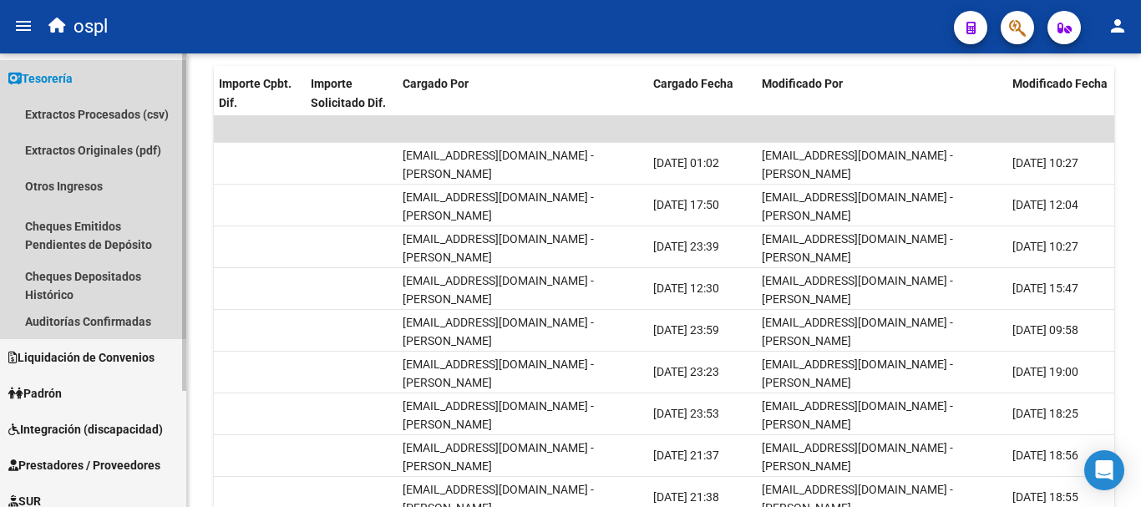
click at [61, 80] on span "Tesorería" at bounding box center [40, 78] width 64 height 18
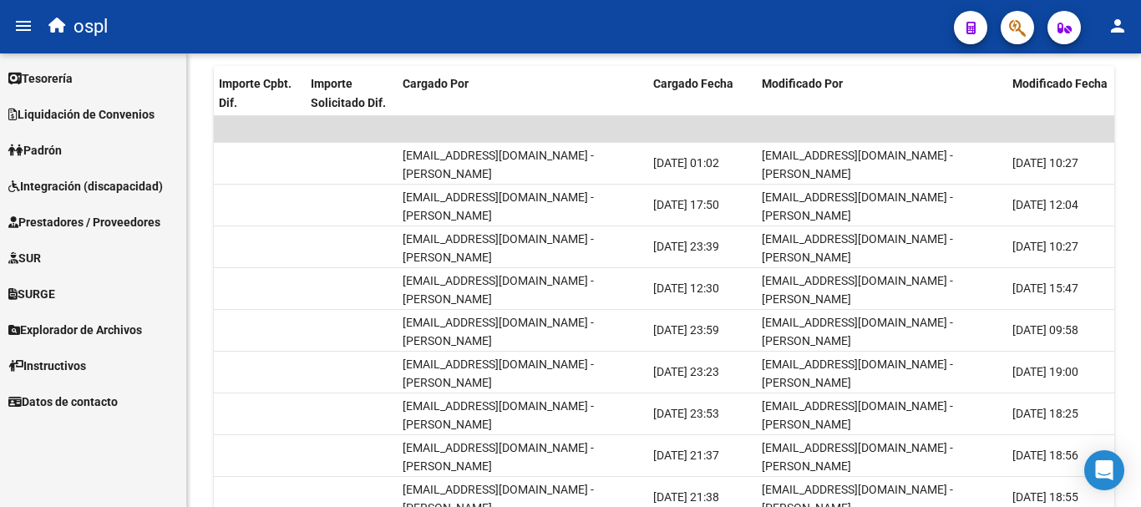
click at [62, 221] on span "Prestadores / Proveedores" at bounding box center [84, 222] width 152 height 18
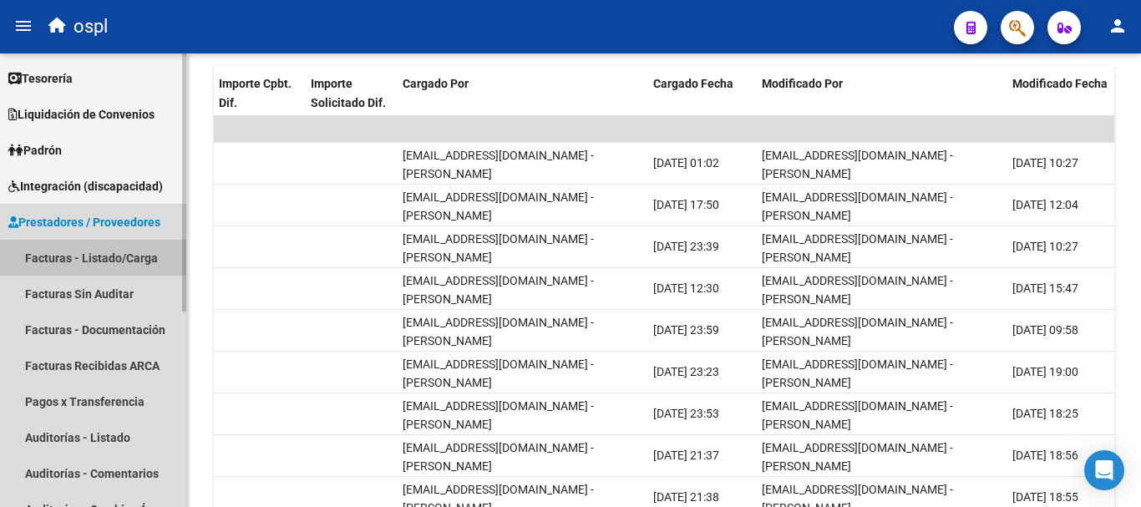
click at [68, 259] on link "Facturas - Listado/Carga" at bounding box center [93, 258] width 186 height 36
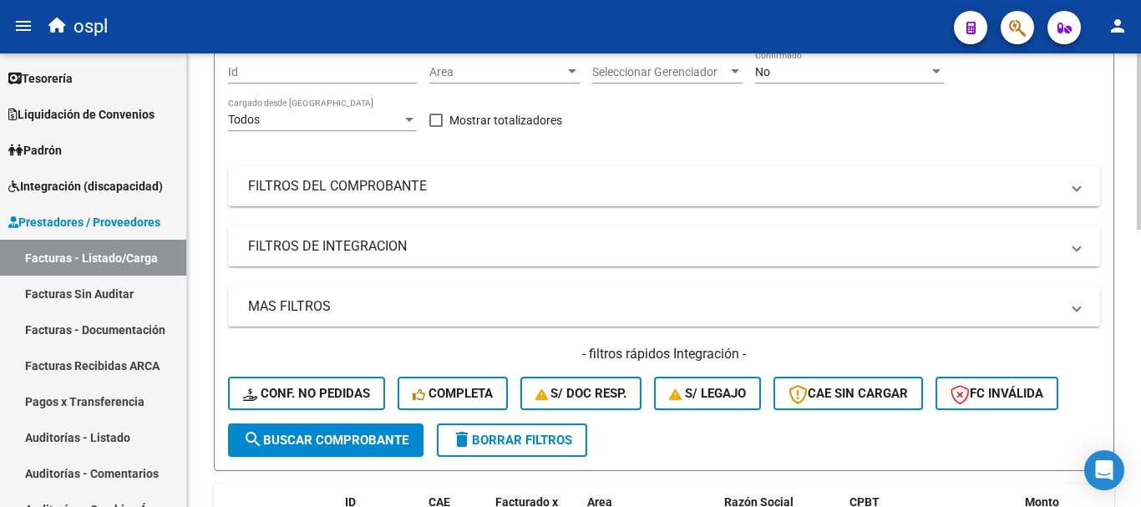
scroll to position [130, 0]
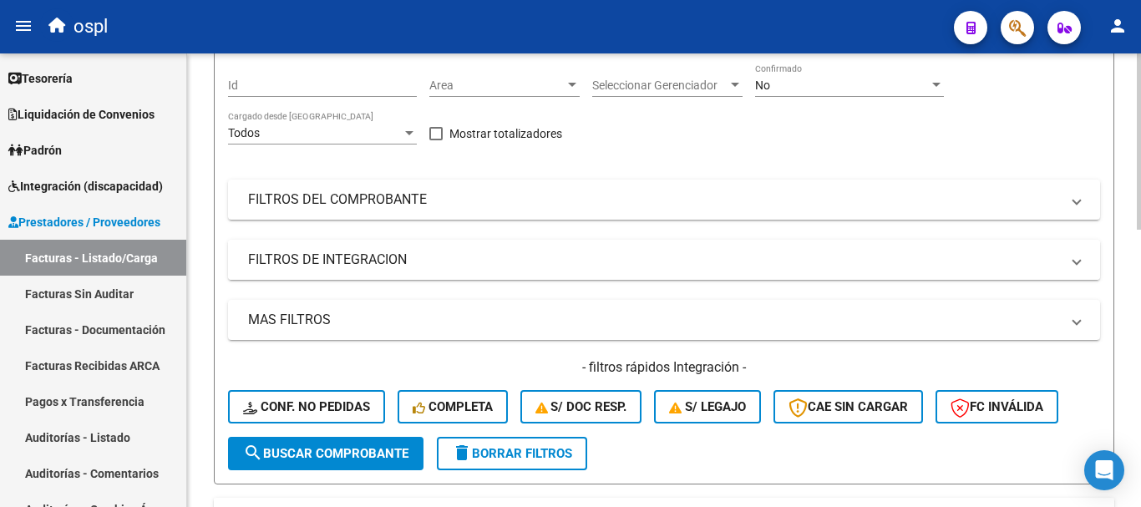
click at [388, 261] on mat-panel-title "FILTROS DE INTEGRACION" at bounding box center [654, 260] width 812 height 18
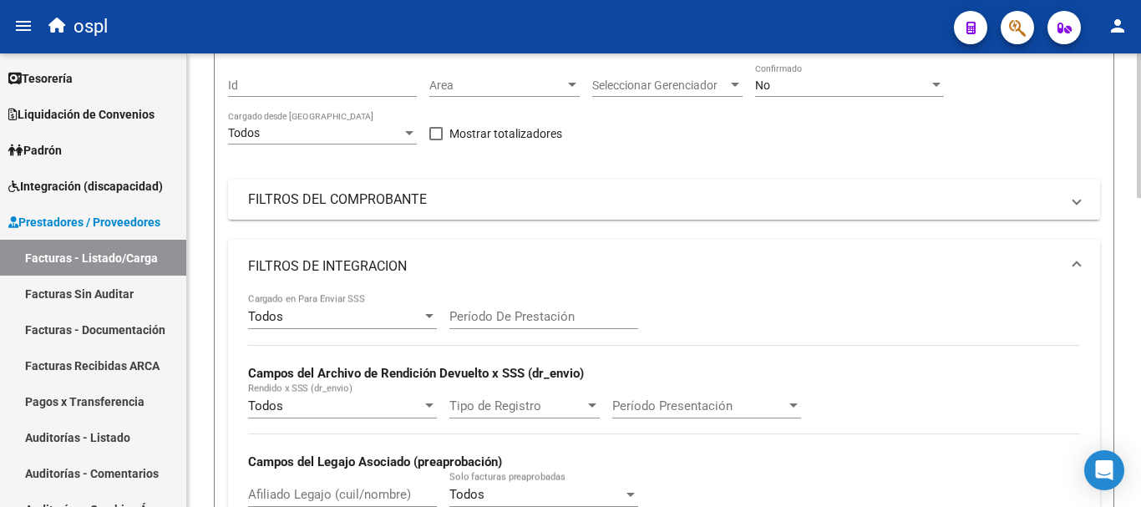
click at [333, 200] on mat-panel-title "FILTROS DEL COMPROBANTE" at bounding box center [654, 200] width 812 height 18
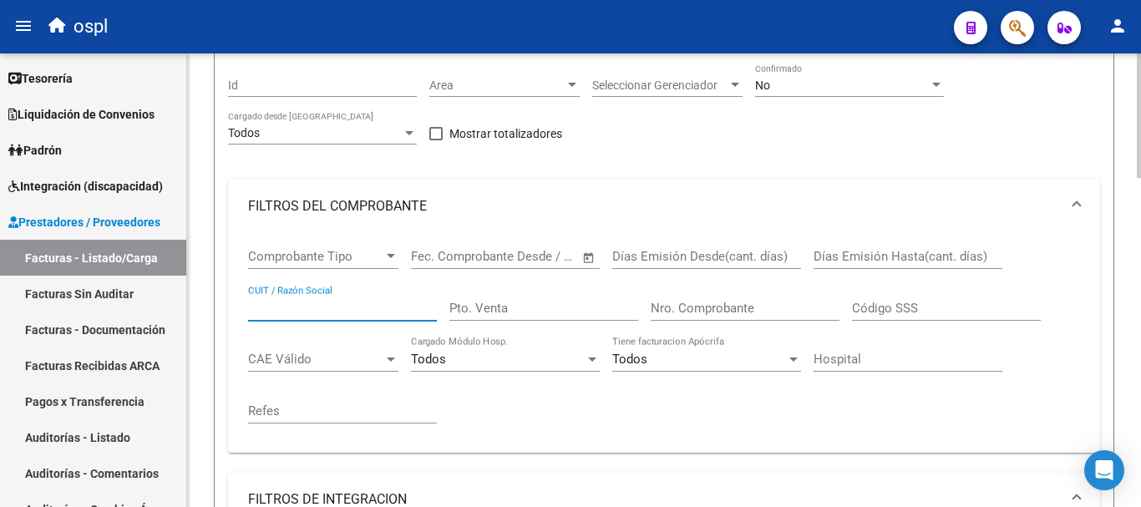
click at [330, 304] on input "CUIT / Razón Social" at bounding box center [342, 308] width 189 height 15
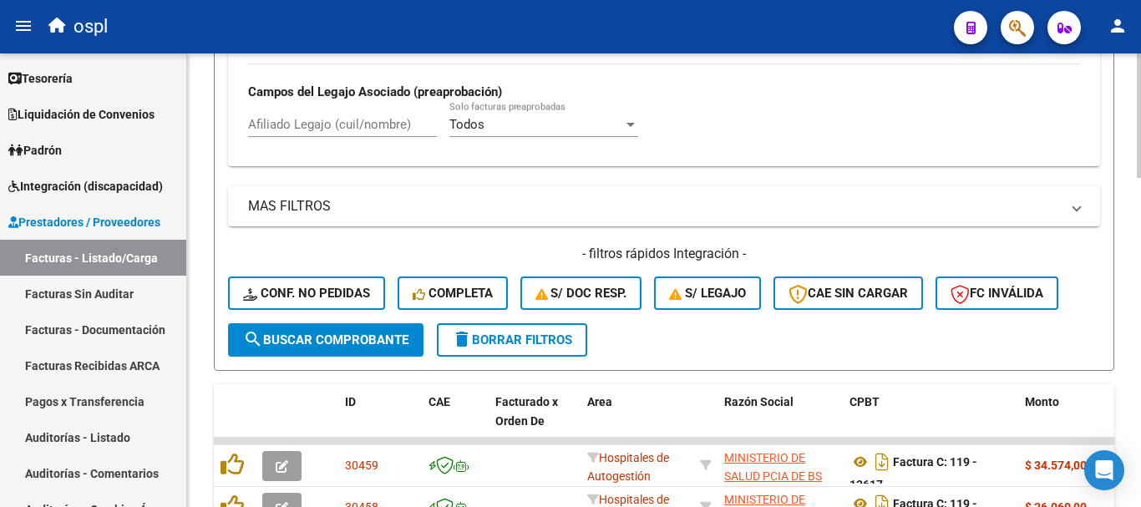
scroll to position [796, 0]
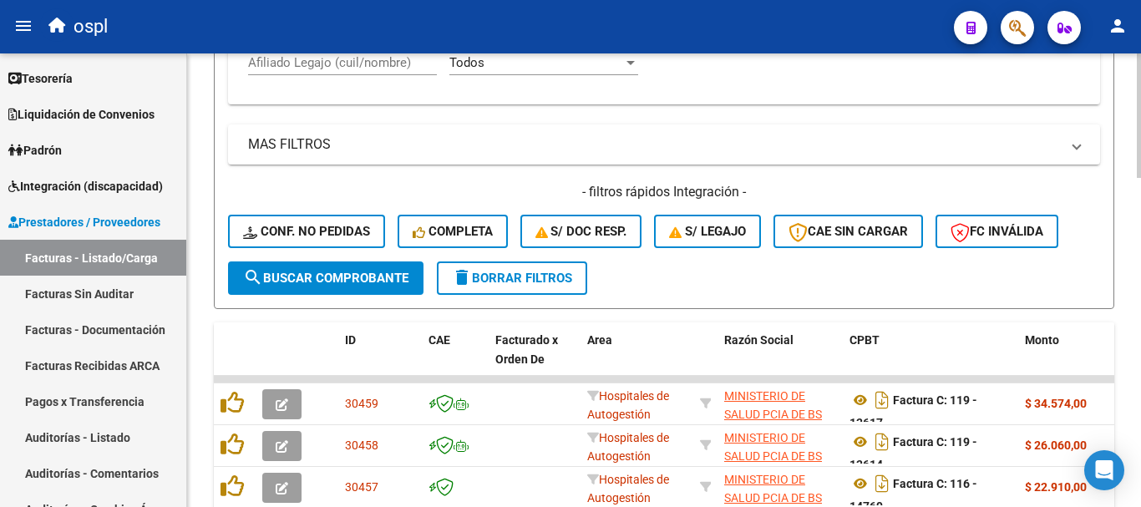
click at [307, 258] on div "- filtros rápidos Integración - Conf. no pedidas Completa S/ Doc Resp. S/ legaj…" at bounding box center [664, 222] width 872 height 79
click at [318, 272] on span "search Buscar Comprobante" at bounding box center [325, 278] width 165 height 15
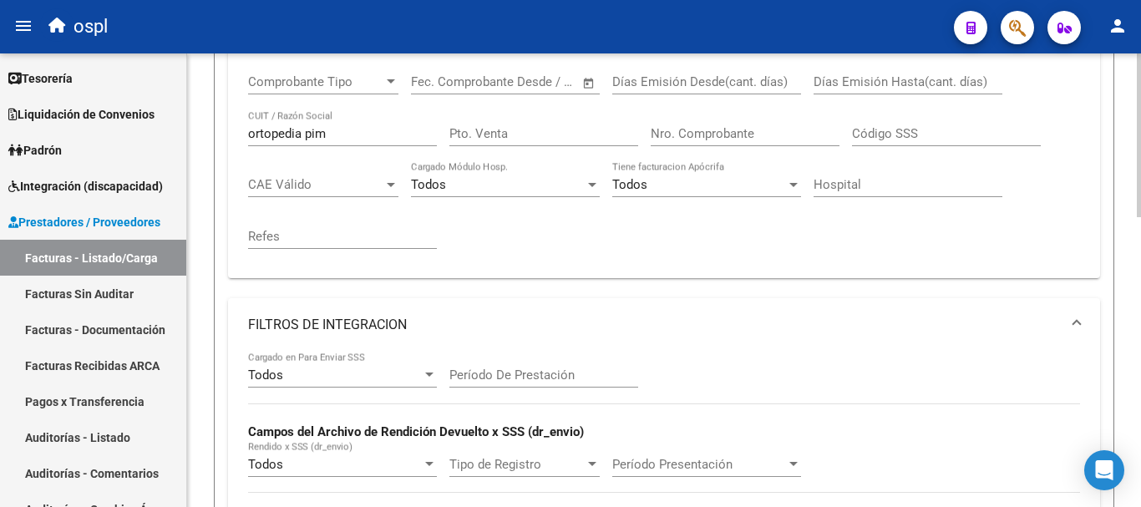
scroll to position [294, 0]
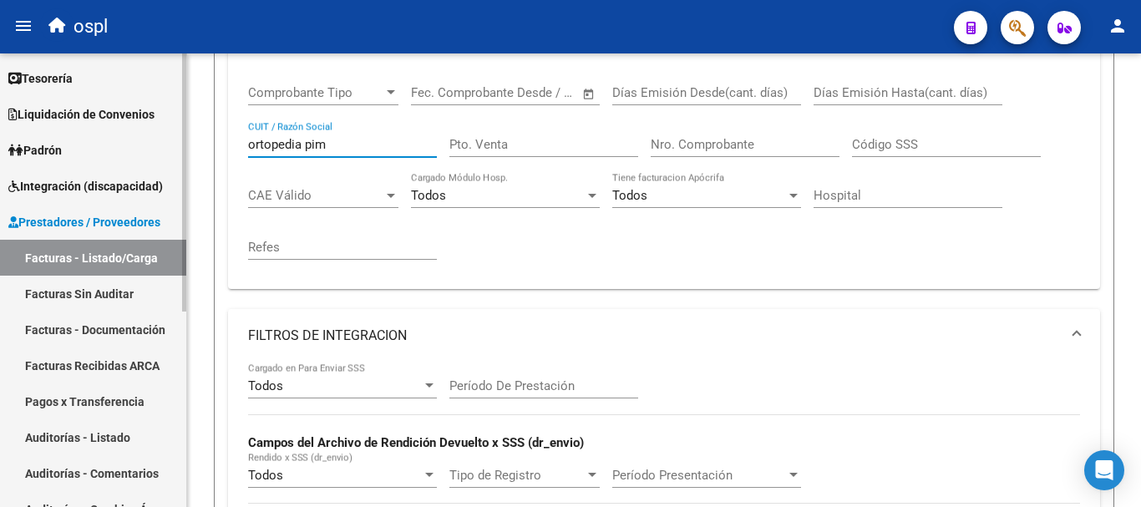
drag, startPoint x: 334, startPoint y: 142, endPoint x: 172, endPoint y: 117, distance: 164.0
click at [172, 117] on mat-sidenav-container "Firma Express Tesorería Extractos Procesados (csv) Extractos Originales (pdf) O…" at bounding box center [570, 280] width 1141 height 454
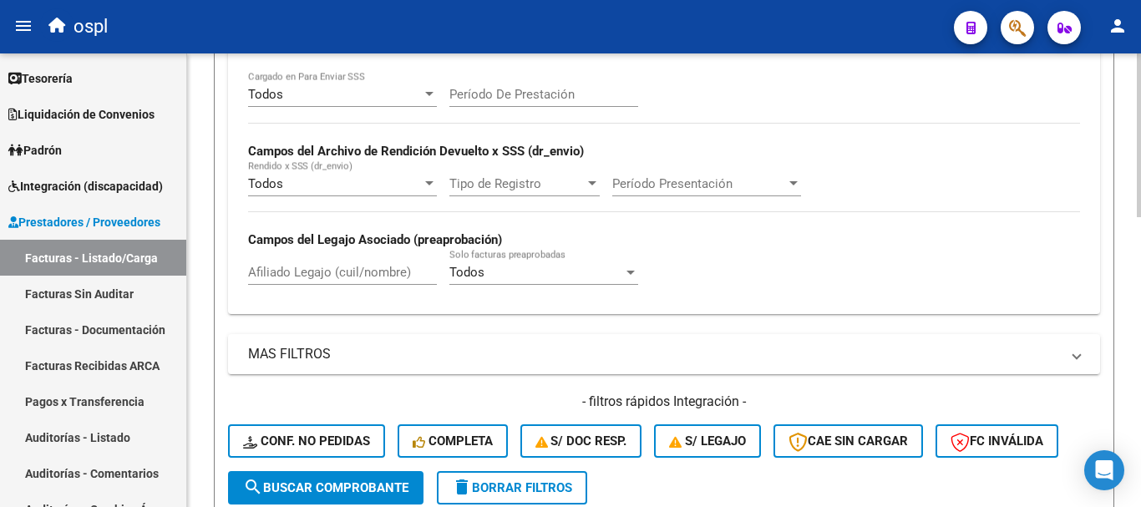
scroll to position [628, 0]
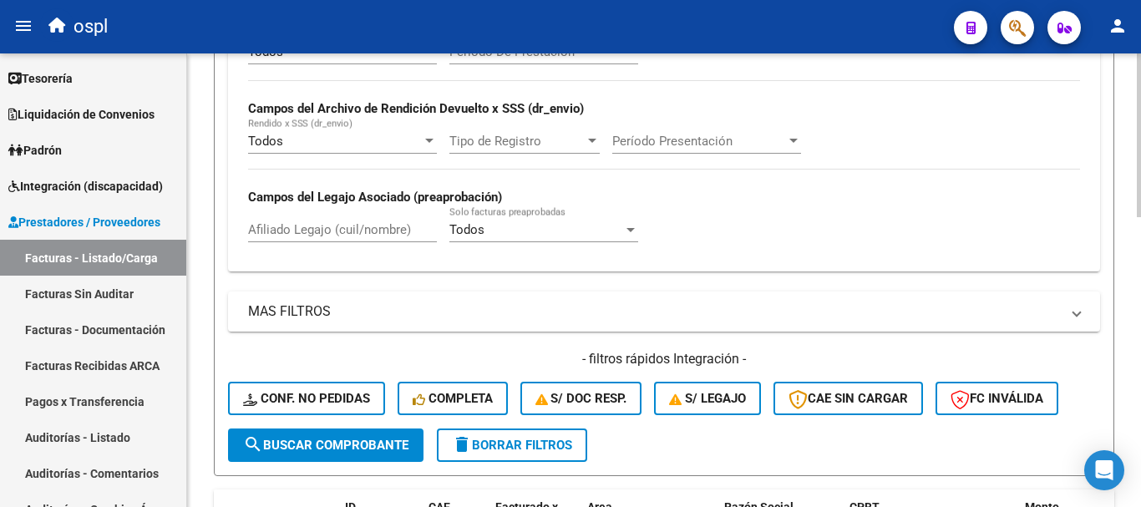
type input "30714322342"
click at [313, 445] on span "search Buscar Comprobante" at bounding box center [325, 445] width 165 height 15
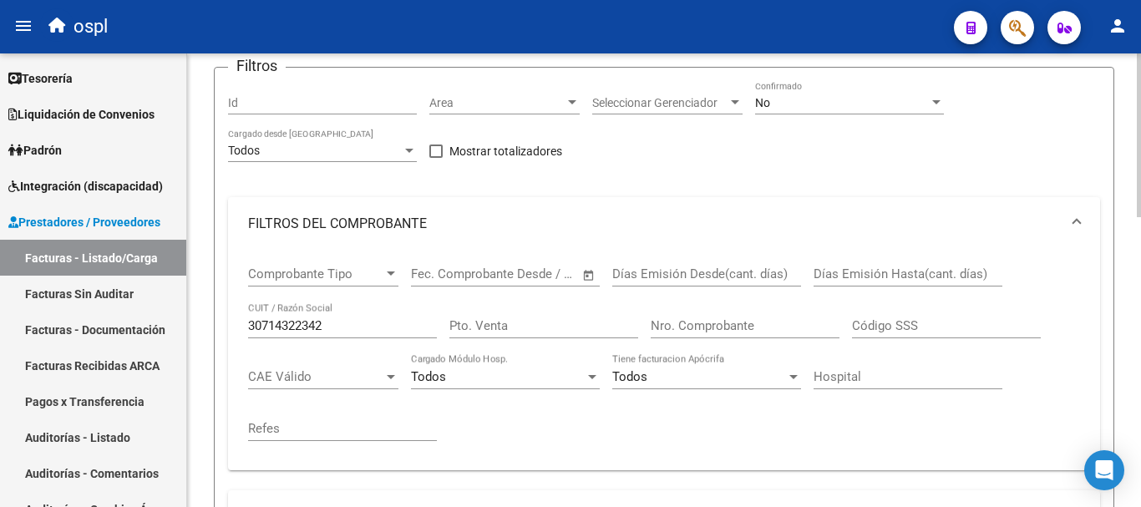
scroll to position [0, 0]
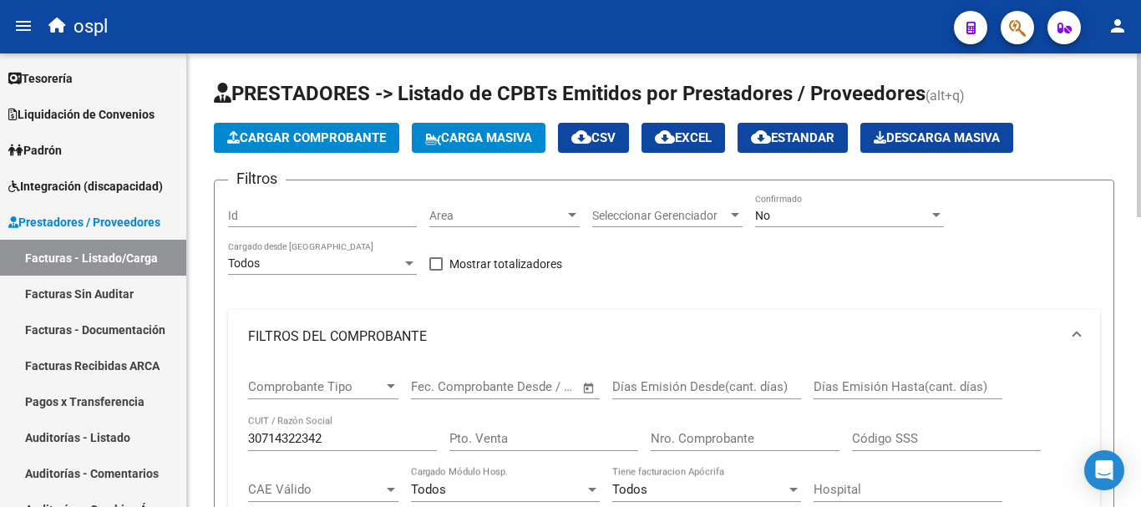
click at [851, 221] on div "No" at bounding box center [842, 216] width 174 height 14
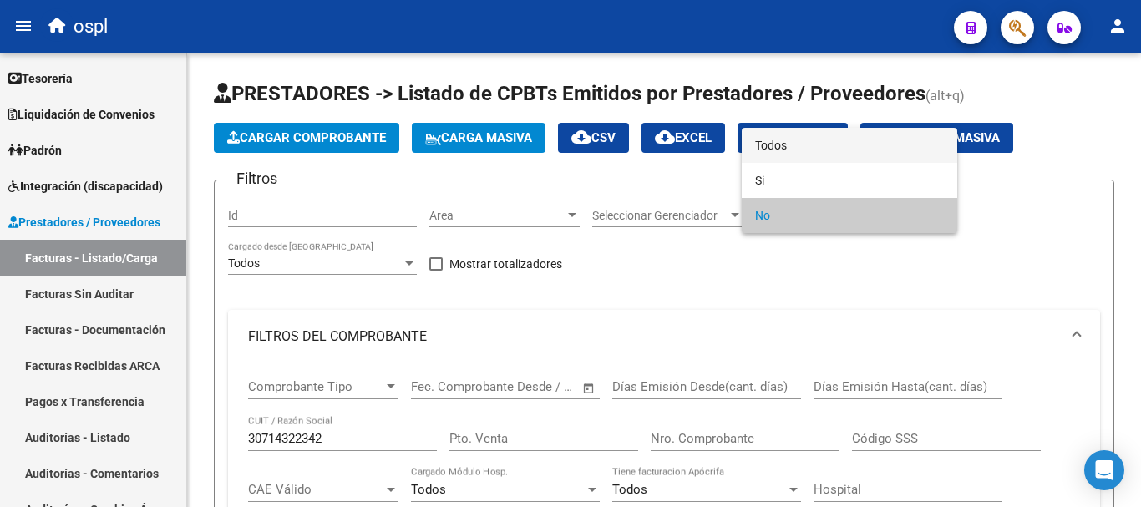
click at [804, 143] on span "Todos" at bounding box center [849, 145] width 189 height 35
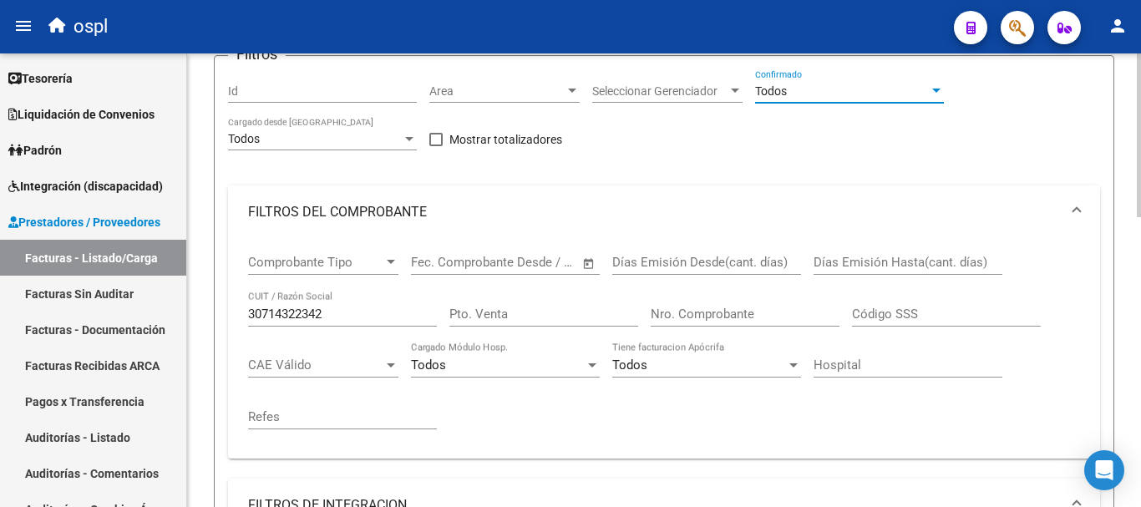
scroll to position [585, 0]
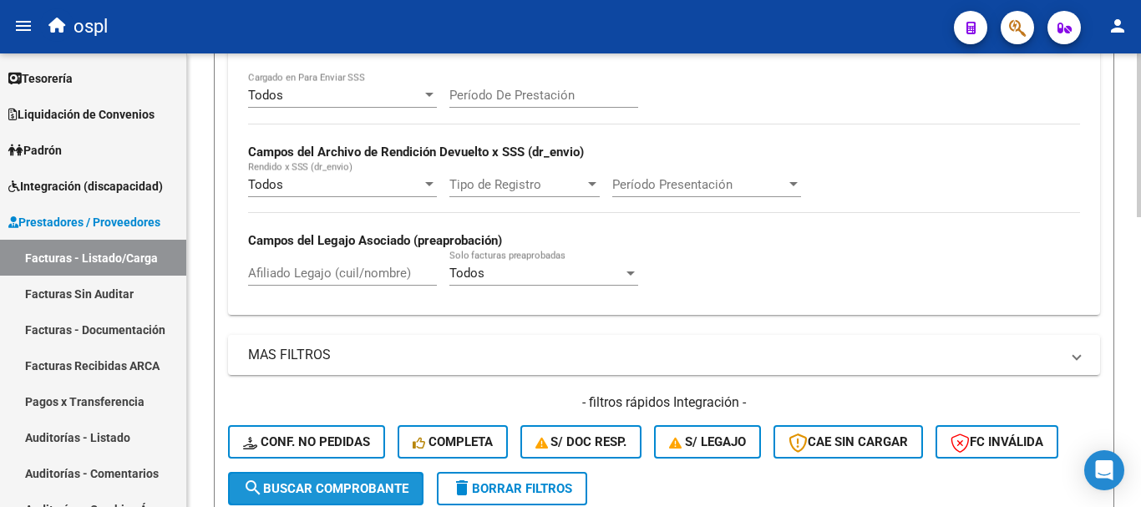
click at [294, 490] on span "search Buscar Comprobante" at bounding box center [325, 488] width 165 height 15
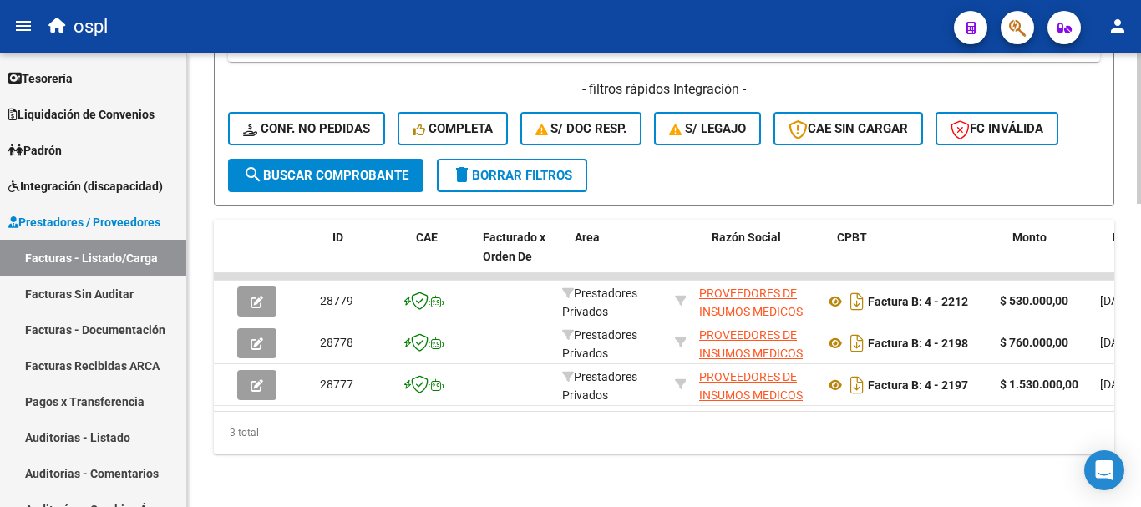
scroll to position [0, 0]
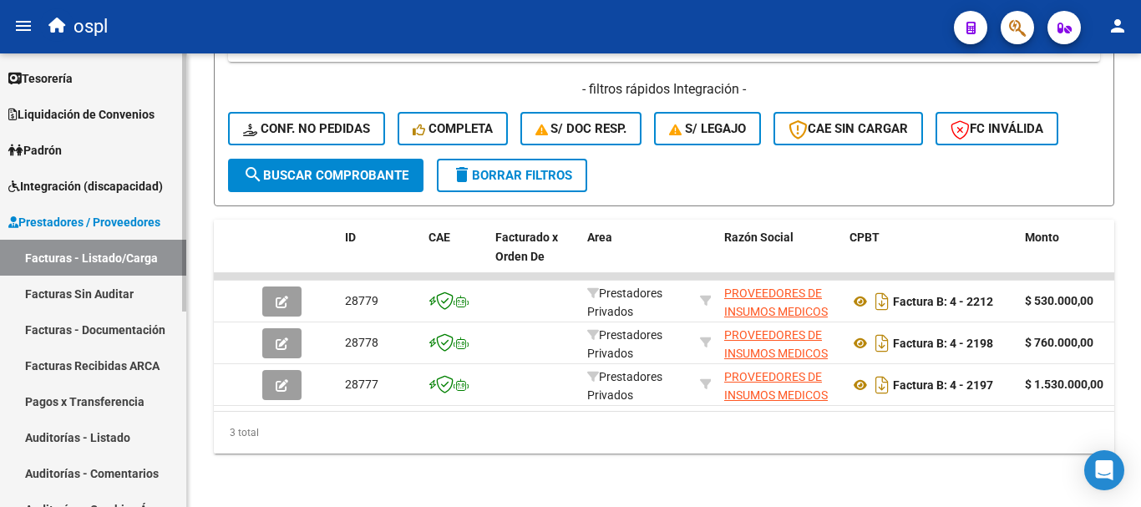
click at [73, 75] on span "Tesorería" at bounding box center [40, 78] width 64 height 18
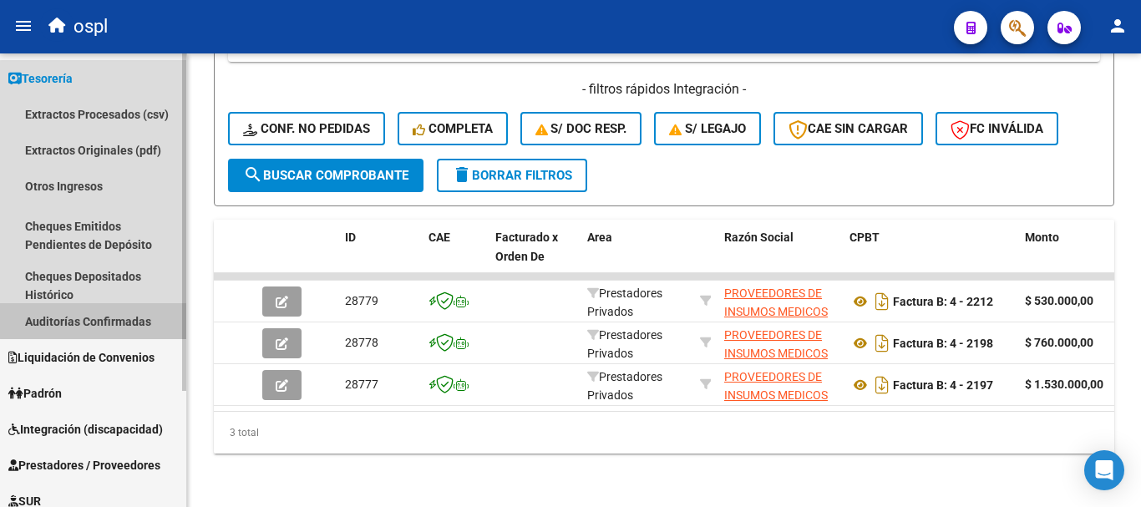
click at [121, 319] on link "Auditorías Confirmadas" at bounding box center [93, 321] width 186 height 36
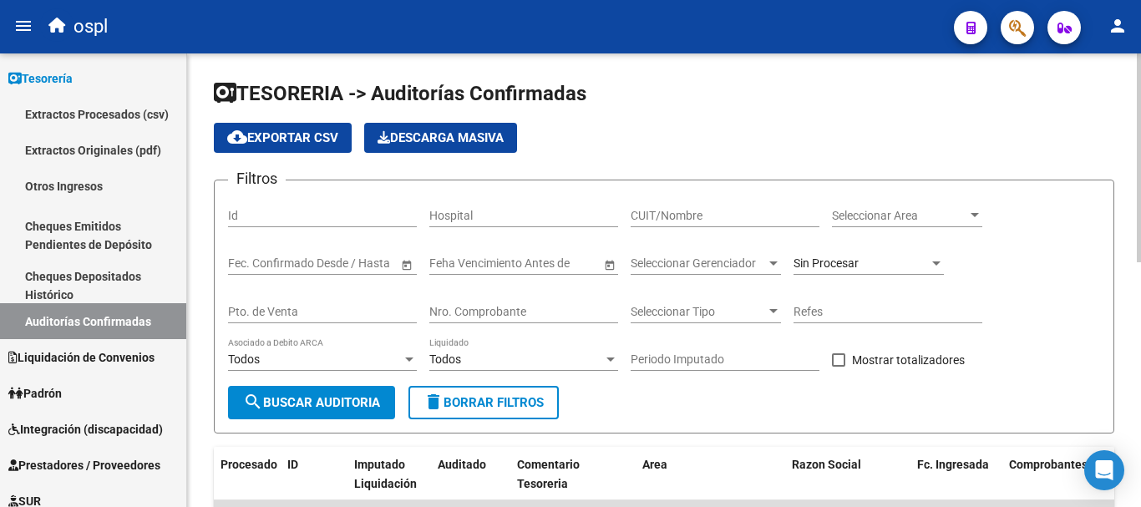
click at [663, 217] on input "CUIT/Nombre" at bounding box center [725, 216] width 189 height 14
click at [362, 395] on span "search Buscar Auditoria" at bounding box center [311, 402] width 137 height 15
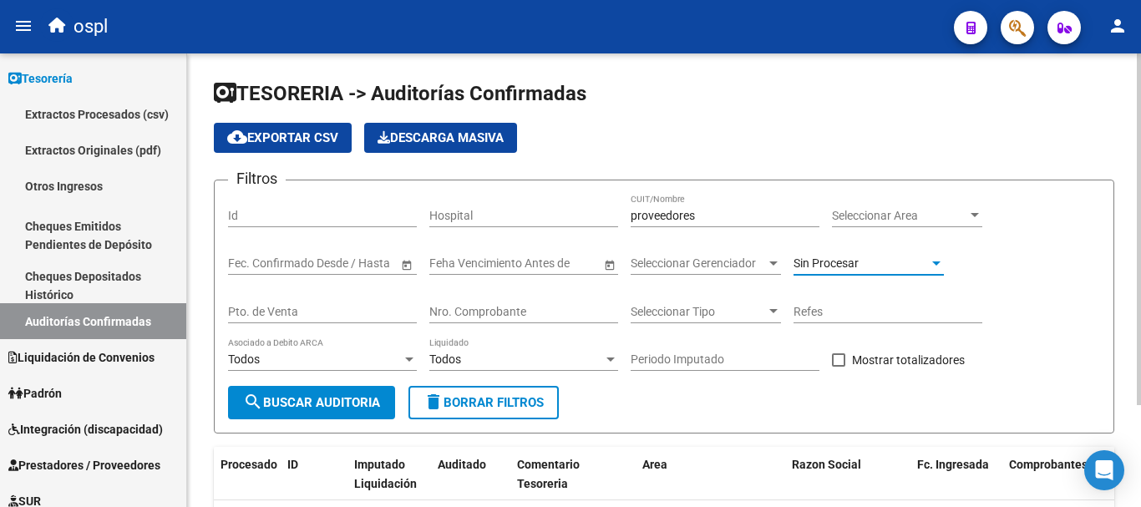
click at [876, 259] on div "Sin Procesar" at bounding box center [861, 264] width 135 height 14
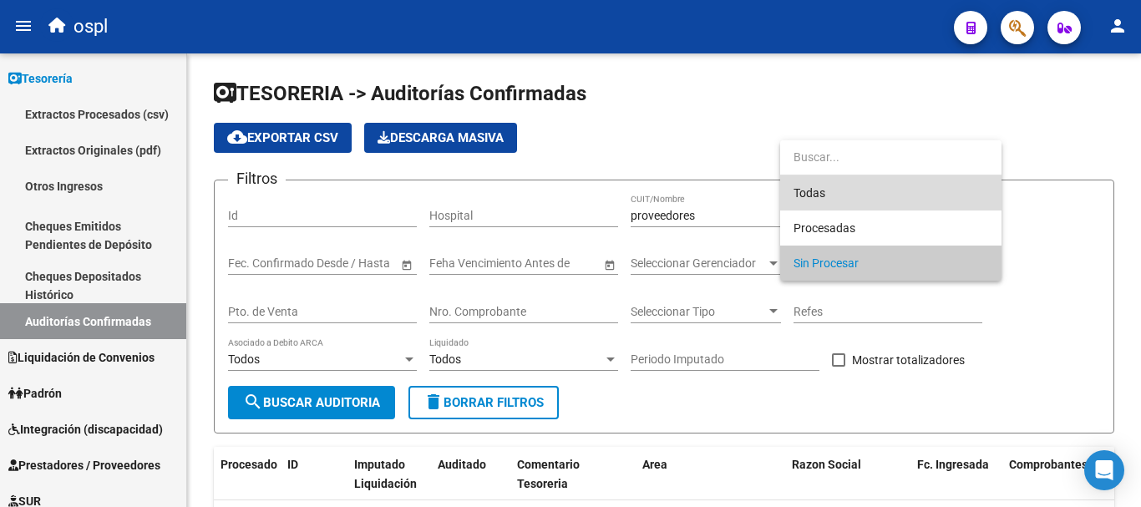
click at [828, 194] on span "Todas" at bounding box center [891, 192] width 195 height 35
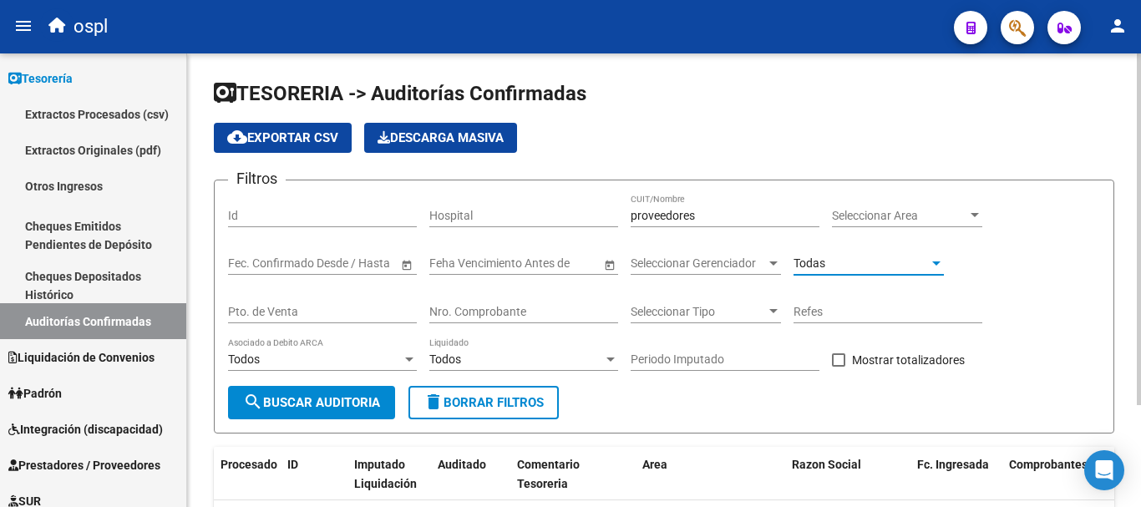
click at [312, 384] on div "Todos Asociado a Debito ARCA" at bounding box center [322, 362] width 189 height 48
click at [315, 395] on span "search Buscar Auditoria" at bounding box center [311, 402] width 137 height 15
drag, startPoint x: 720, startPoint y: 211, endPoint x: 567, endPoint y: 191, distance: 154.1
click at [567, 191] on form "Filtros Id Hospital proveedores CUIT/Nombre Seleccionar Area Seleccionar Area S…" at bounding box center [664, 307] width 901 height 254
type input "30714322342"
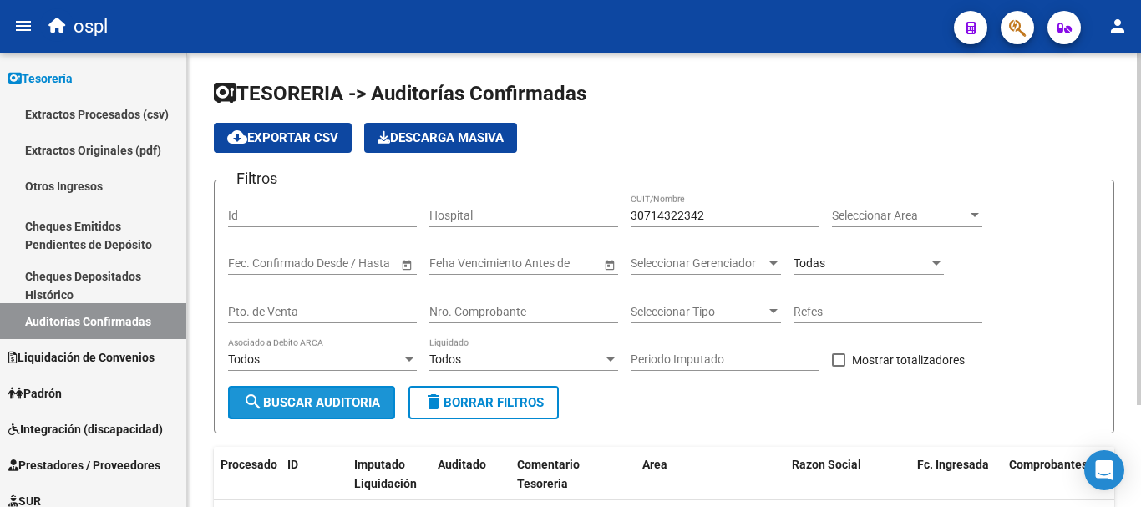
click at [286, 403] on span "search Buscar Auditoria" at bounding box center [311, 402] width 137 height 15
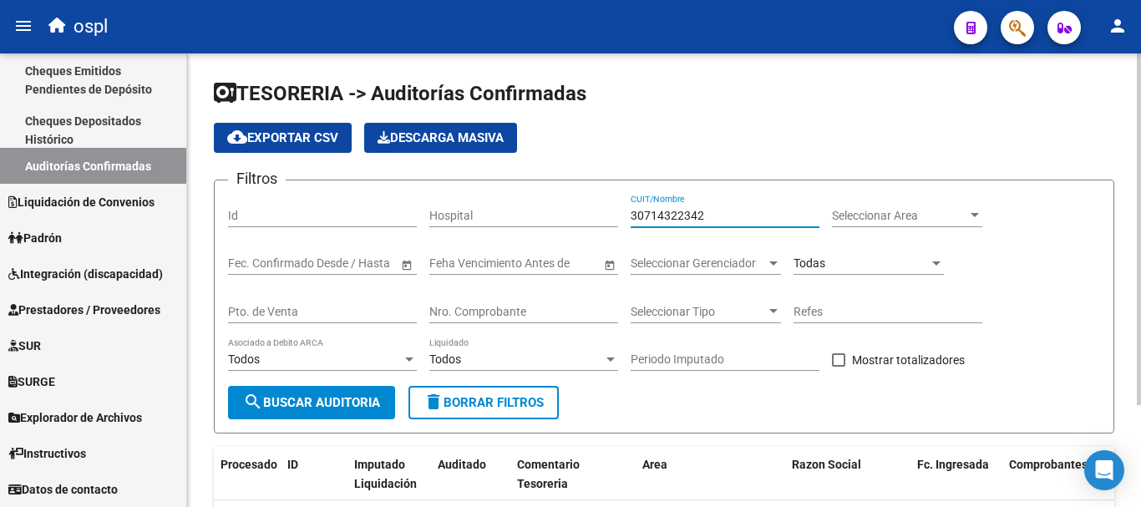
drag, startPoint x: 728, startPoint y: 215, endPoint x: 544, endPoint y: 218, distance: 183.9
click at [553, 217] on div "Filtros Id Hospital 30714322342 CUIT/Nombre Seleccionar Area Seleccionar Area S…" at bounding box center [664, 290] width 872 height 192
click at [331, 409] on span "search Buscar Auditoria" at bounding box center [311, 402] width 137 height 15
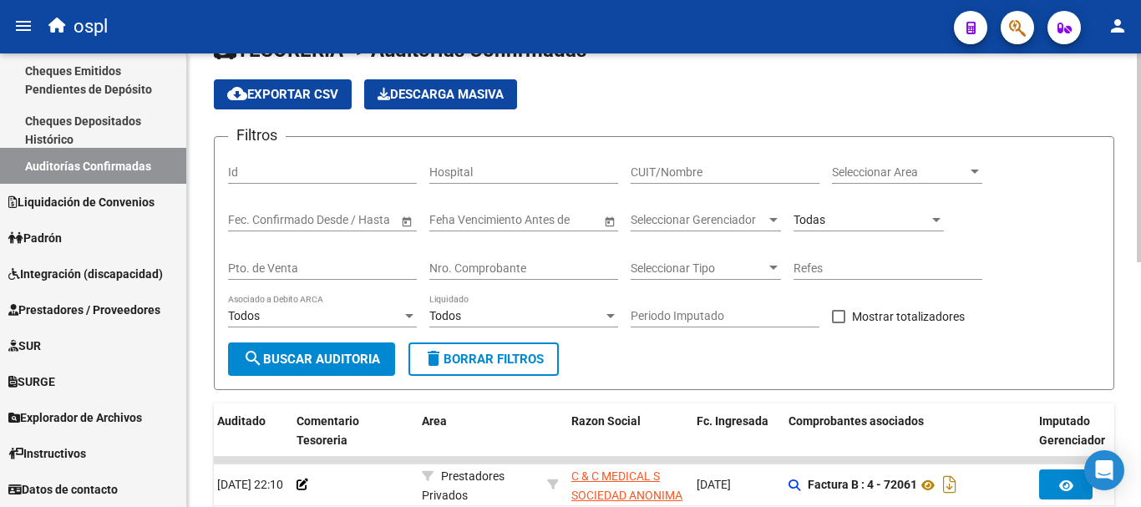
scroll to position [32, 0]
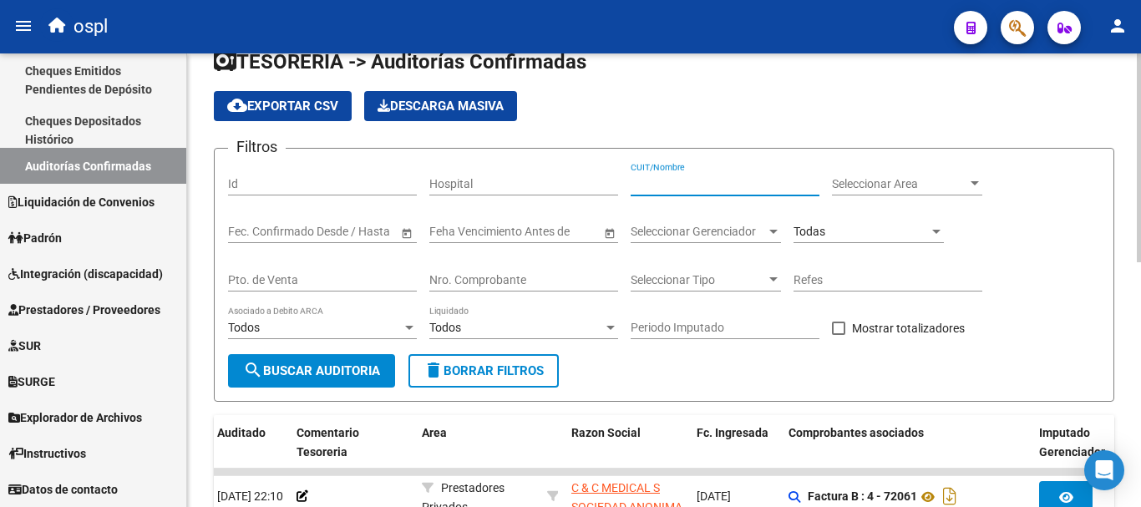
click at [684, 180] on input "CUIT/Nombre" at bounding box center [725, 184] width 189 height 14
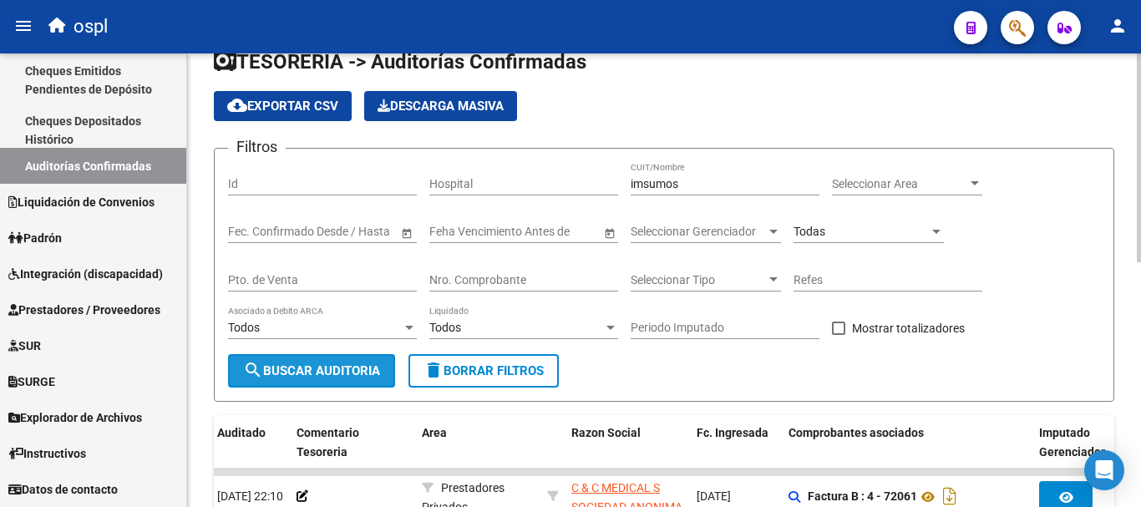
click at [370, 369] on span "search Buscar Auditoria" at bounding box center [311, 370] width 137 height 15
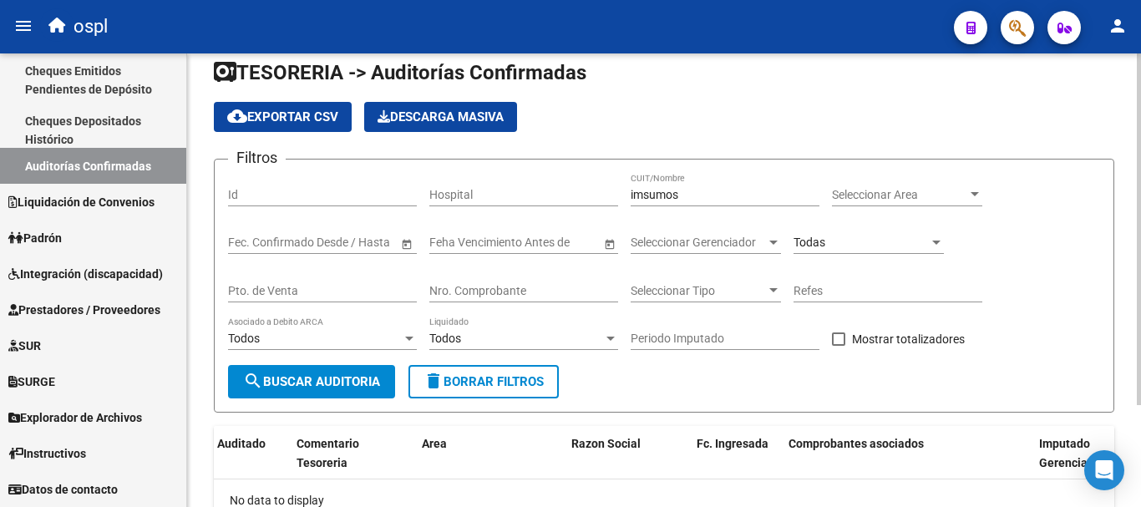
scroll to position [0, 0]
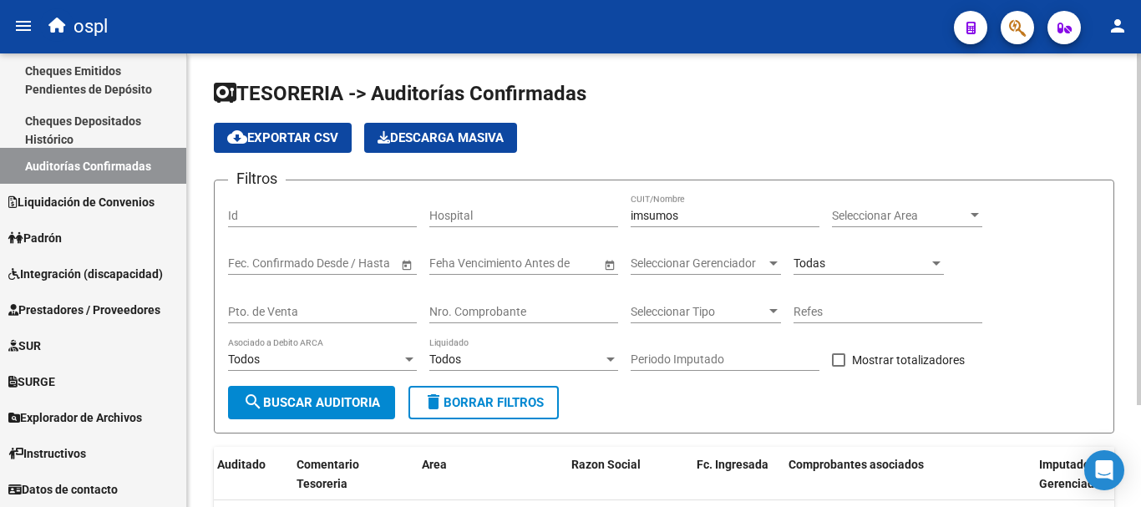
click at [638, 216] on input "imsumos" at bounding box center [725, 216] width 189 height 14
type input "insumos"
click at [315, 411] on button "search Buscar Auditoria" at bounding box center [311, 402] width 167 height 33
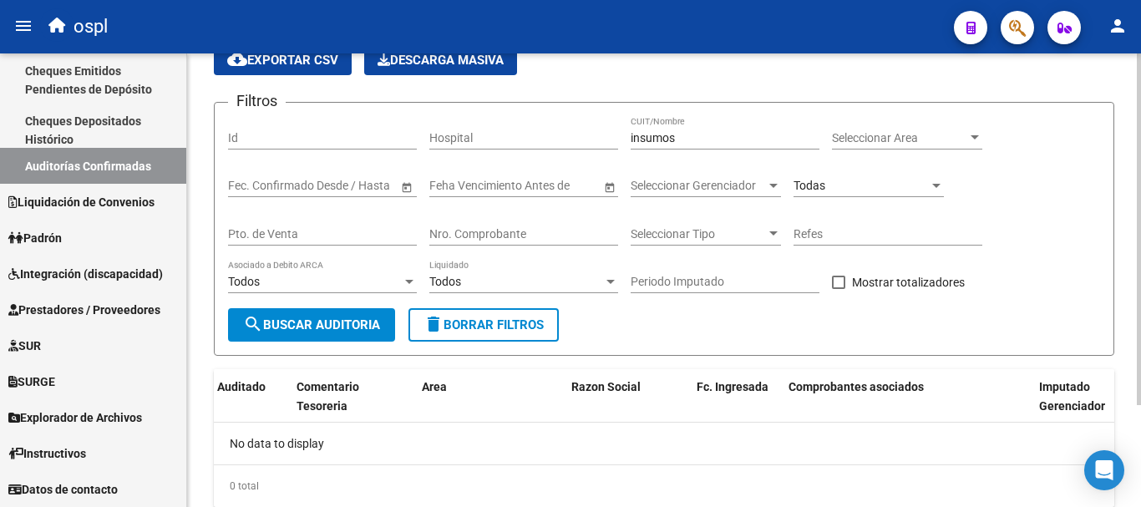
scroll to position [131, 0]
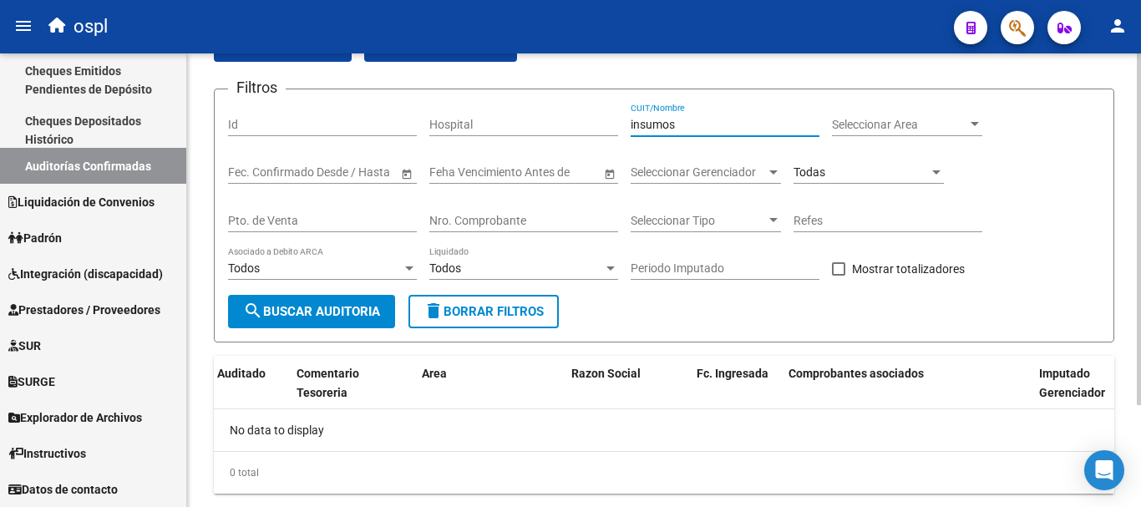
drag, startPoint x: 698, startPoint y: 81, endPoint x: 462, endPoint y: 64, distance: 236.3
click at [462, 64] on app-list-header "TESORERIA -> Auditorías Confirmadas cloud_download Exportar CSV Descarga Masiva…" at bounding box center [664, 165] width 901 height 353
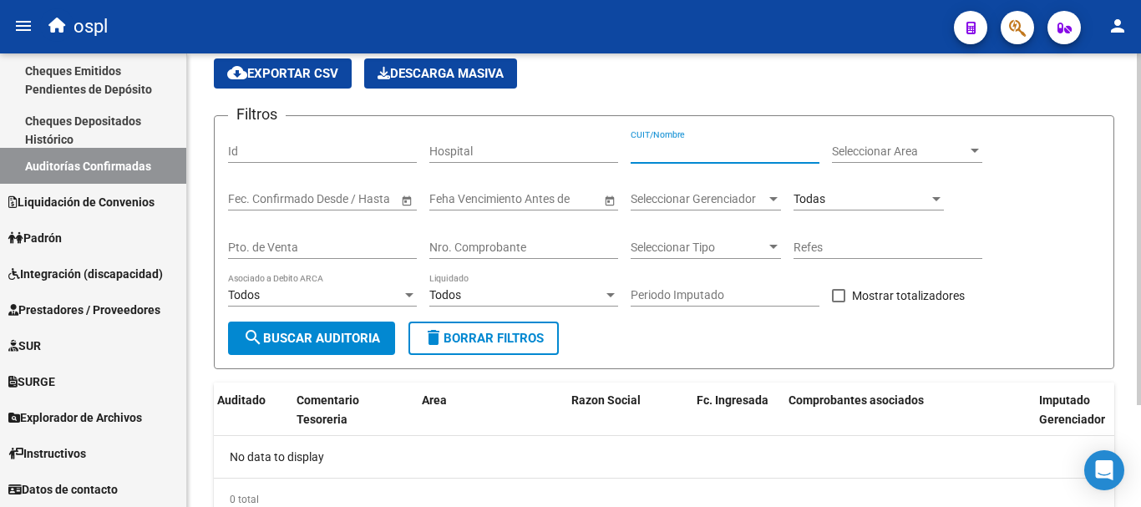
click at [323, 334] on span "search Buscar Auditoria" at bounding box center [311, 338] width 137 height 15
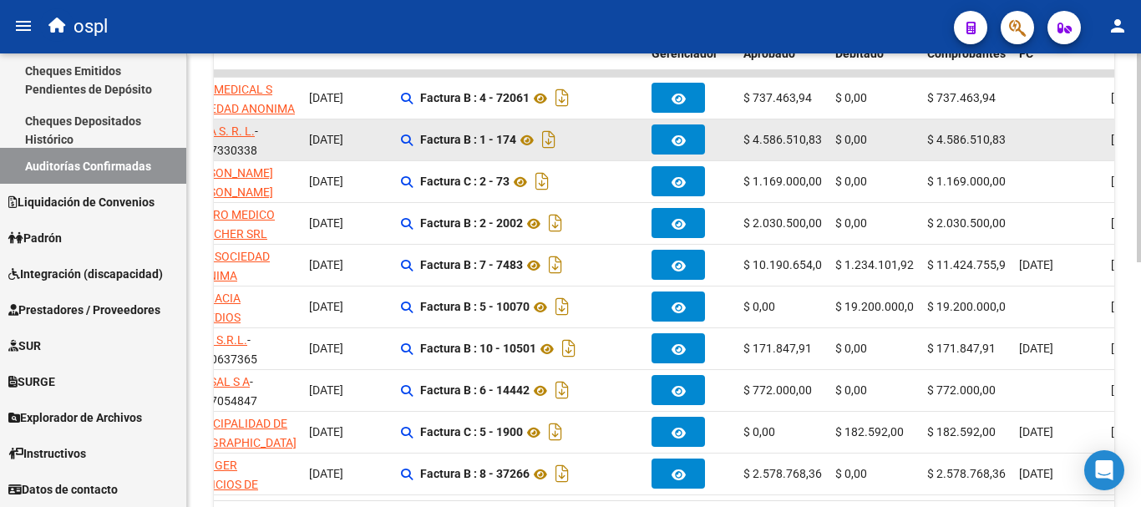
scroll to position [199, 0]
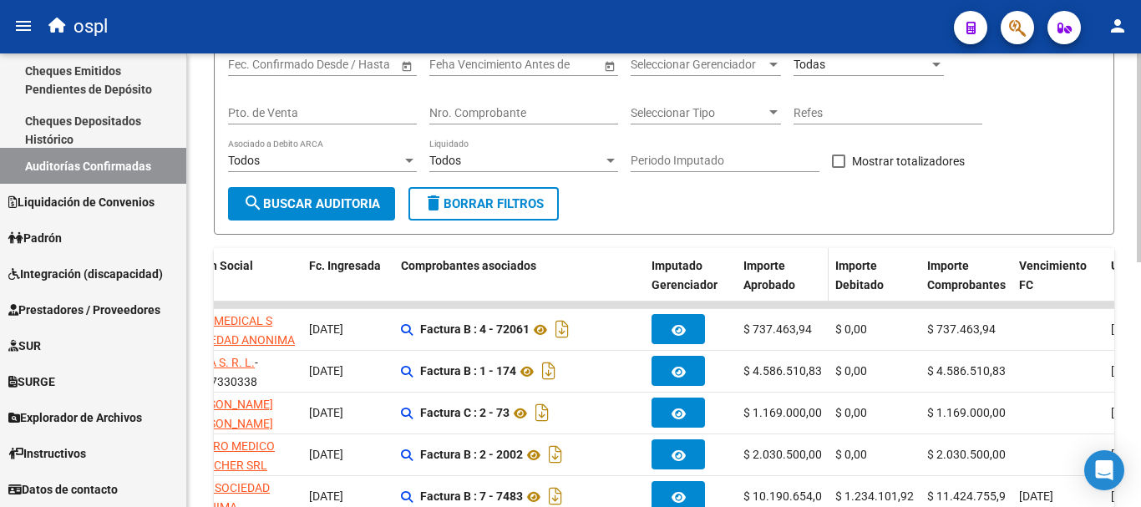
click at [807, 287] on div "Importe Aprobado" at bounding box center [783, 276] width 79 height 38
click at [781, 279] on span "Importe Aprobado" at bounding box center [770, 275] width 52 height 33
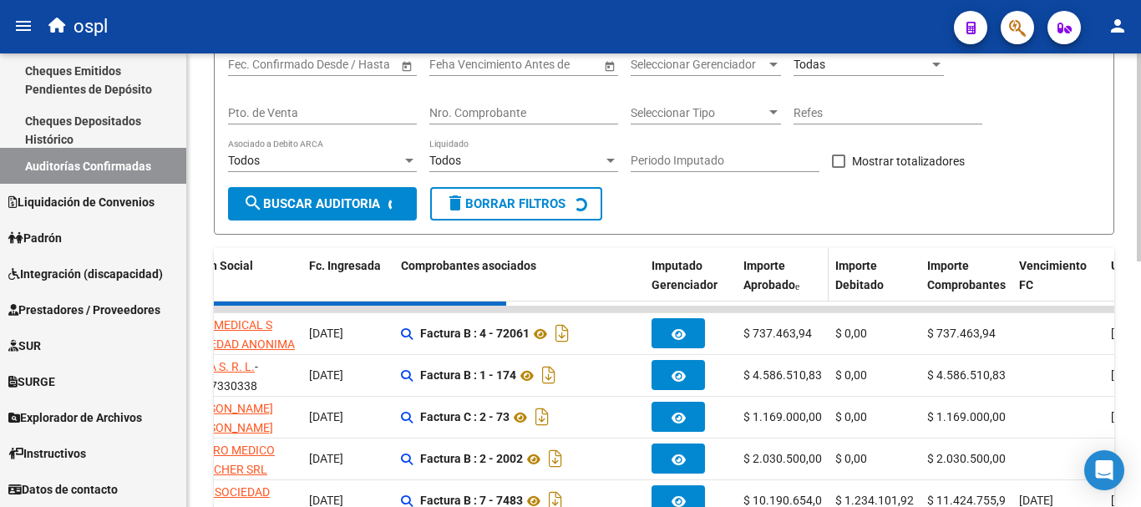
checkbox input "true"
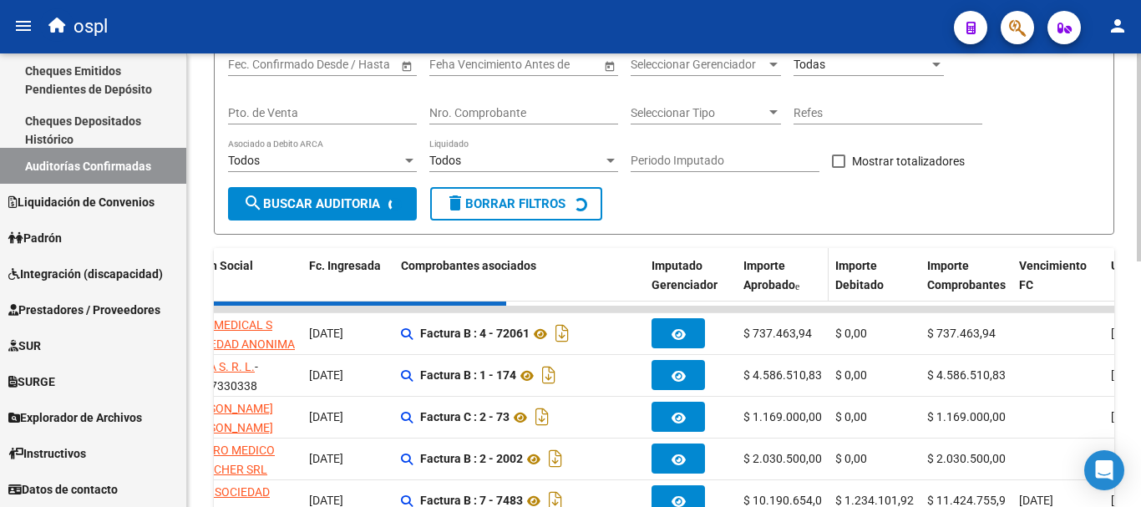
checkbox input "true"
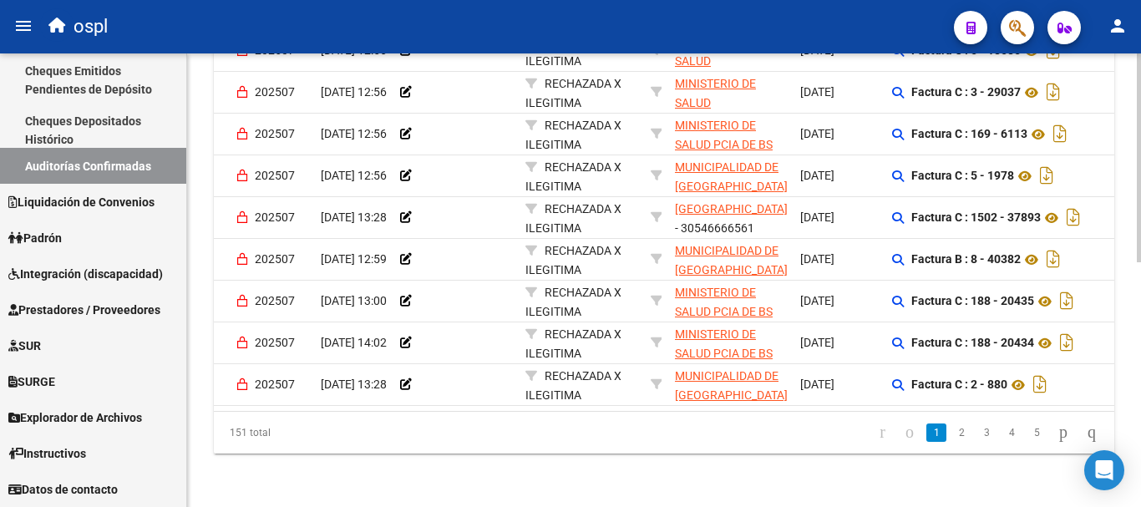
scroll to position [0, 0]
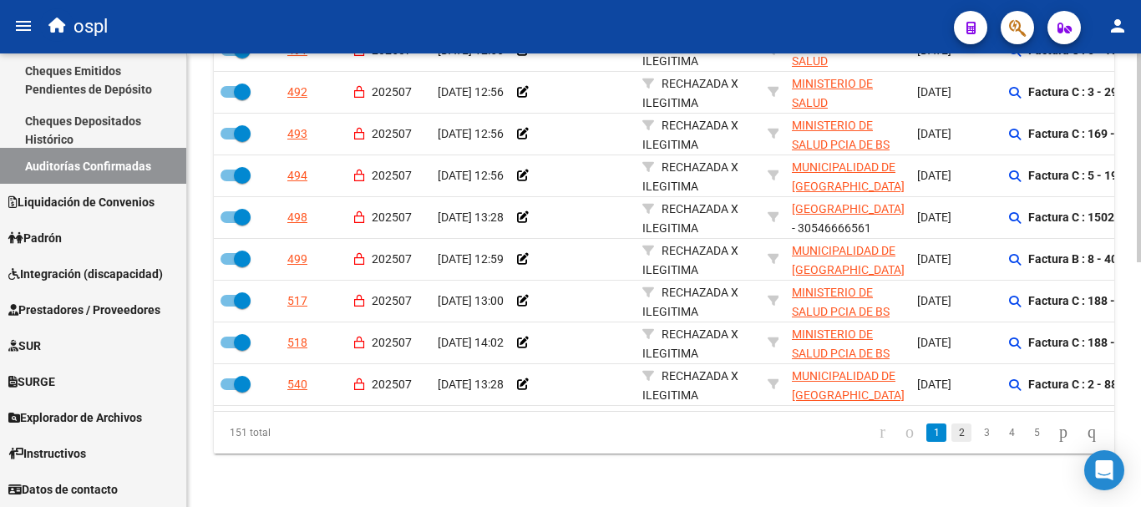
click at [952, 433] on link "2" at bounding box center [962, 433] width 20 height 18
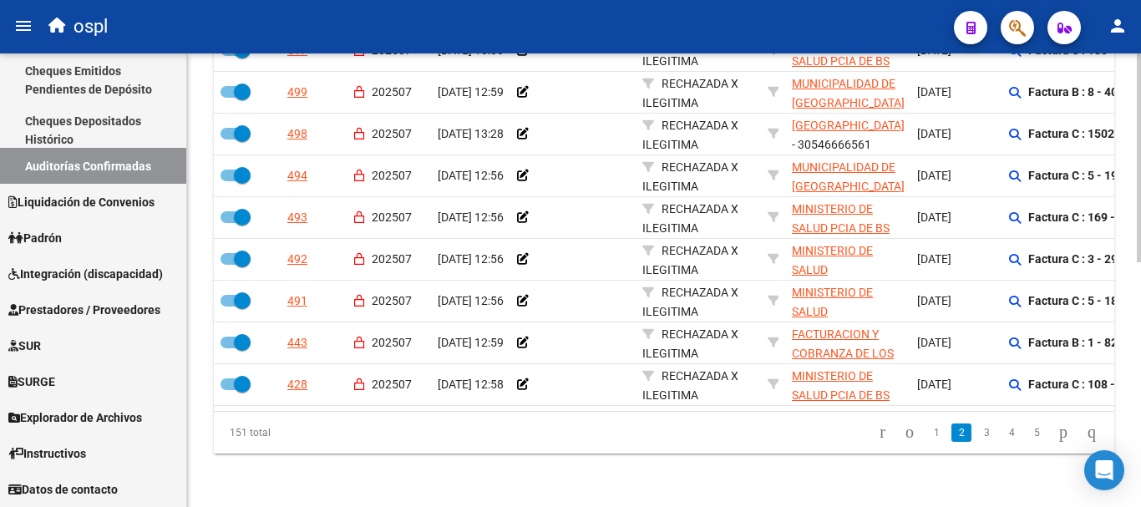
scroll to position [533, 0]
click at [977, 433] on link "3" at bounding box center [987, 433] width 20 height 18
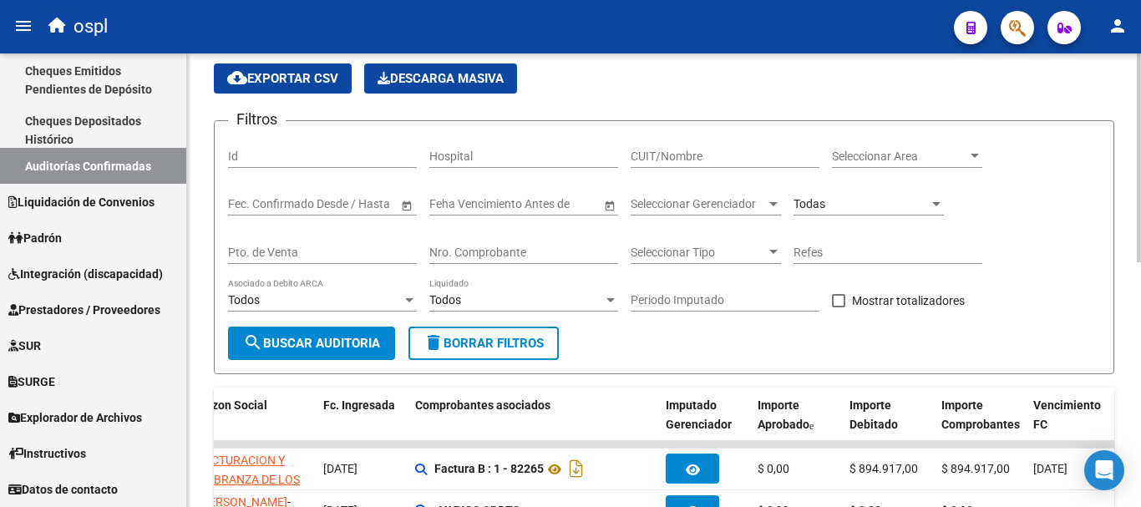
scroll to position [0, 0]
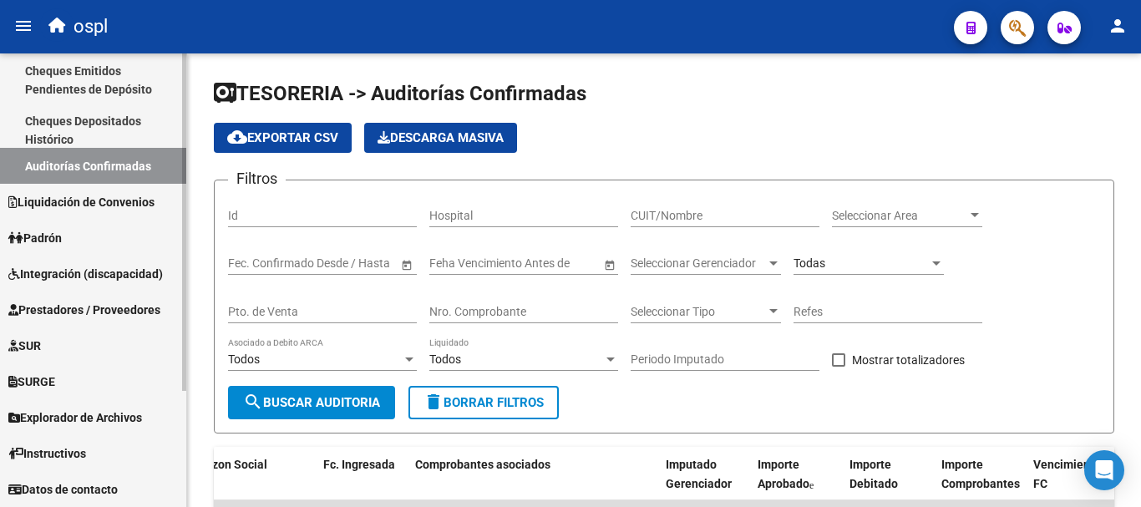
click at [67, 303] on span "Prestadores / Proveedores" at bounding box center [84, 310] width 152 height 18
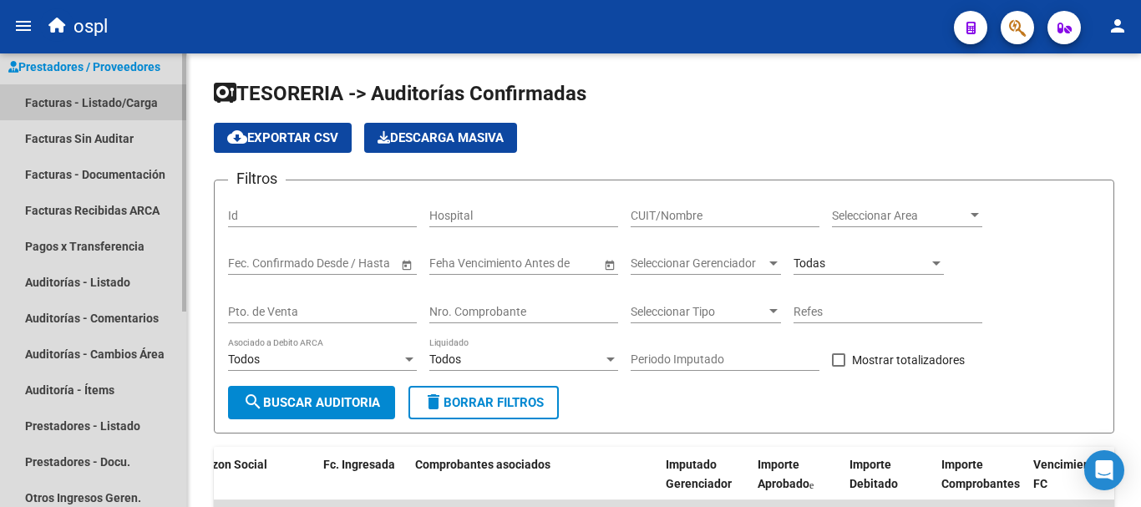
click at [70, 104] on link "Facturas - Listado/Carga" at bounding box center [93, 102] width 186 height 36
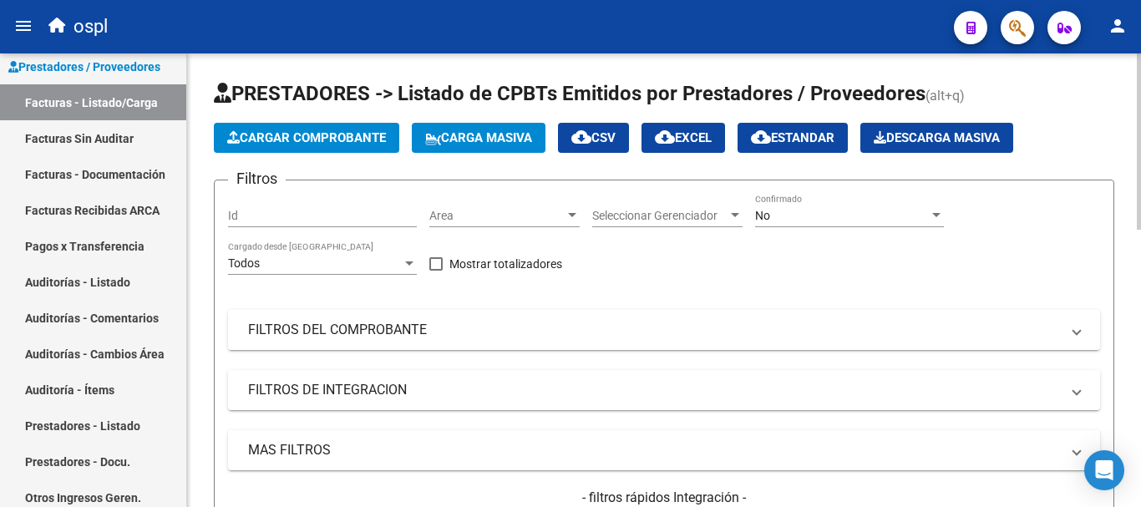
click at [322, 338] on mat-panel-title "FILTROS DEL COMPROBANTE" at bounding box center [654, 330] width 812 height 18
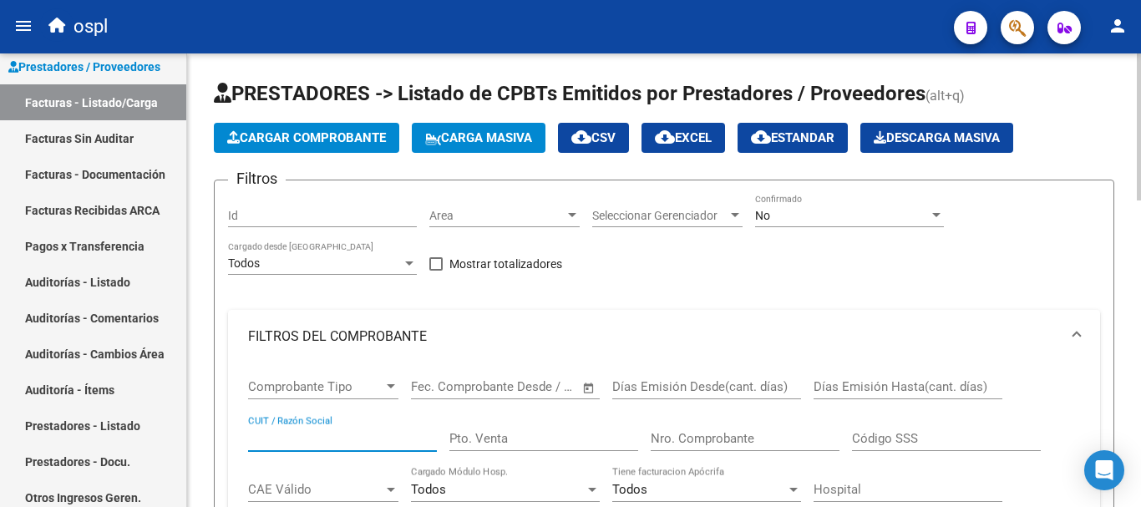
click at [299, 438] on input "CUIT / Razón Social" at bounding box center [342, 438] width 189 height 15
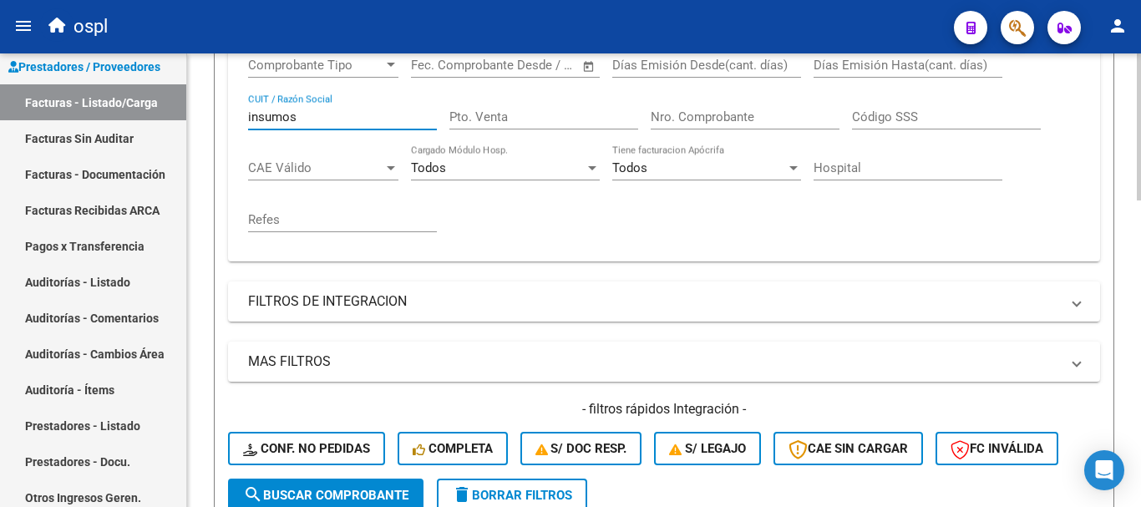
scroll to position [501, 0]
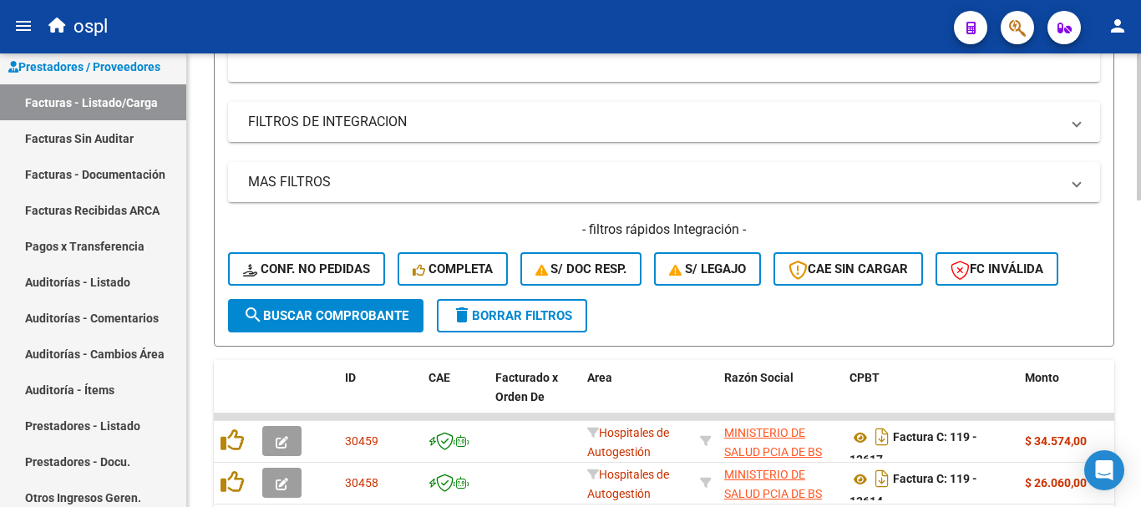
type input "insumos"
click at [316, 322] on span "search Buscar Comprobante" at bounding box center [325, 315] width 165 height 15
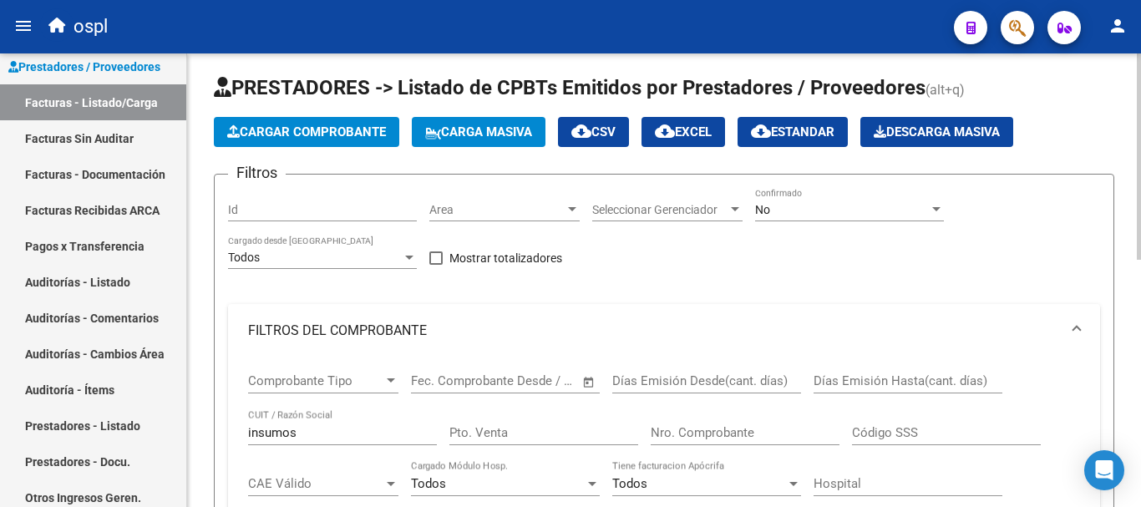
scroll to position [0, 0]
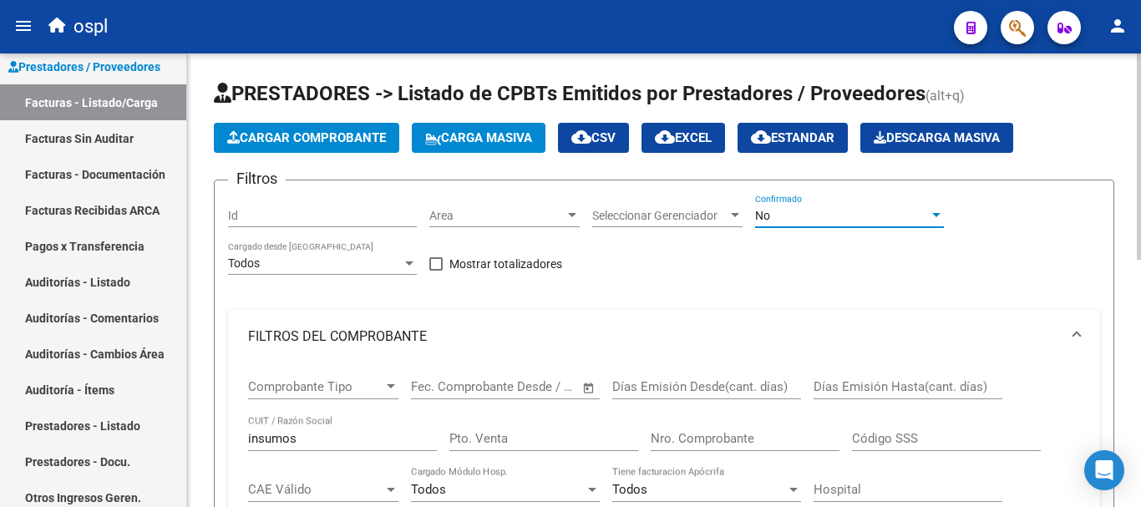
click at [846, 209] on div "No" at bounding box center [842, 216] width 174 height 14
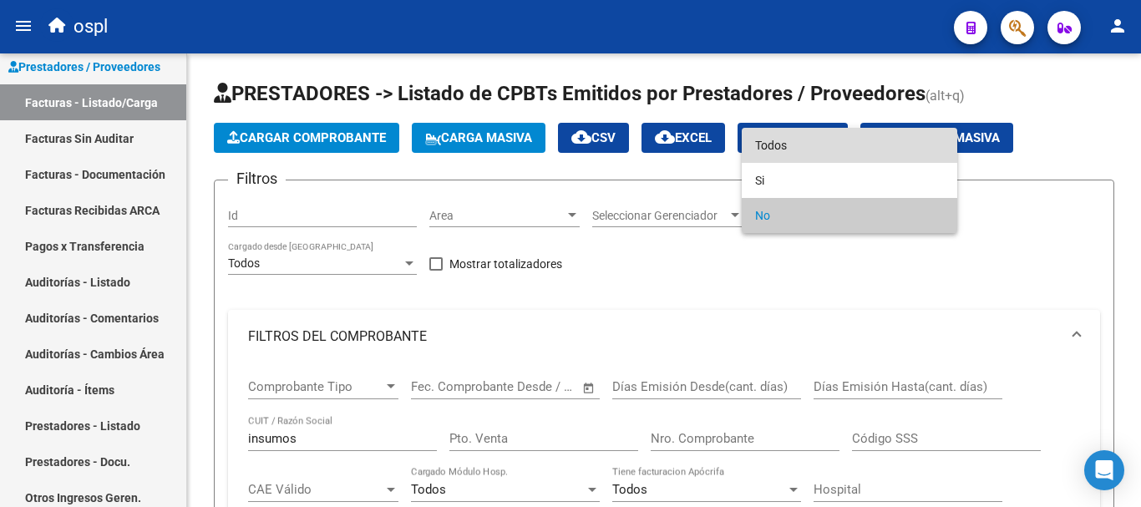
click at [812, 142] on span "Todos" at bounding box center [849, 145] width 189 height 35
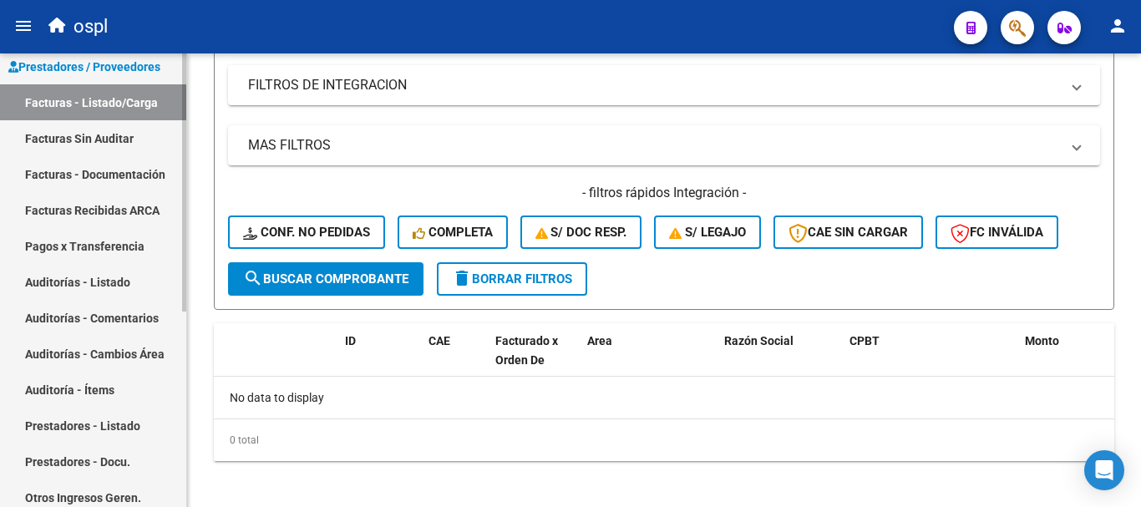
scroll to position [546, 0]
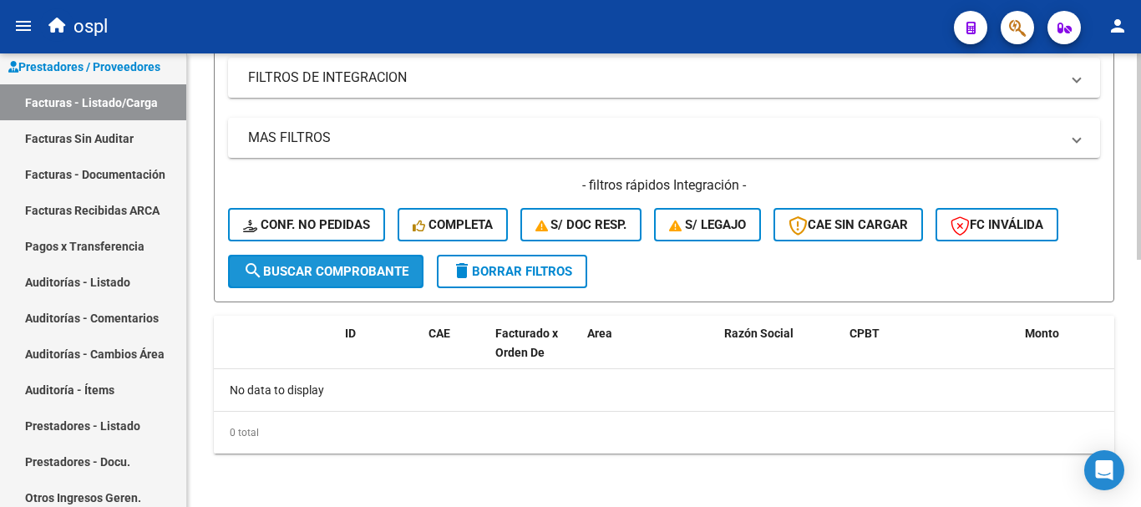
click at [323, 271] on span "search Buscar Comprobante" at bounding box center [325, 271] width 165 height 15
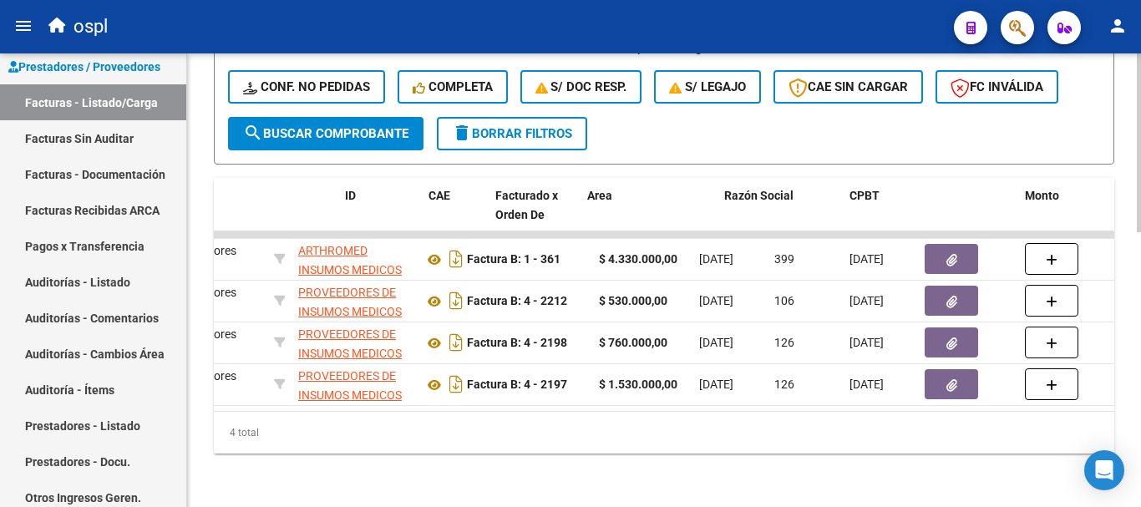
scroll to position [0, 0]
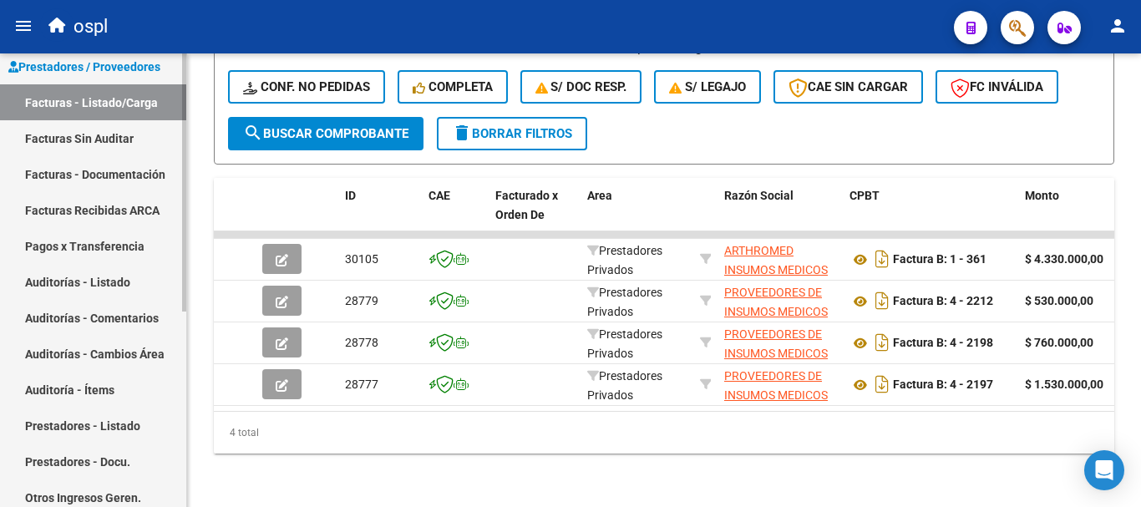
click at [95, 141] on link "Facturas Sin Auditar" at bounding box center [93, 138] width 186 height 36
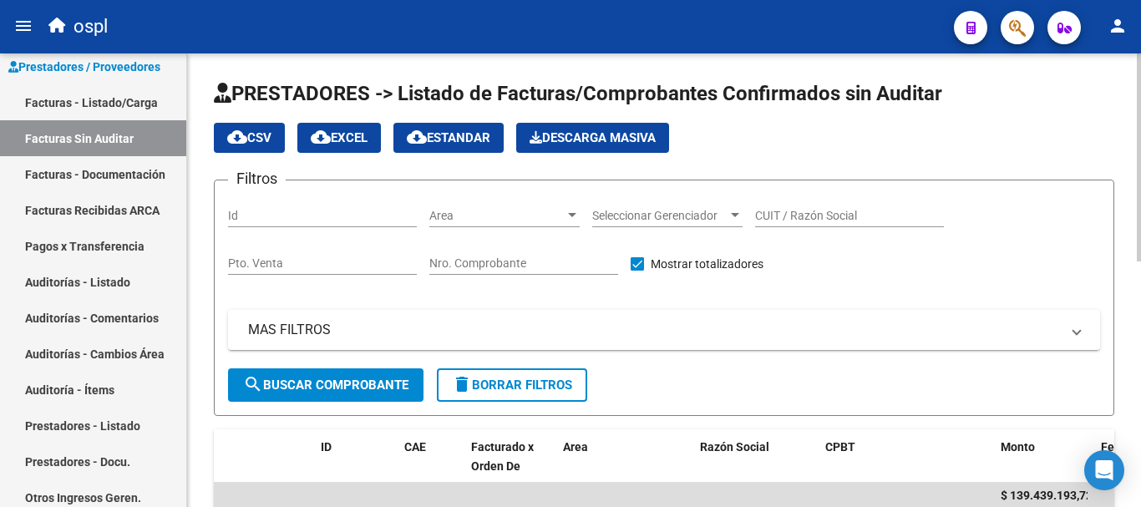
click at [803, 208] on div "CUIT / Razón Social" at bounding box center [849, 210] width 189 height 33
type input "insumos"
click at [323, 394] on button "search Buscar Comprobante" at bounding box center [326, 385] width 196 height 33
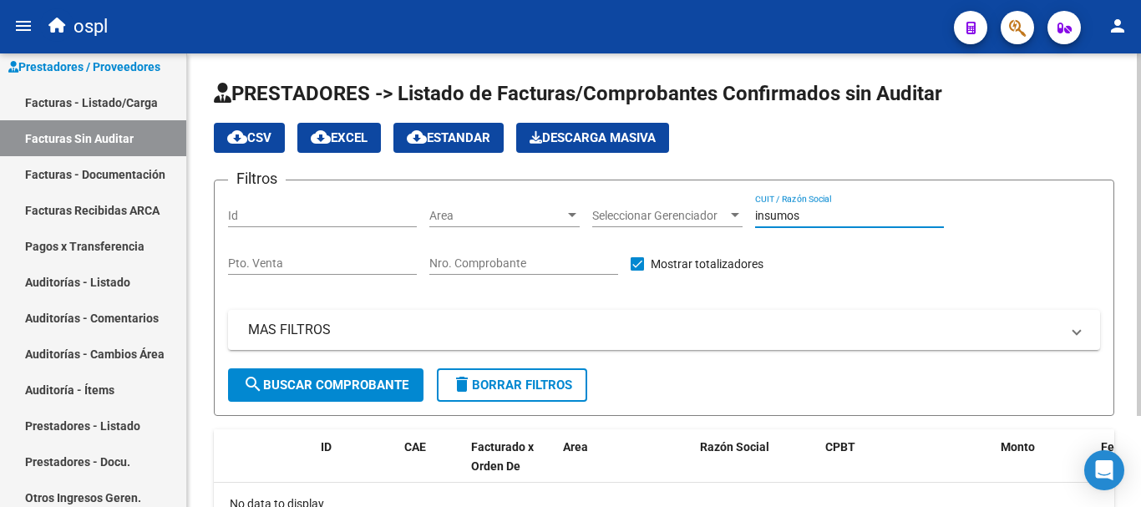
drag, startPoint x: 814, startPoint y: 212, endPoint x: 629, endPoint y: 196, distance: 185.4
click at [629, 196] on div "Filtros Id Area Area Seleccionar Gerenciador Seleccionar Gerenciador insumos CU…" at bounding box center [664, 281] width 872 height 175
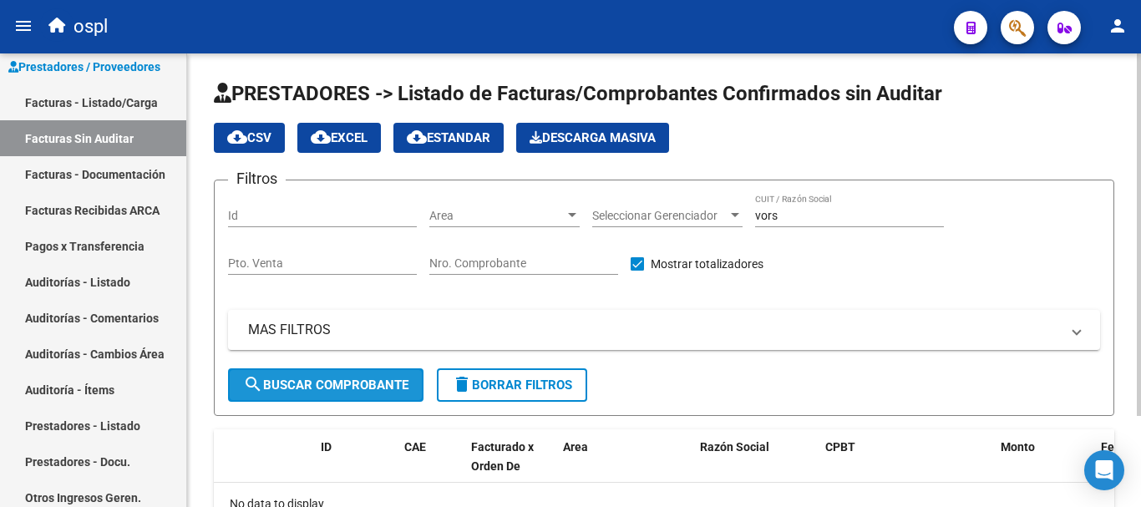
click at [387, 379] on span "search Buscar Comprobante" at bounding box center [325, 385] width 165 height 15
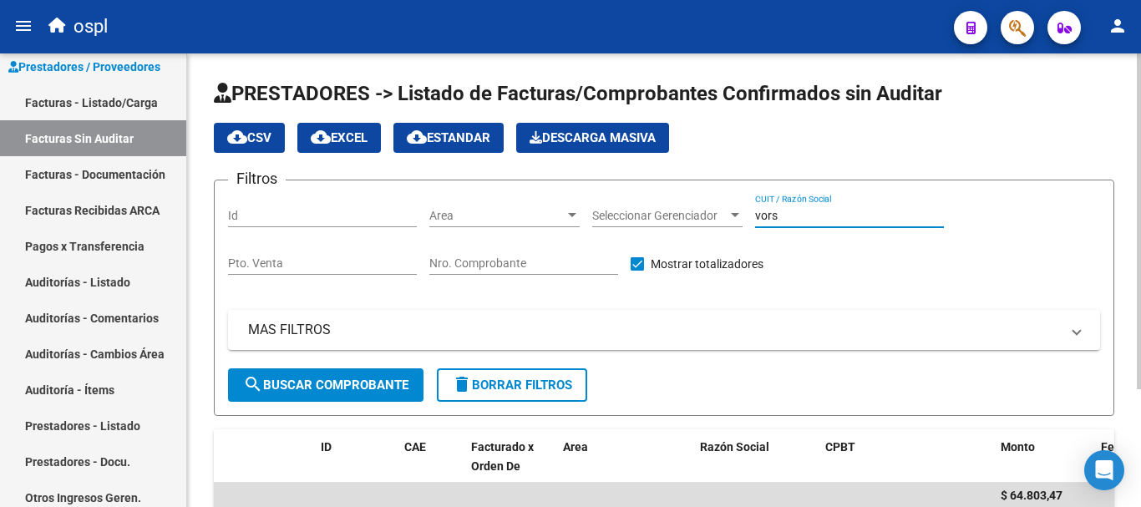
drag, startPoint x: 799, startPoint y: 214, endPoint x: 728, endPoint y: 214, distance: 71.0
click at [728, 214] on div "Filtros Id Area Area Seleccionar Gerenciador Seleccionar Gerenciador vors CUIT …" at bounding box center [664, 281] width 872 height 175
type input "insumo"
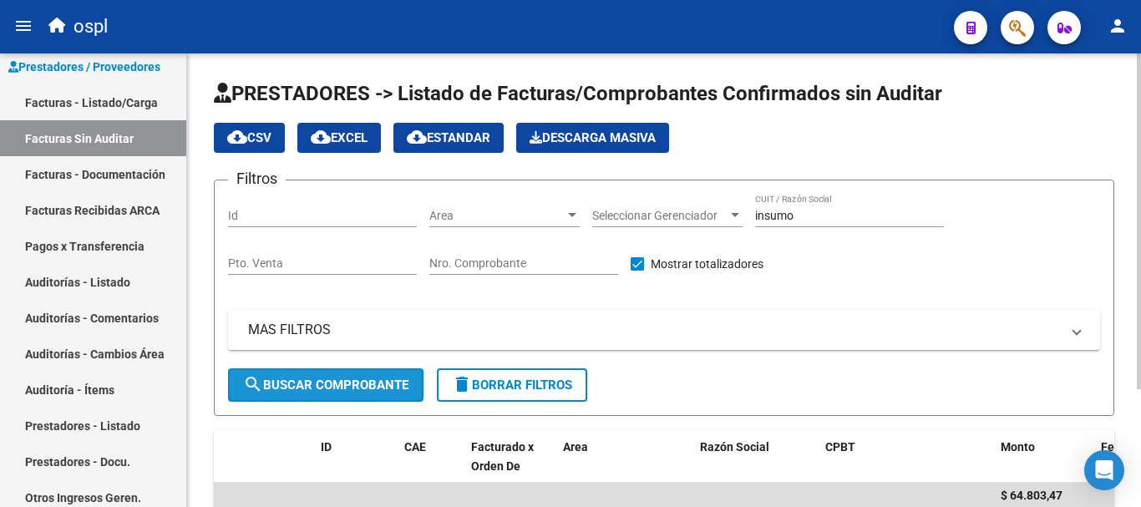
click at [309, 383] on span "search Buscar Comprobante" at bounding box center [325, 385] width 165 height 15
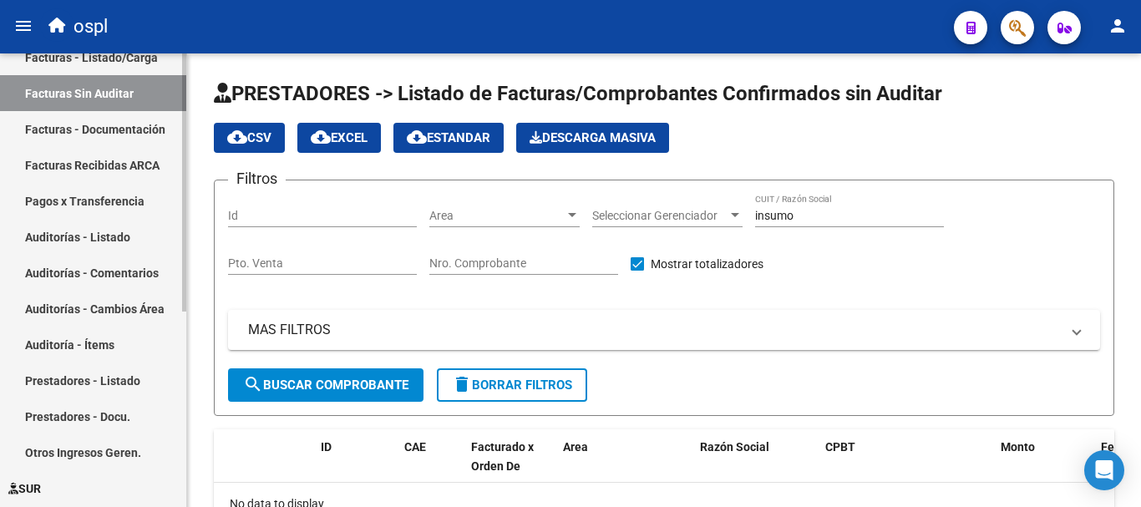
scroll to position [239, 0]
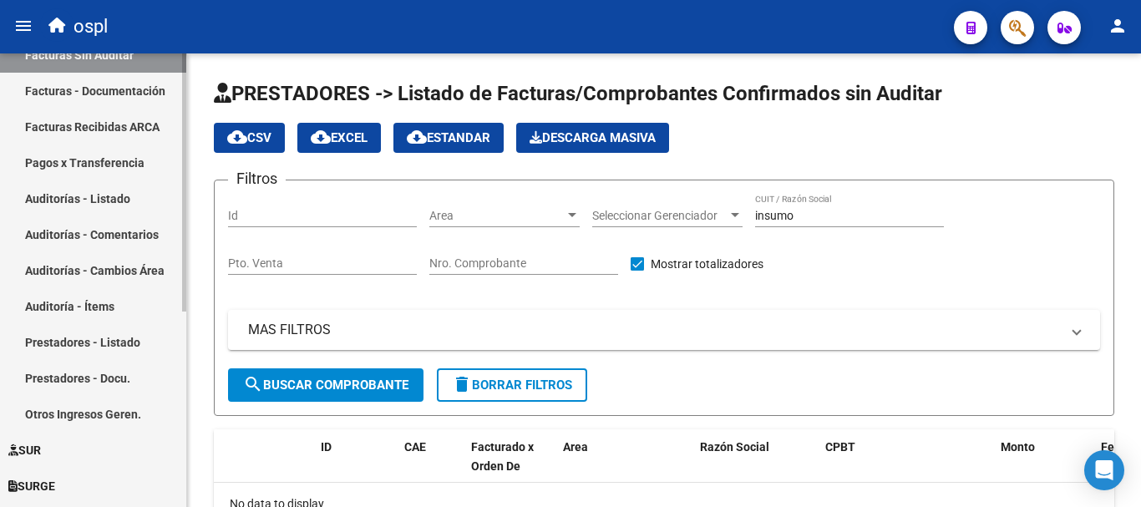
click at [104, 193] on link "Auditorías - Listado" at bounding box center [93, 198] width 186 height 36
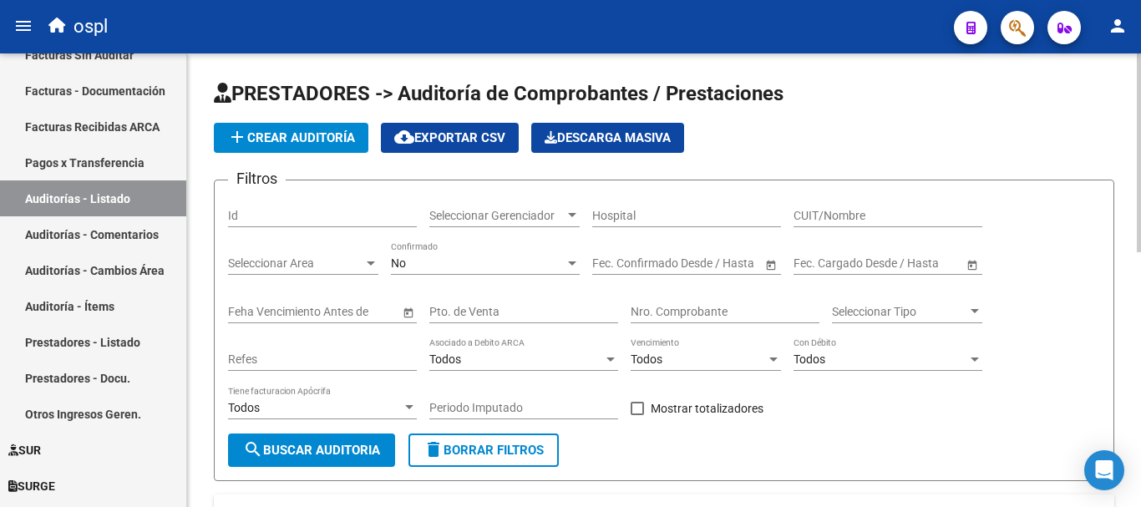
click at [814, 215] on input "CUIT/Nombre" at bounding box center [888, 216] width 189 height 14
type input "insumo"
click at [348, 449] on span "search Buscar Auditoria" at bounding box center [311, 450] width 137 height 15
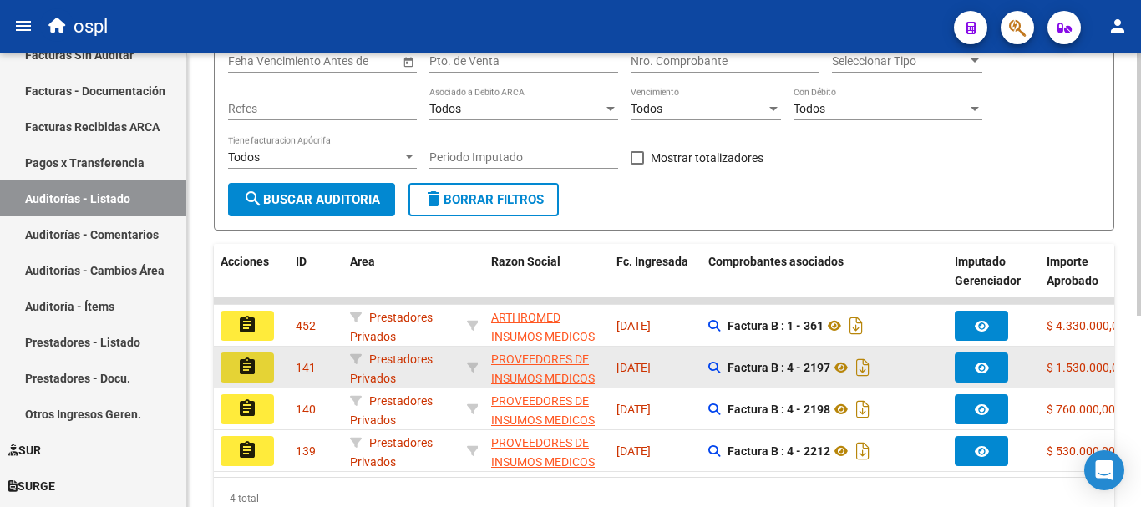
click at [252, 364] on mat-icon "assignment" at bounding box center [247, 367] width 20 height 20
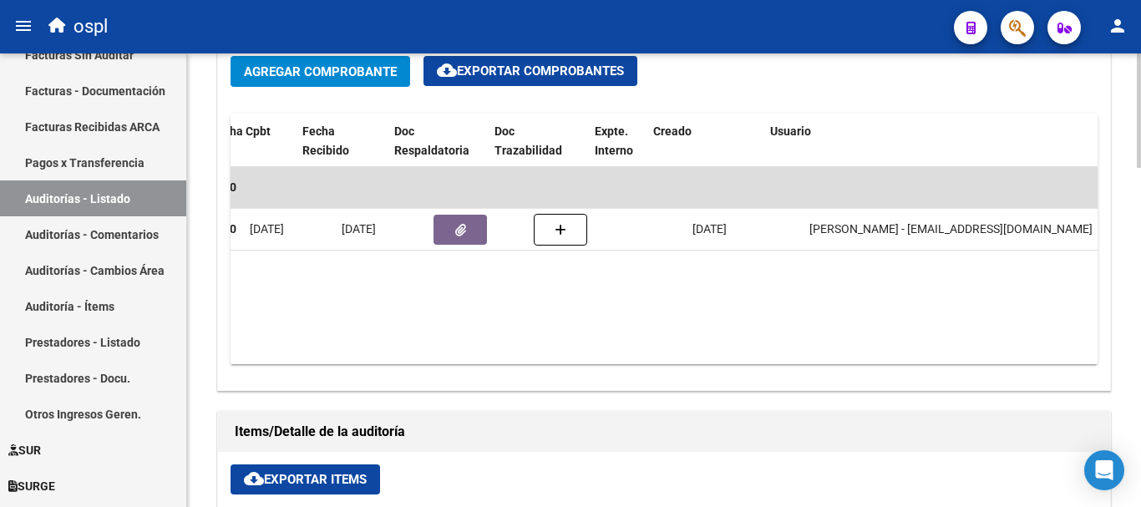
scroll to position [0, 781]
